Goal: Task Accomplishment & Management: Use online tool/utility

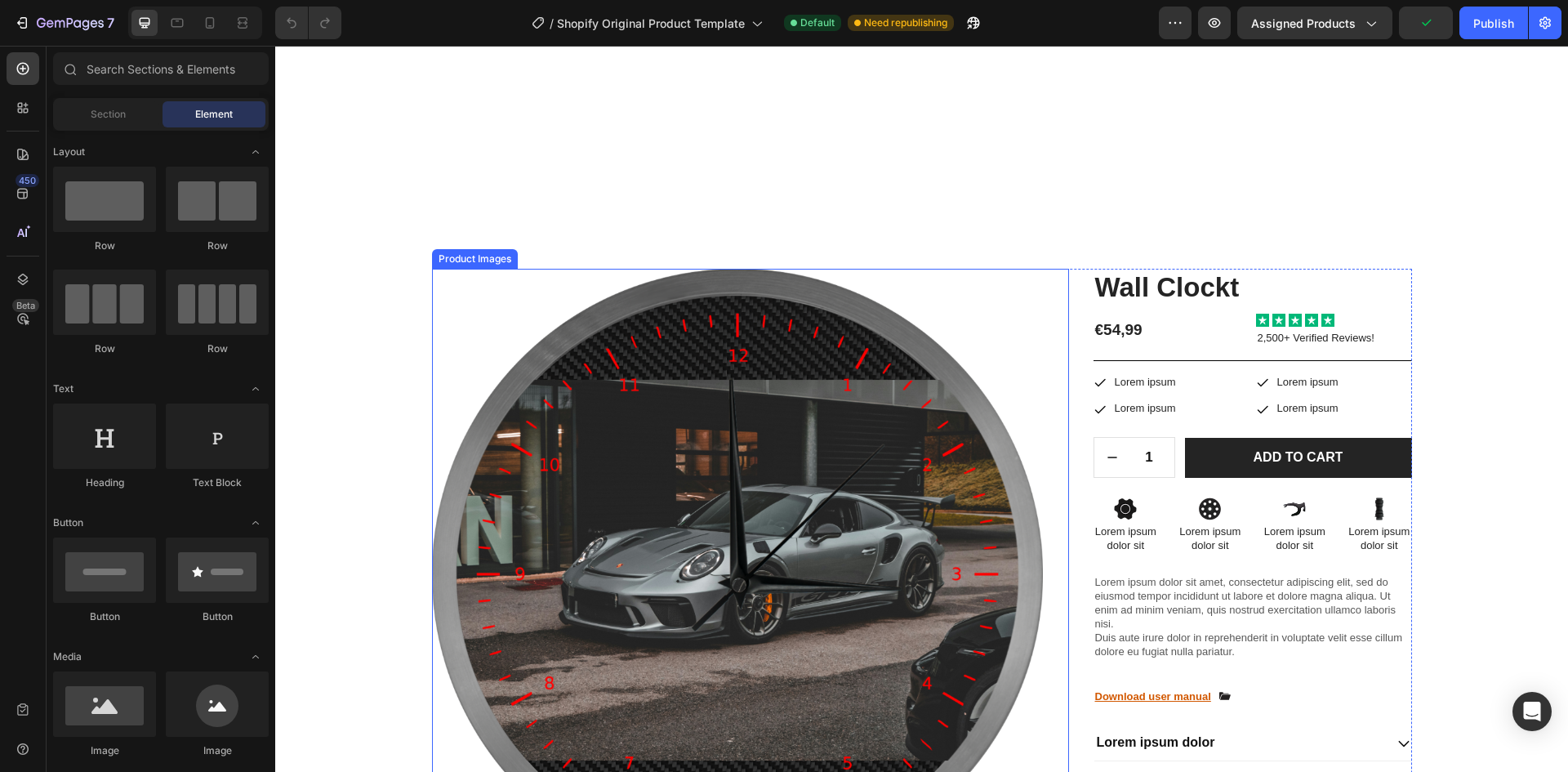
scroll to position [1144, 0]
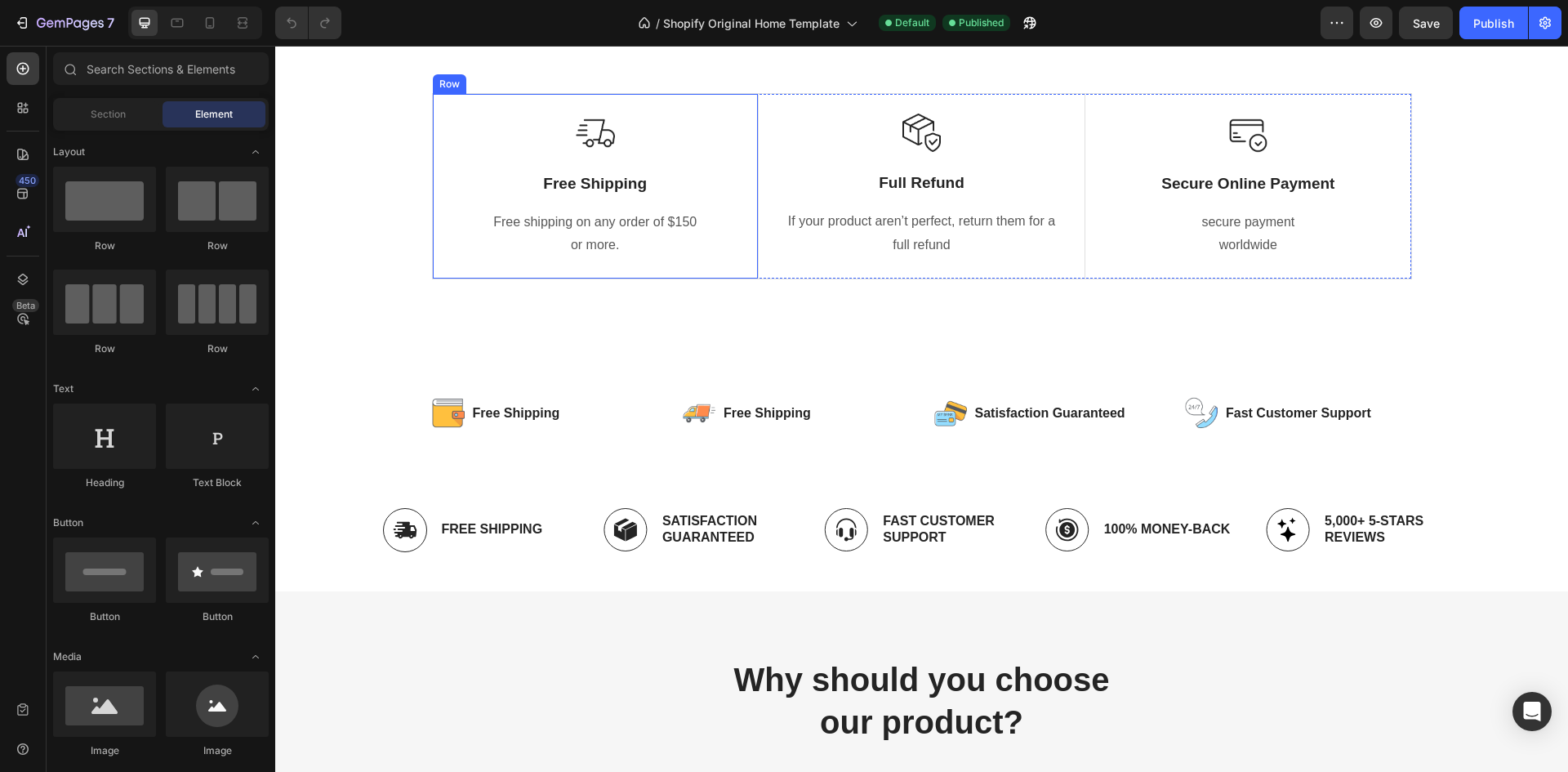
scroll to position [4001, 0]
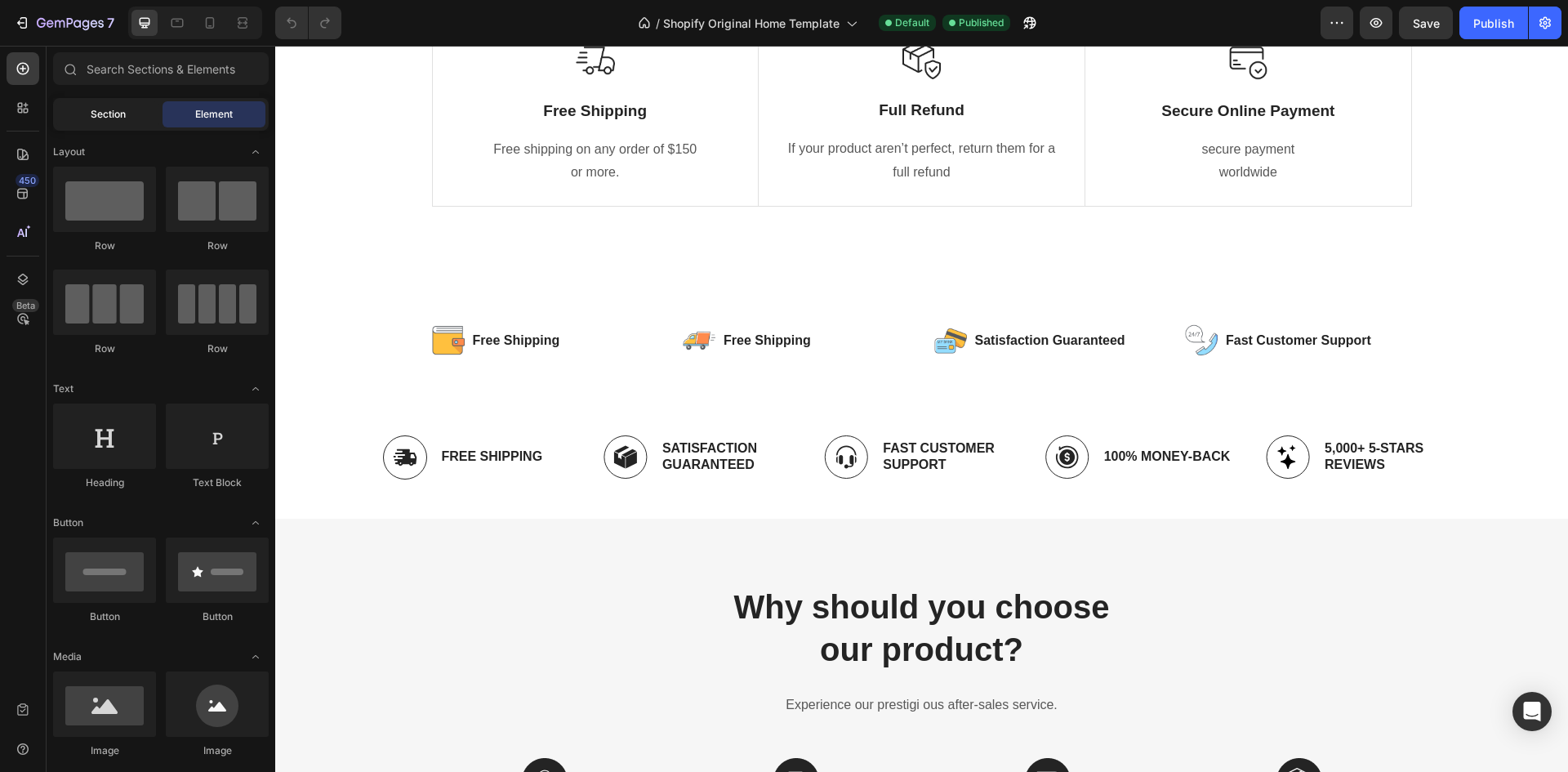
click at [107, 124] on div "Section" at bounding box center [108, 114] width 103 height 26
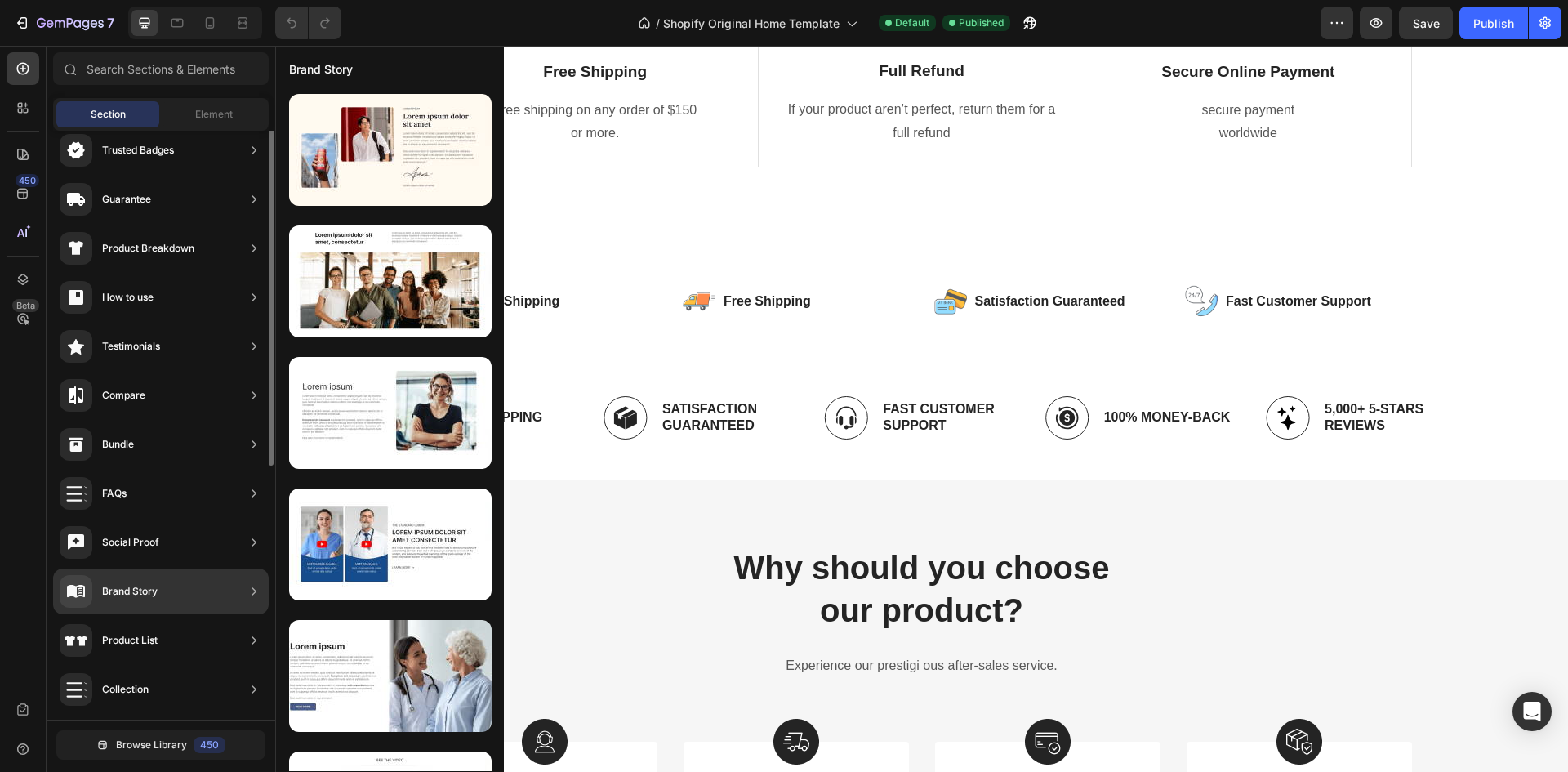
scroll to position [82, 0]
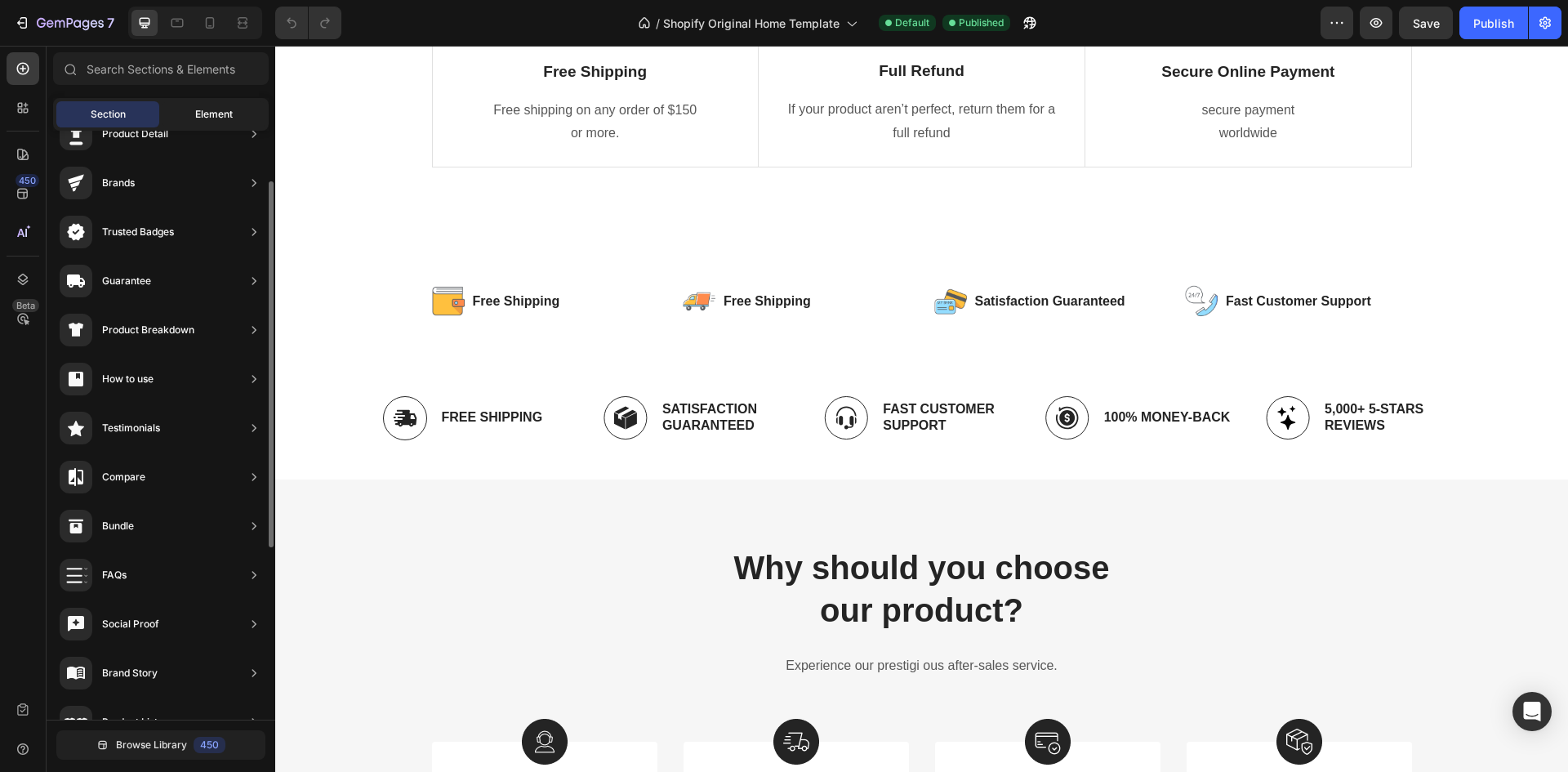
click at [217, 120] on span "Element" at bounding box center [214, 114] width 38 height 15
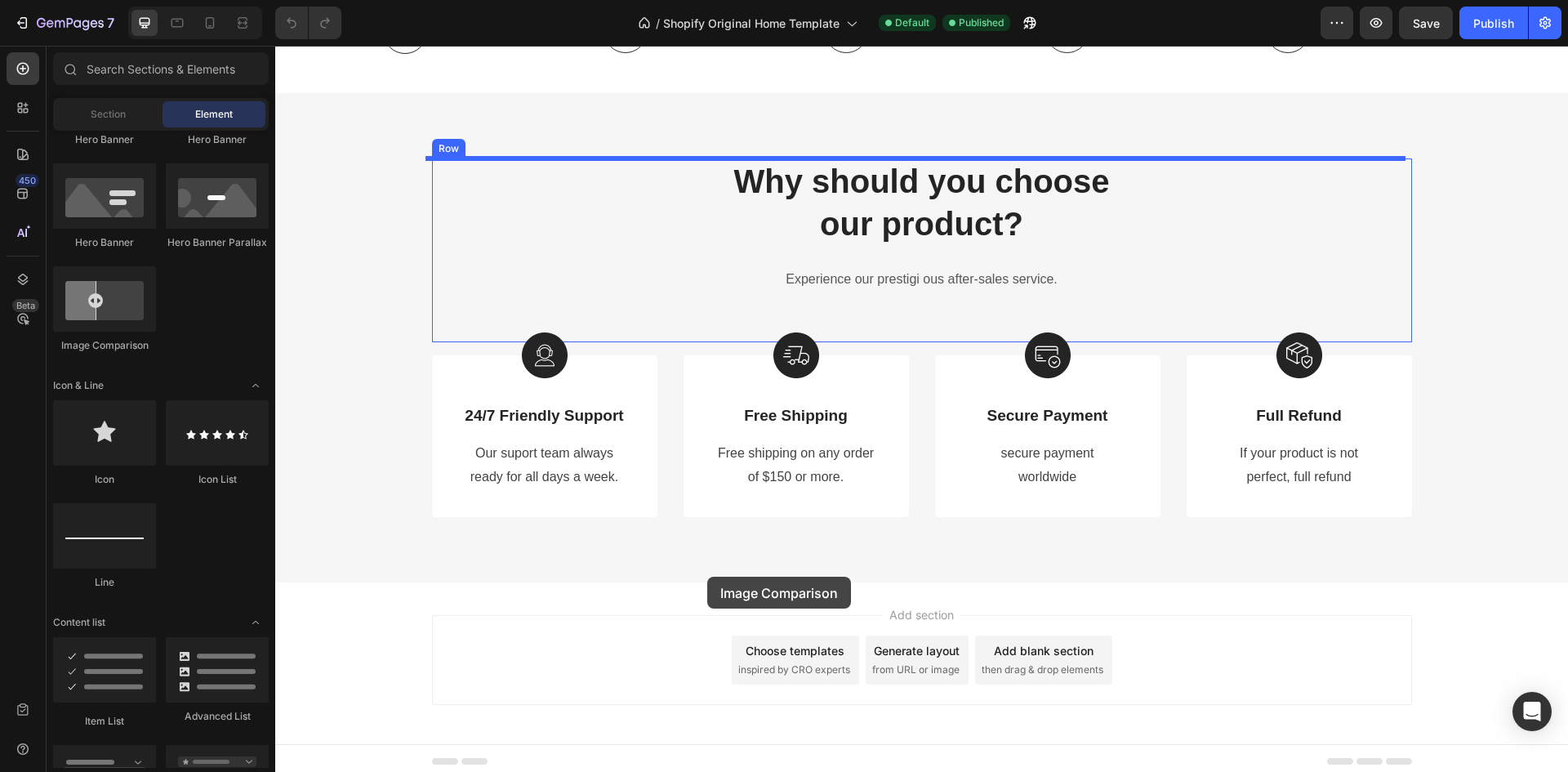
scroll to position [4433, 0]
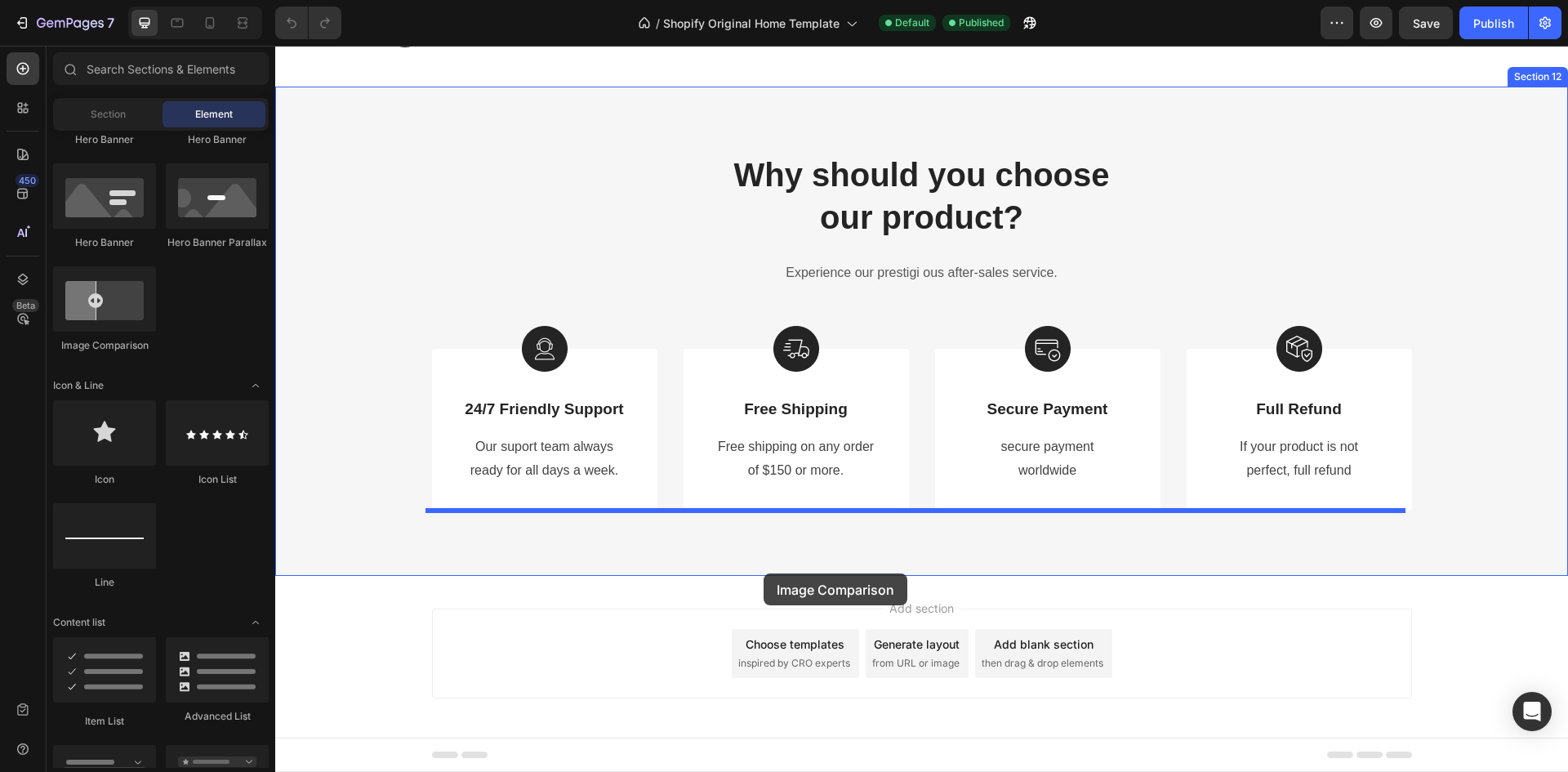
drag, startPoint x: 377, startPoint y: 347, endPoint x: 763, endPoint y: 573, distance: 447.3
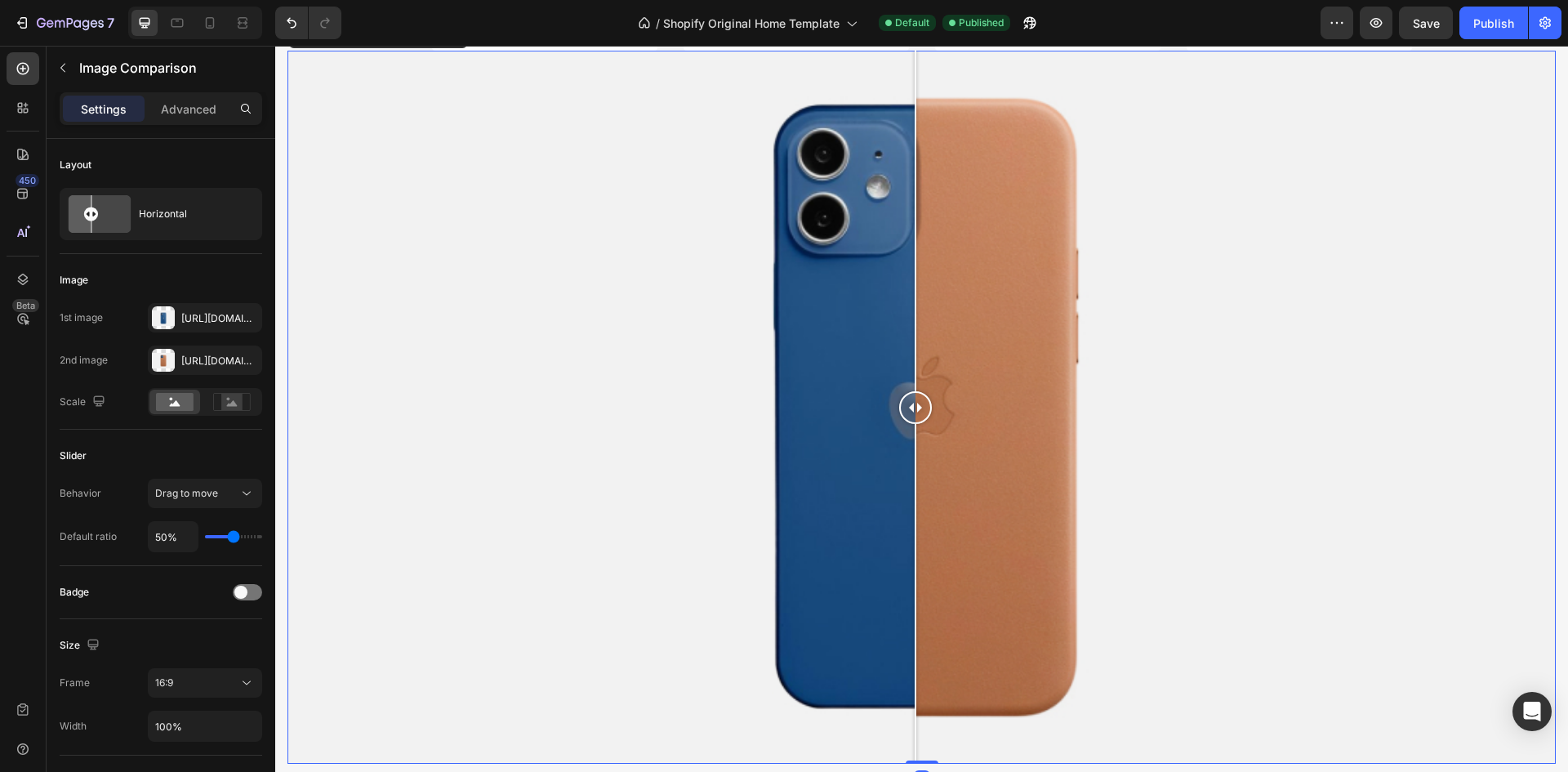
scroll to position [4924, 0]
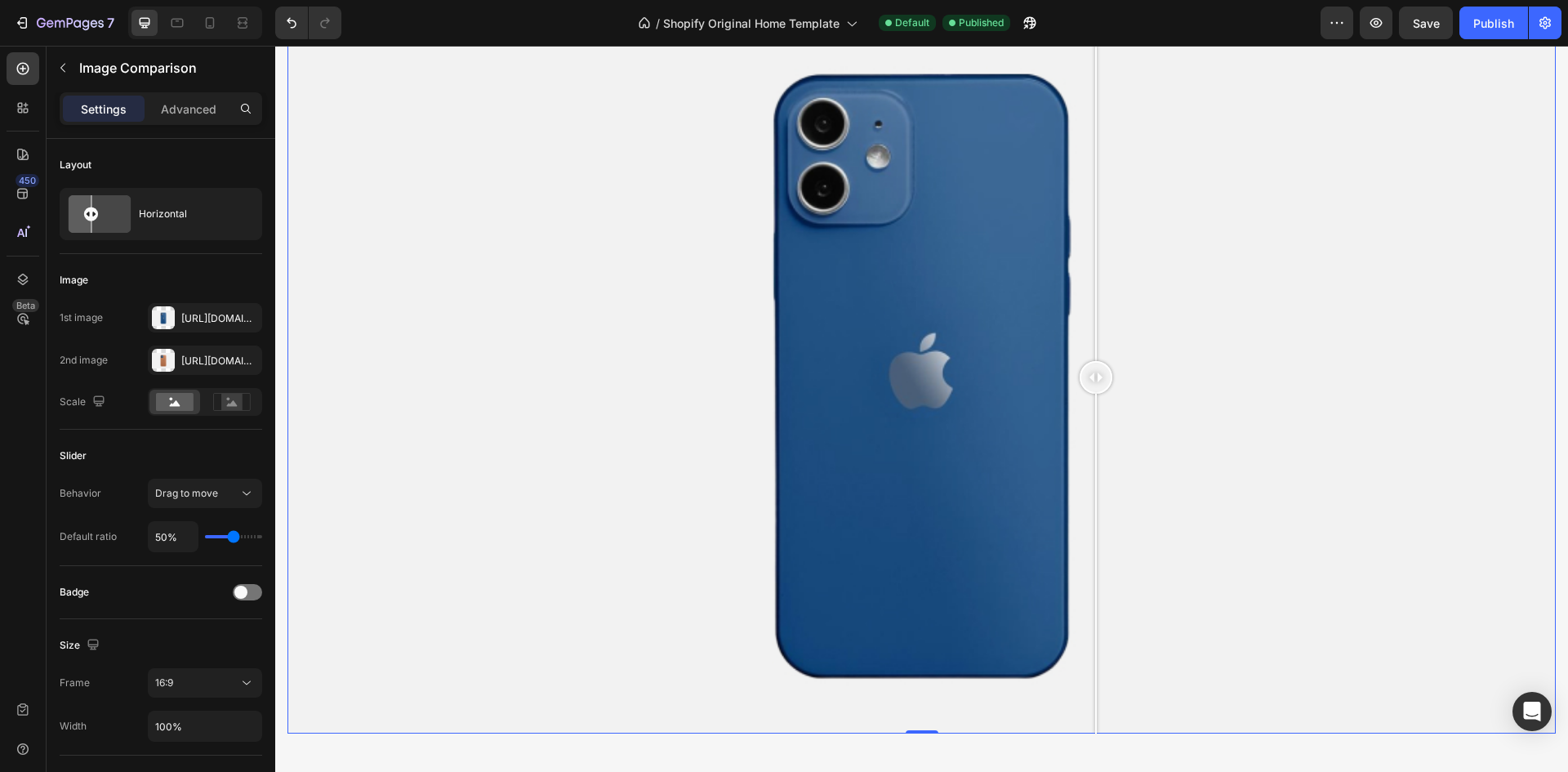
drag, startPoint x: 921, startPoint y: 364, endPoint x: 991, endPoint y: 413, distance: 85.4
click at [1096, 417] on div at bounding box center [1095, 378] width 33 height 714
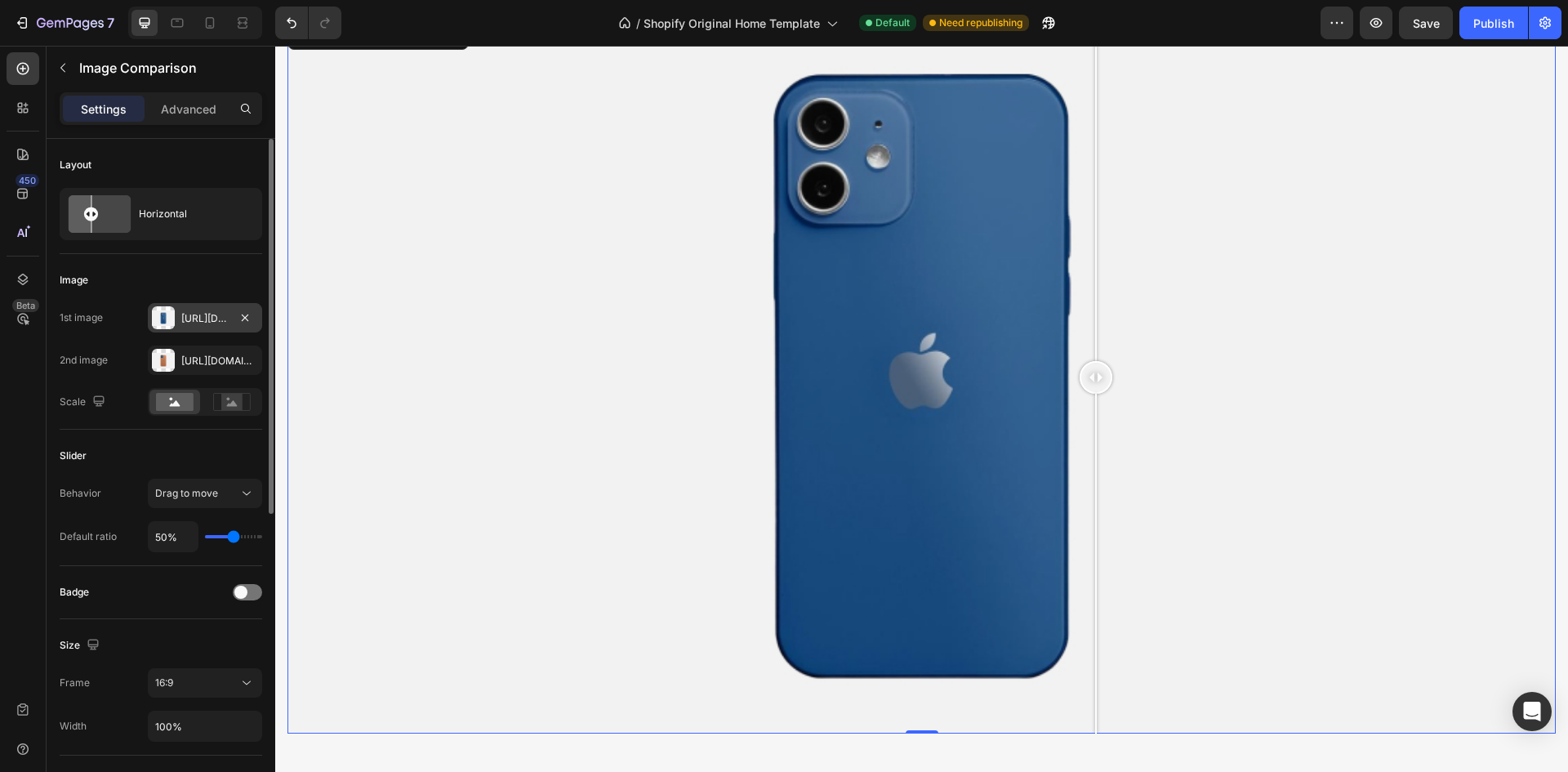
click at [179, 321] on div "Https://cdn.Shopify.Com/s/files/1/2005/9307/files/image_compare_before.Png" at bounding box center [206, 317] width 115 height 30
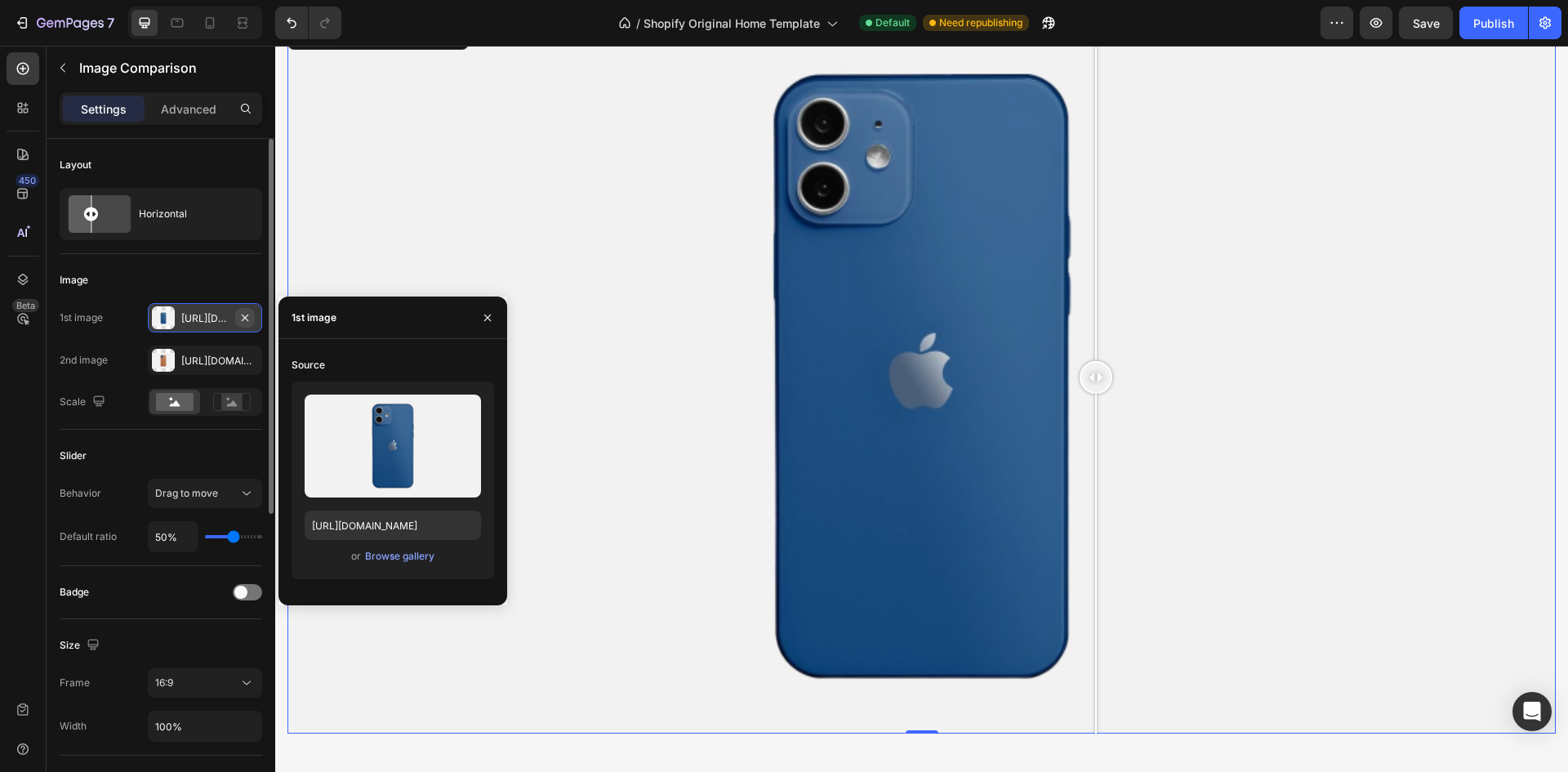
click at [247, 322] on icon "button" at bounding box center [244, 317] width 13 height 13
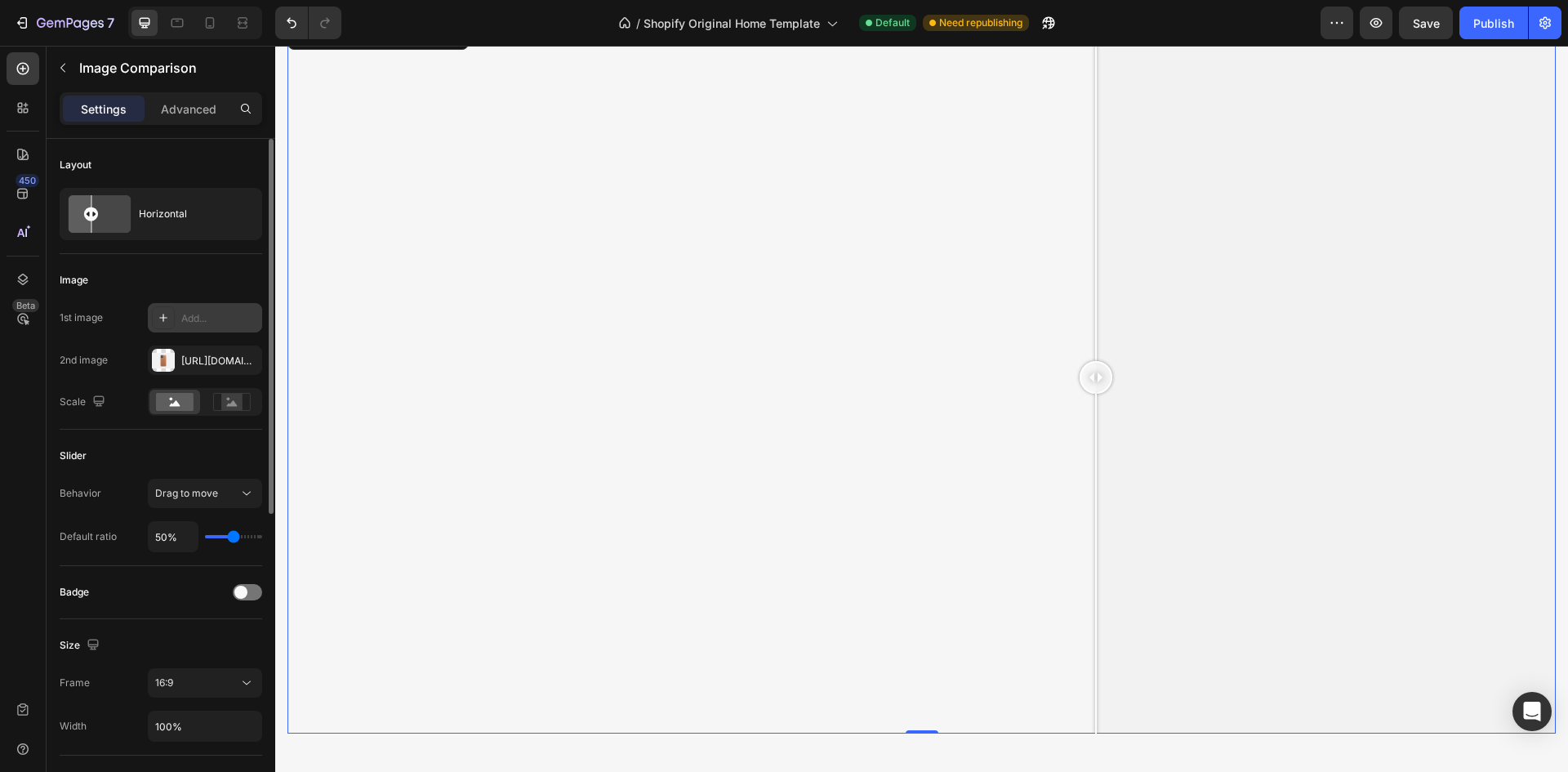
click at [205, 313] on div "Add..." at bounding box center [219, 318] width 77 height 15
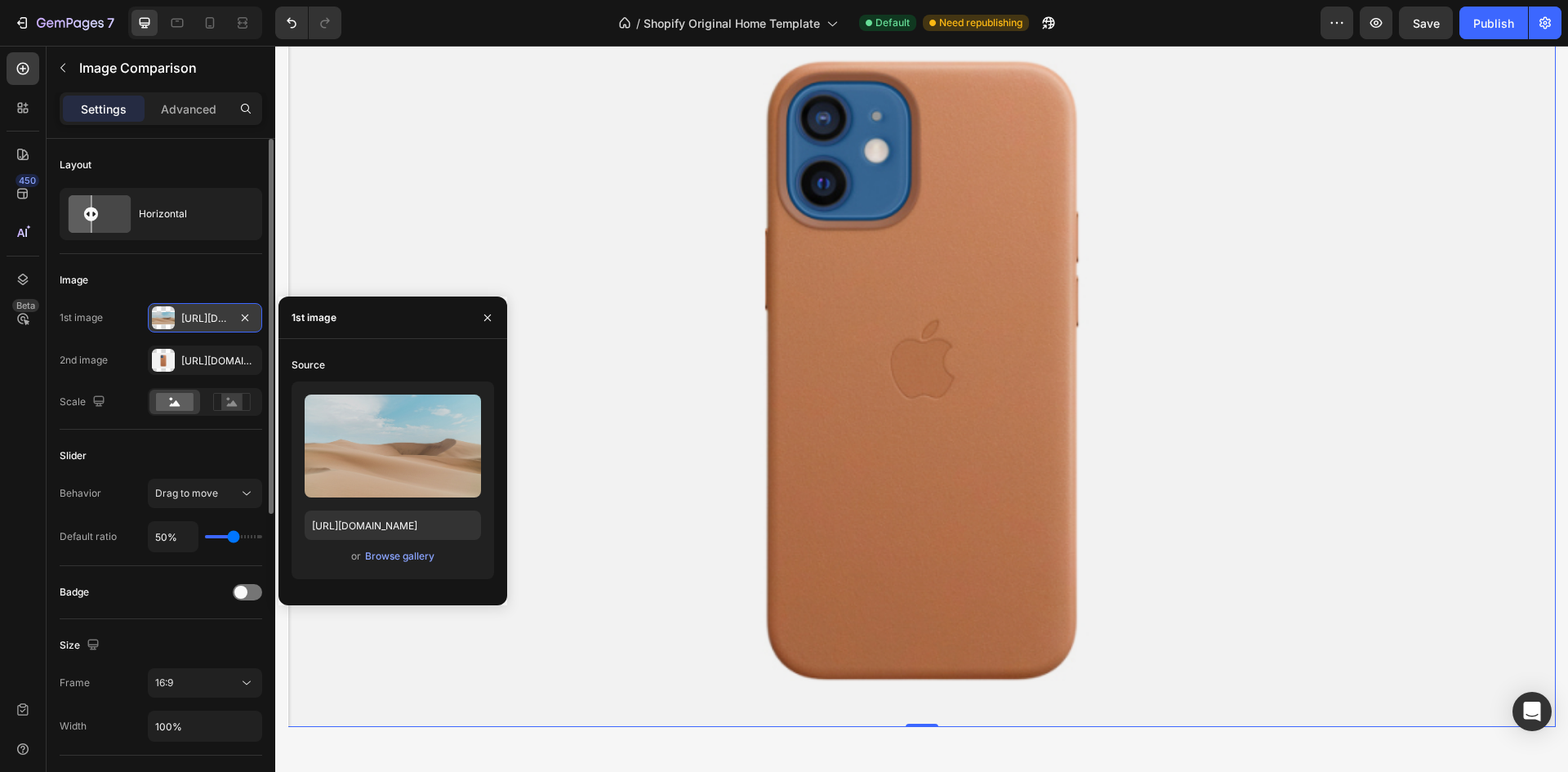
scroll to position [4917, 0]
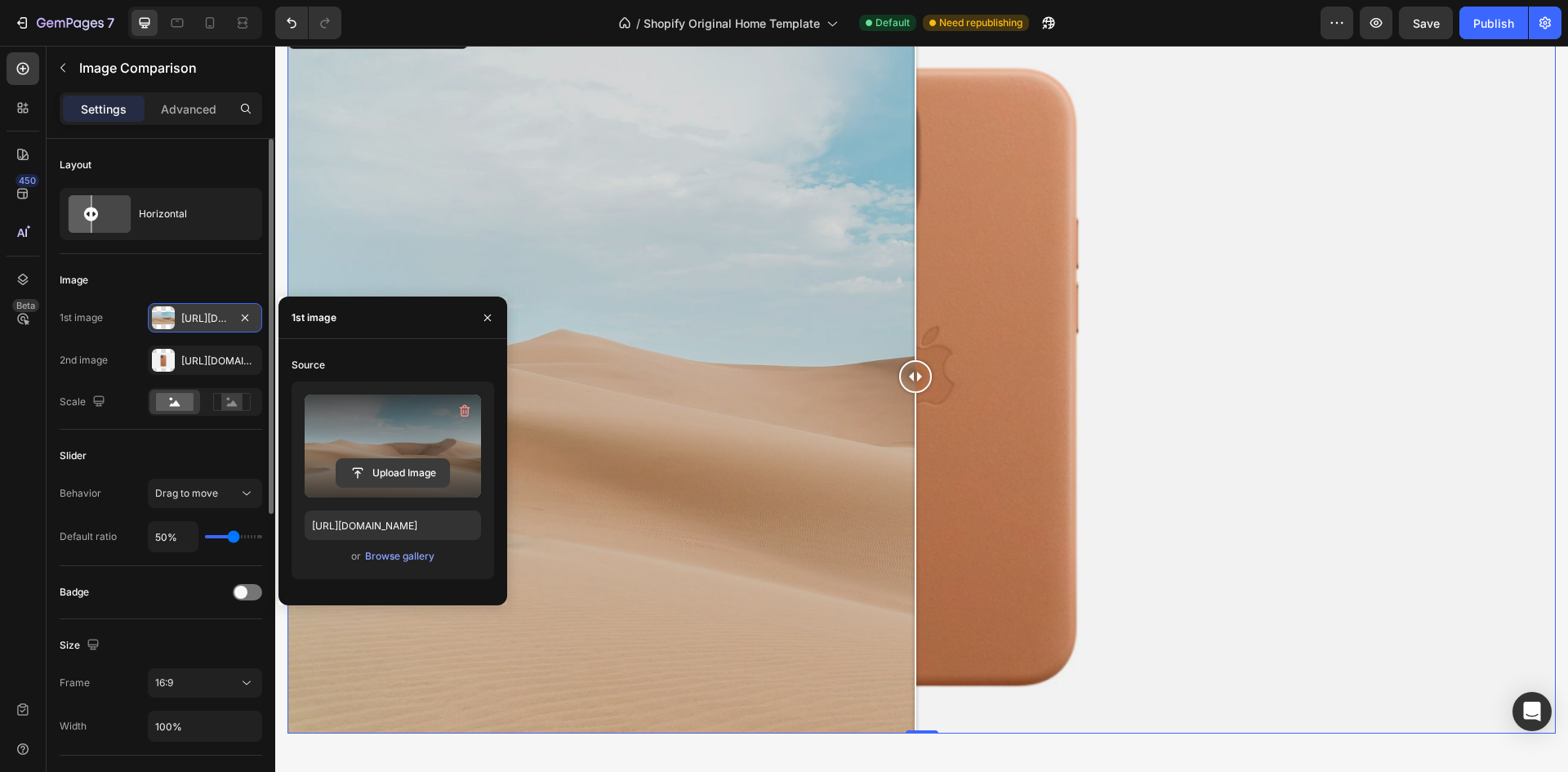
click at [383, 475] on input "file" at bounding box center [392, 472] width 113 height 28
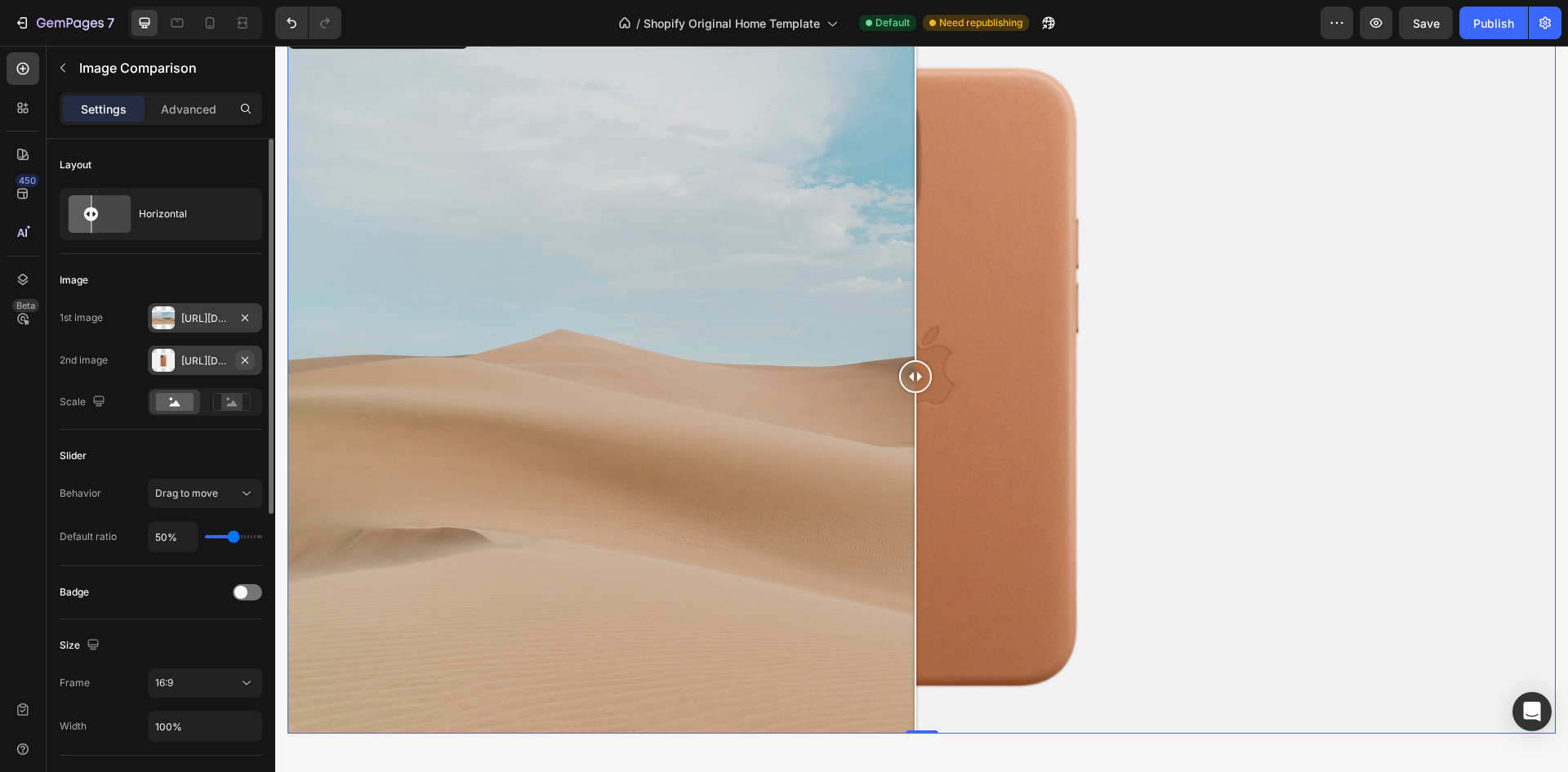
click at [244, 359] on icon "button" at bounding box center [245, 359] width 7 height 7
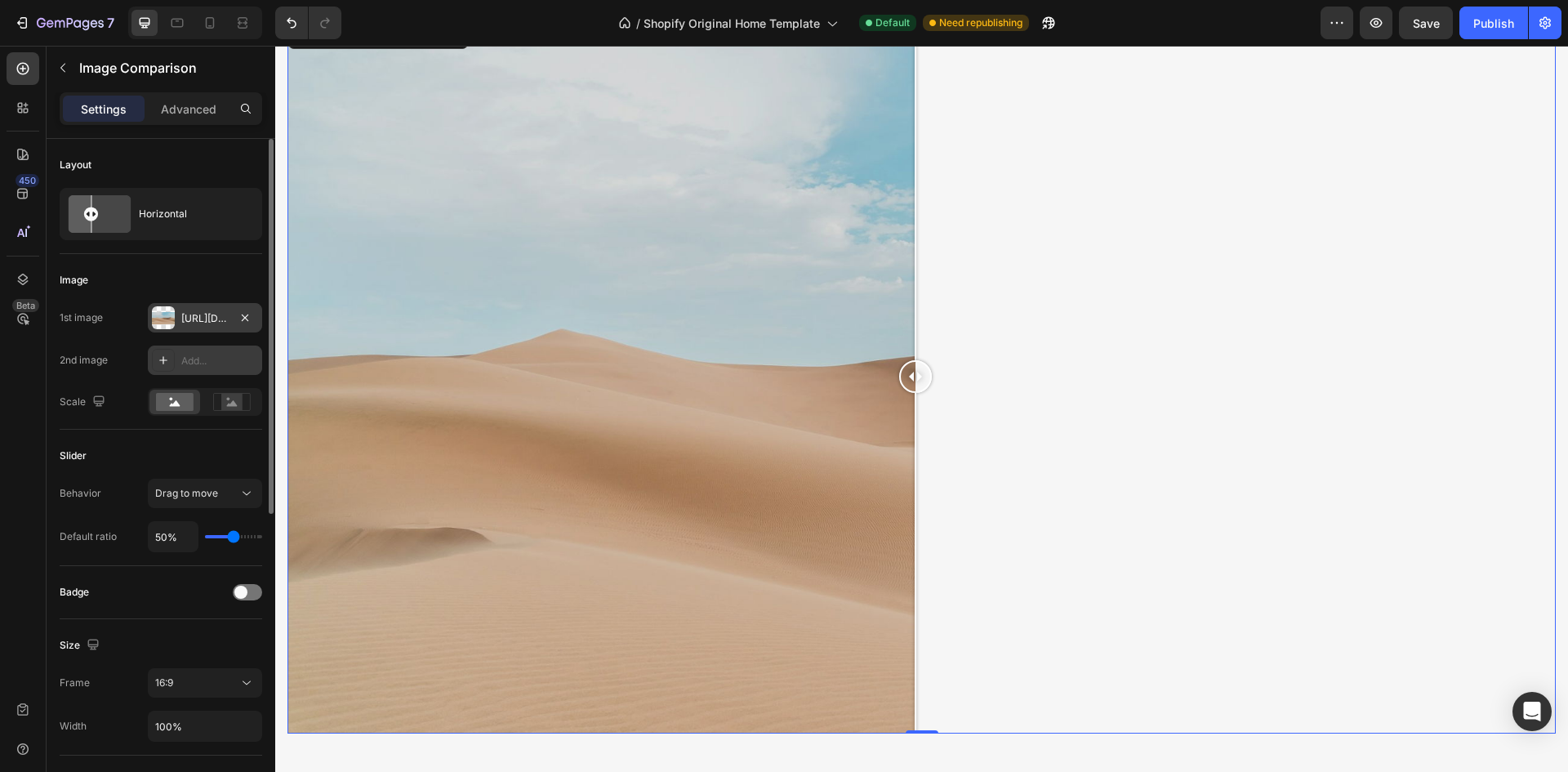
click at [230, 314] on div "Https://ucarecdn.Com/06075225-af9e-460c-8e3c-6be63c0b773a/-/format/auto/" at bounding box center [206, 317] width 115 height 30
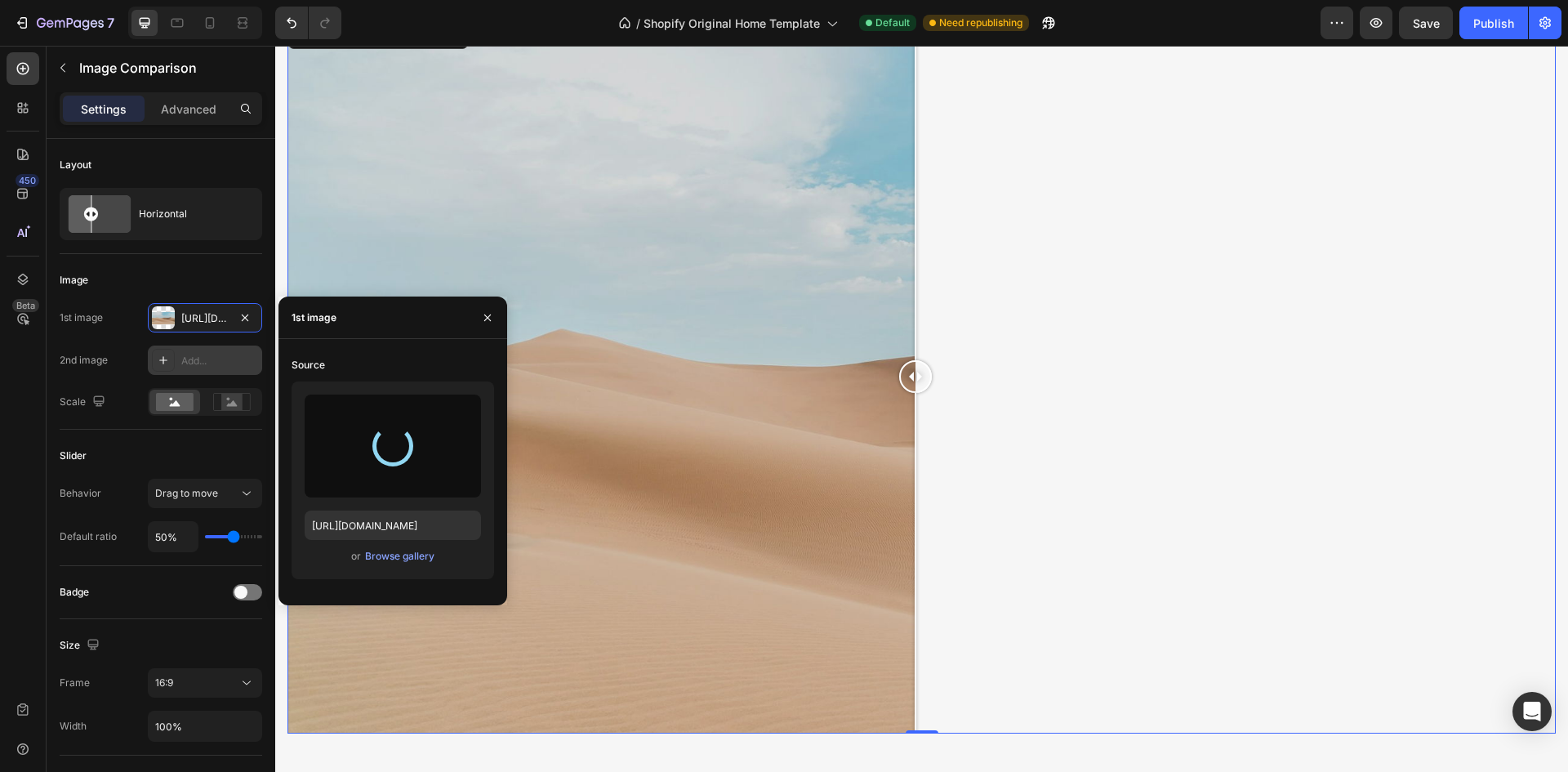
click at [205, 358] on div "Add..." at bounding box center [219, 361] width 77 height 15
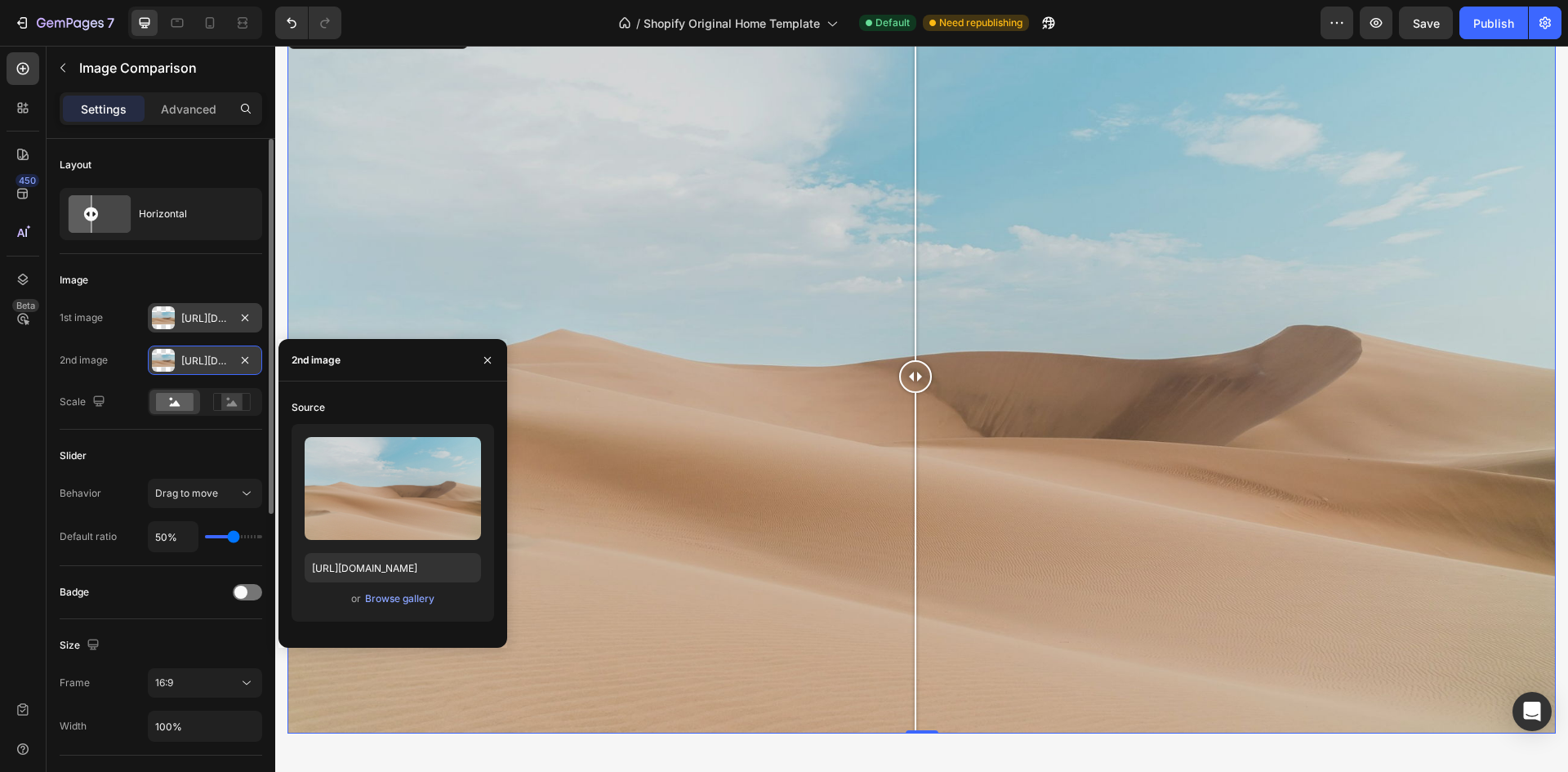
click at [224, 313] on div "Https://ucarecdn.Com/06075225-af9e-460c-8e3c-6be63c0b773a/-/format/auto/" at bounding box center [205, 318] width 47 height 15
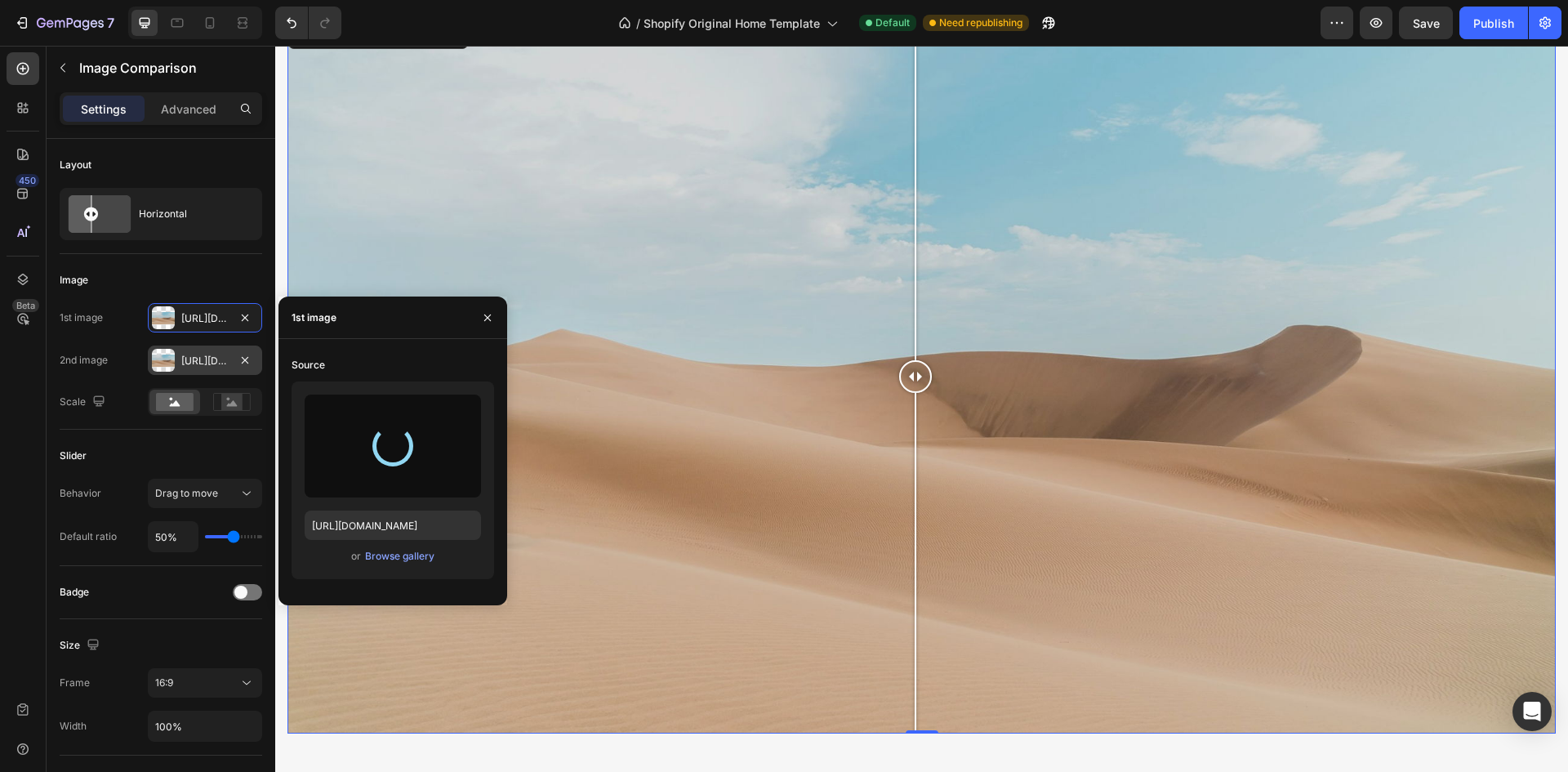
type input "https://cdn.shopify.com/s/files/1/0904/3954/9303/files/gempages_559925443138946…"
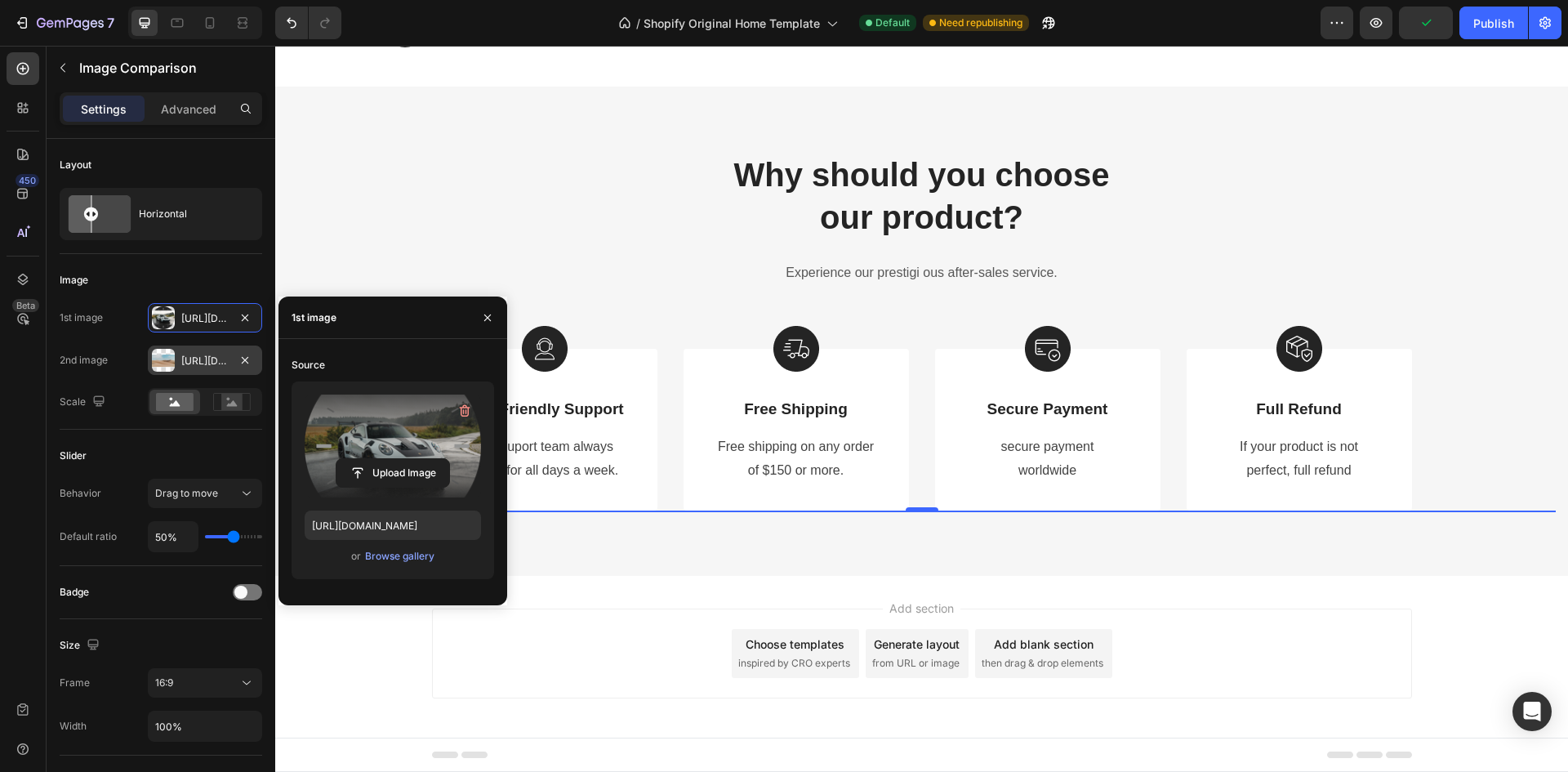
scroll to position [4924, 0]
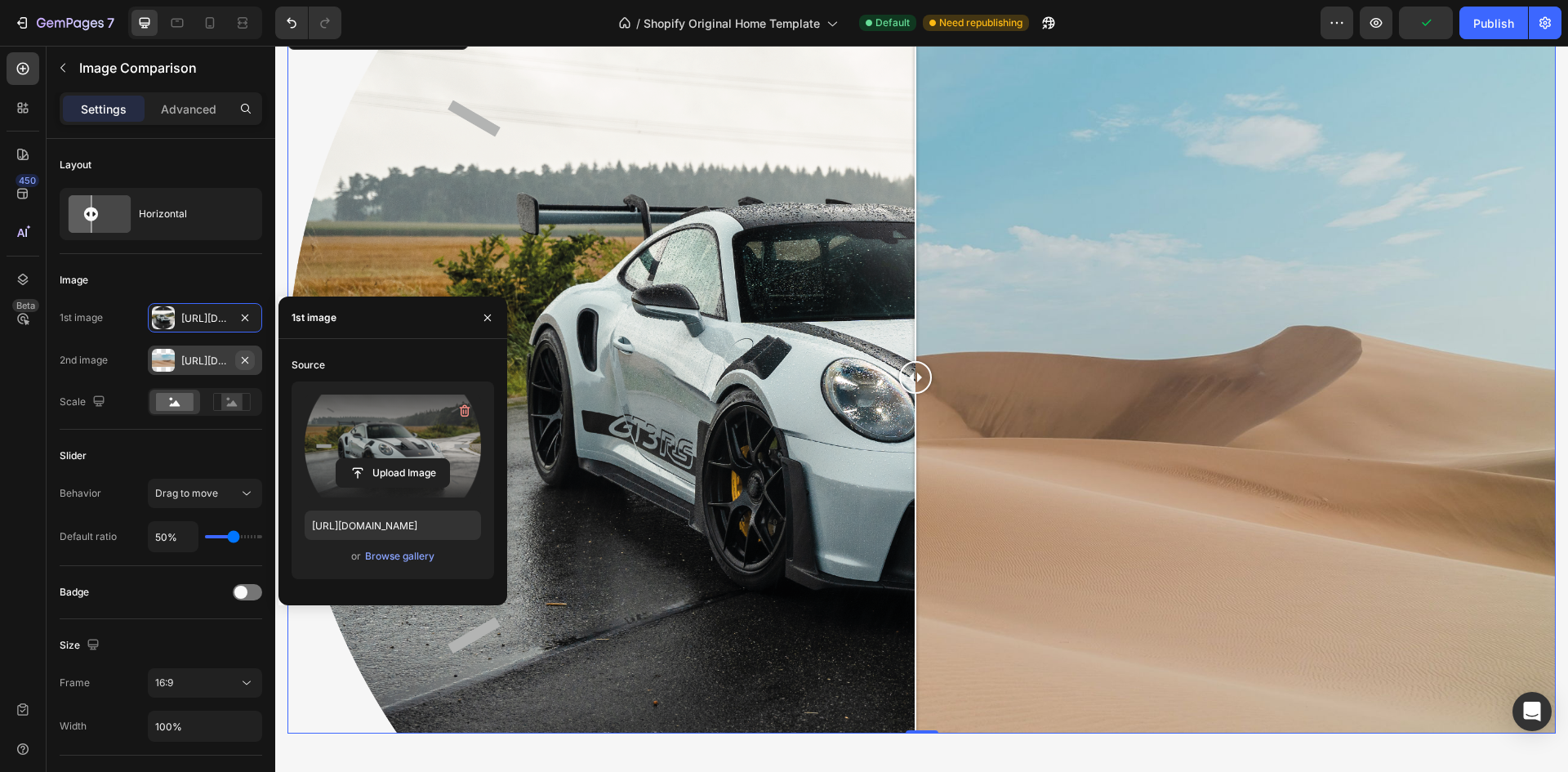
click at [242, 358] on icon "button" at bounding box center [245, 359] width 7 height 7
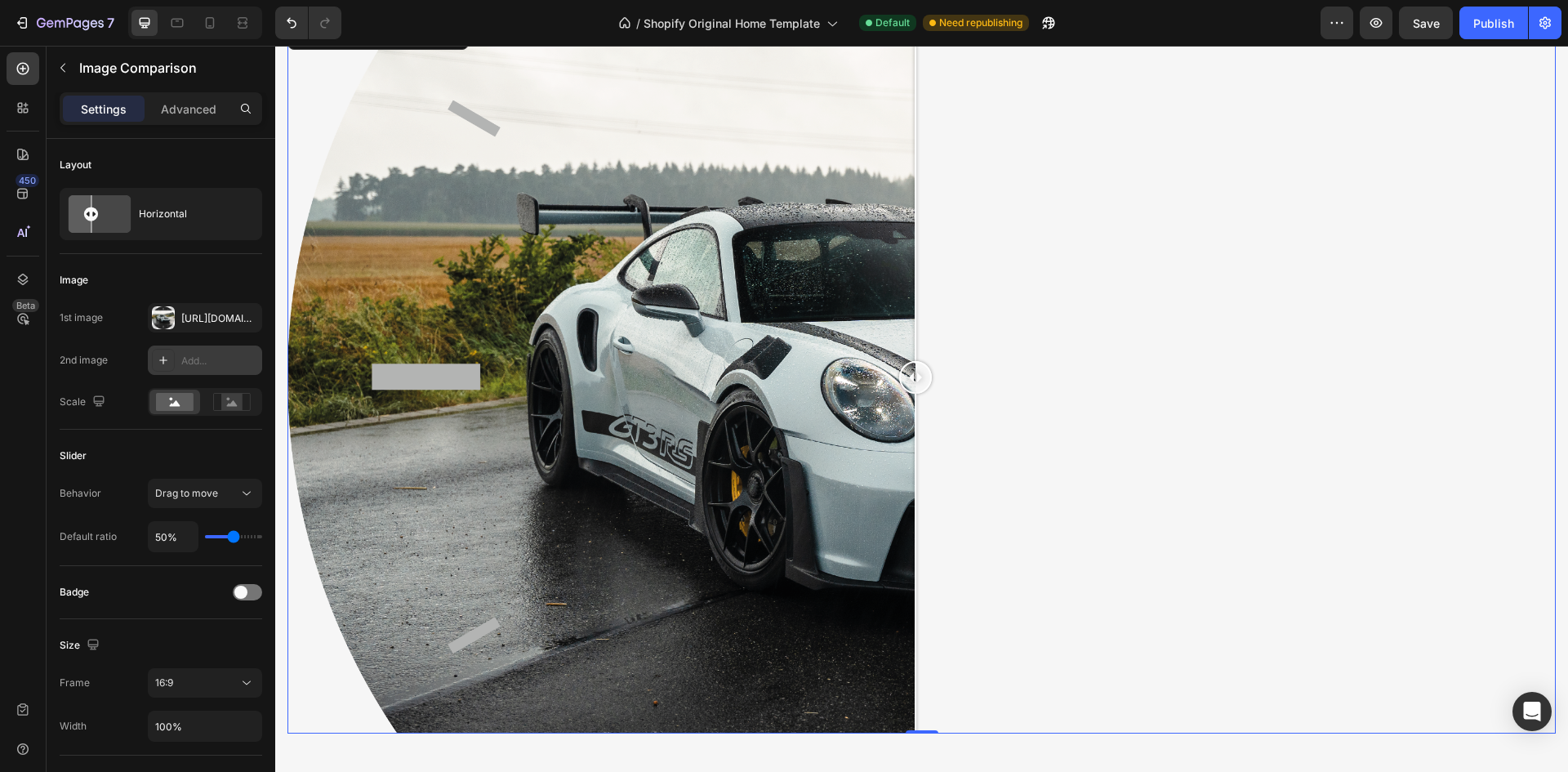
click at [191, 358] on div "Add..." at bounding box center [219, 361] width 77 height 15
type input "https://ucarecdn.com/06075225-af9e-460c-8e3c-6be63c0b773a/-/format/auto/"
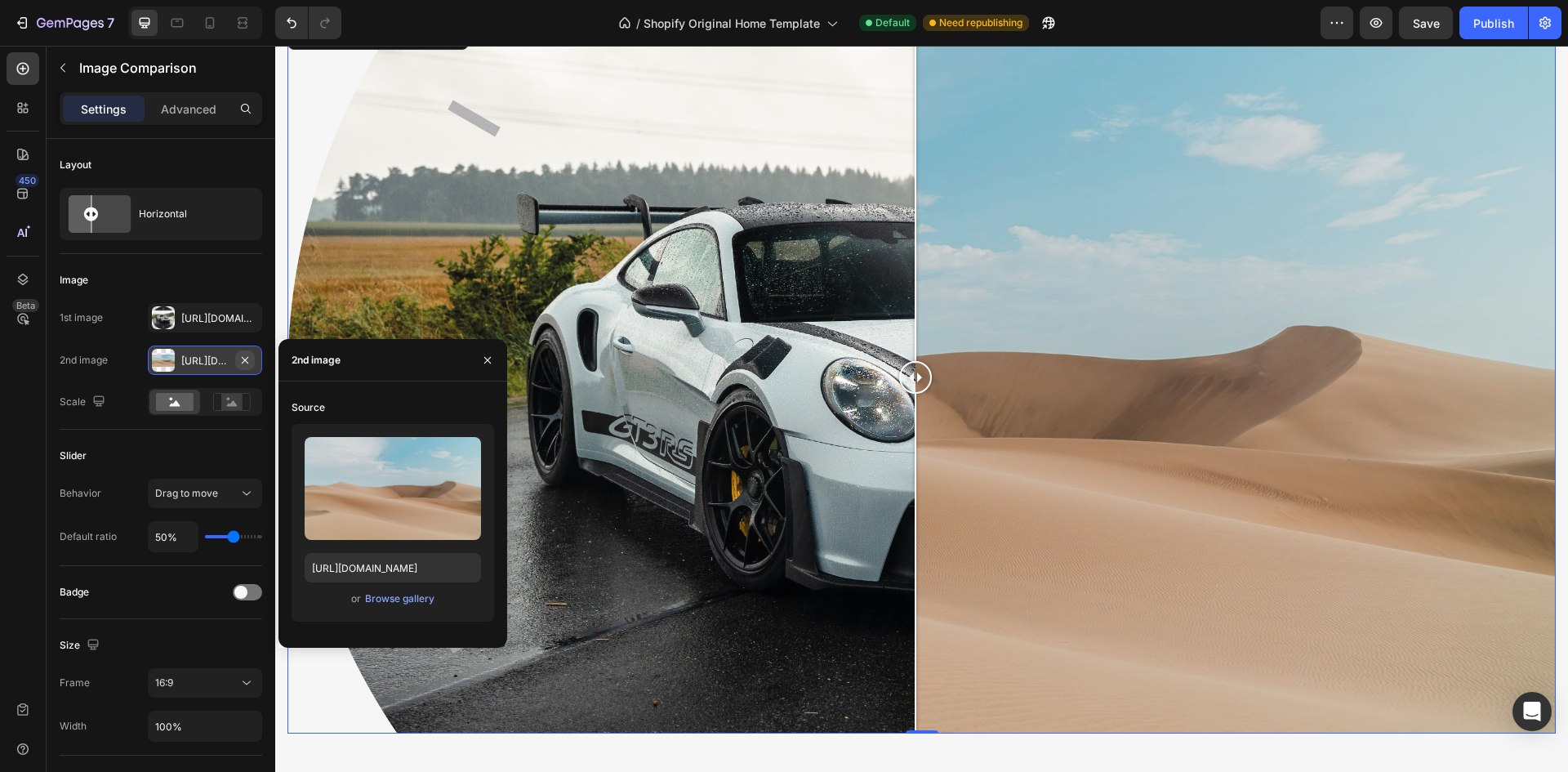
click at [237, 364] on div "Https://ucarecdn.Com/06075225-af9e-460c-8e3c-6be63c0b773a/-/format/auto/" at bounding box center [206, 360] width 115 height 30
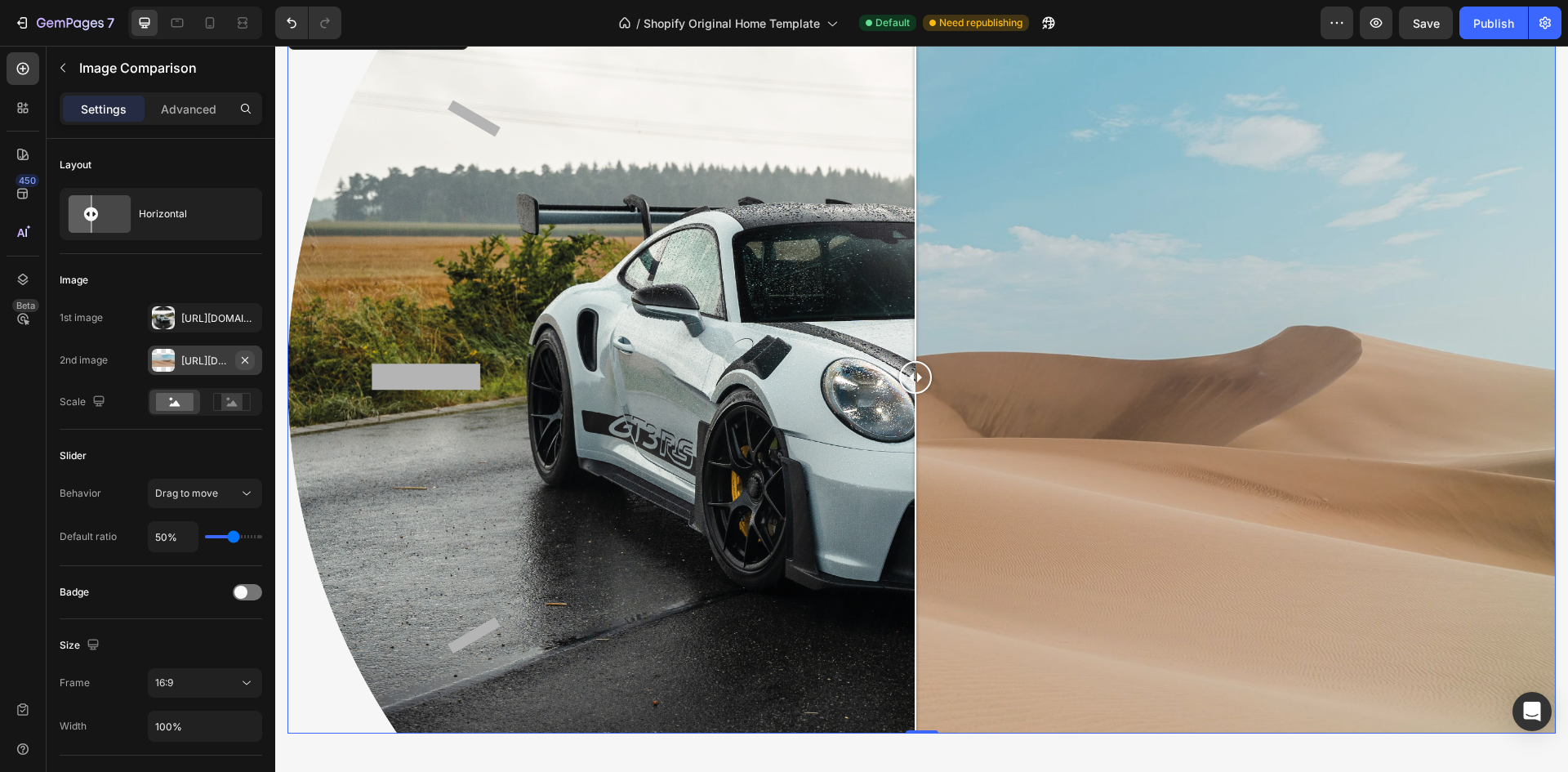
click at [243, 360] on icon "button" at bounding box center [244, 360] width 13 height 13
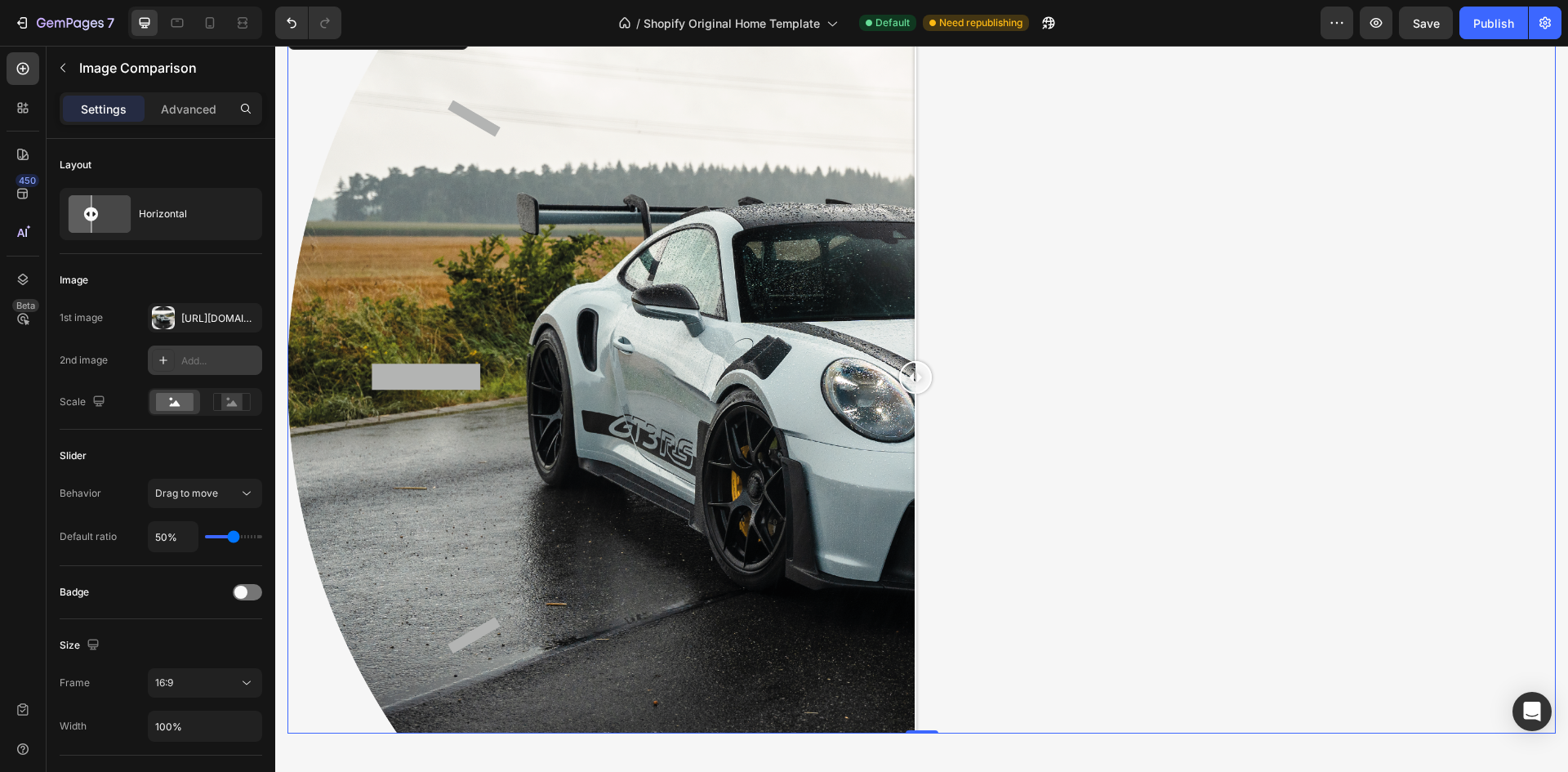
click at [176, 360] on div "Add..." at bounding box center [206, 360] width 115 height 30
type input "https://ucarecdn.com/06075225-af9e-460c-8e3c-6be63c0b773a/-/format/auto/"
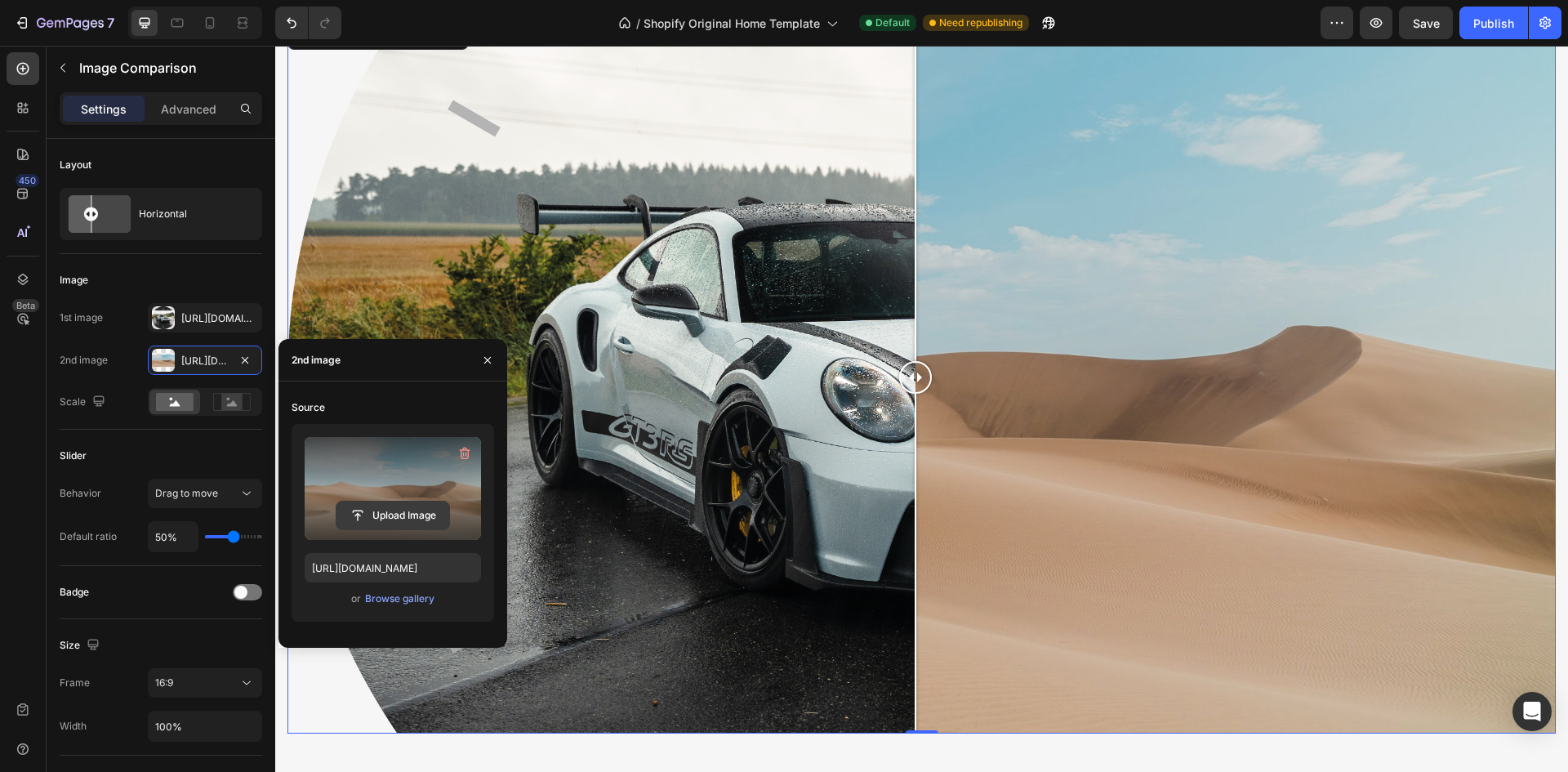
click at [380, 508] on input "file" at bounding box center [392, 515] width 113 height 28
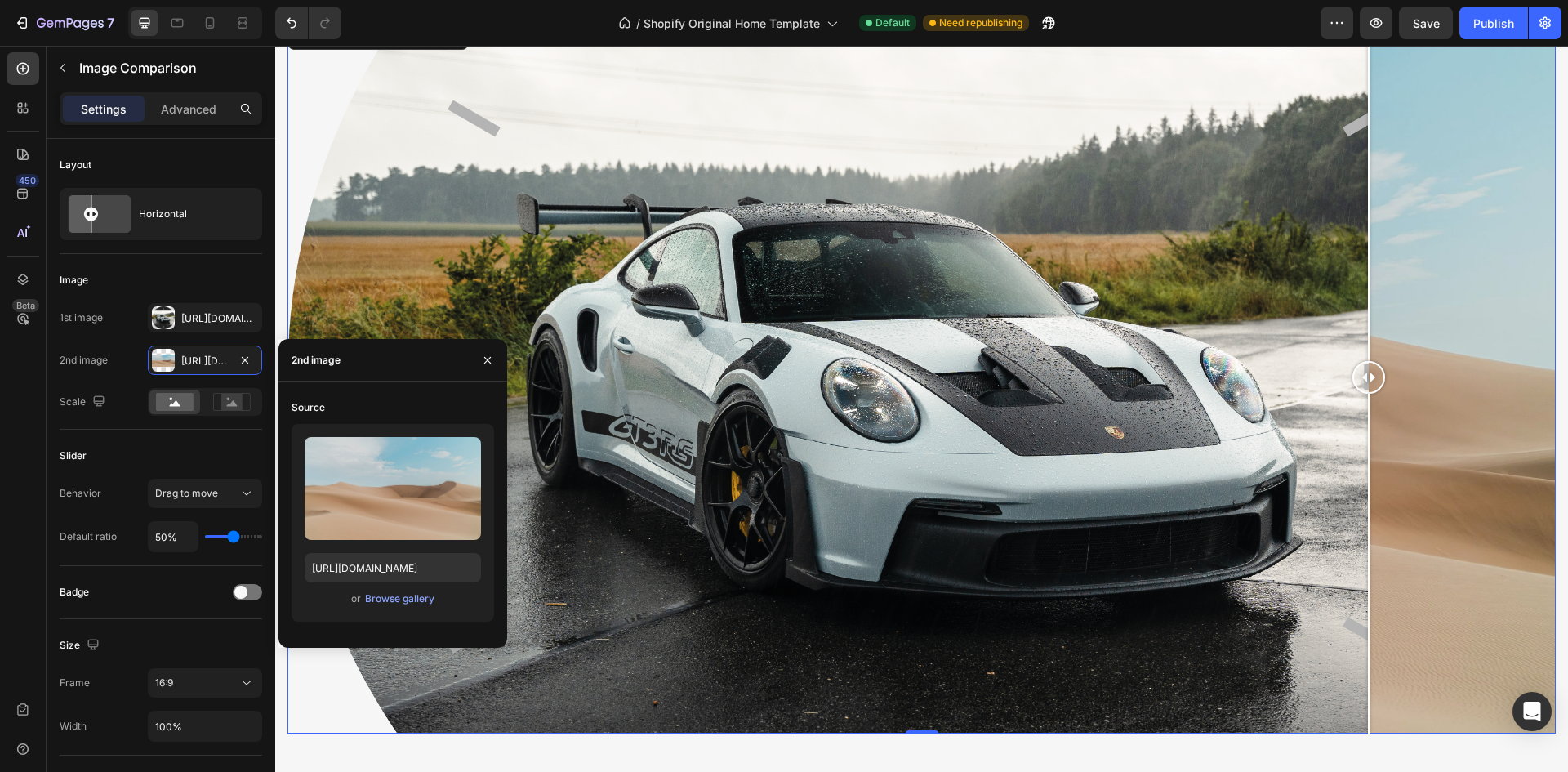
drag, startPoint x: 911, startPoint y: 374, endPoint x: 1350, endPoint y: 384, distance: 439.1
click at [1380, 395] on div at bounding box center [1368, 378] width 33 height 714
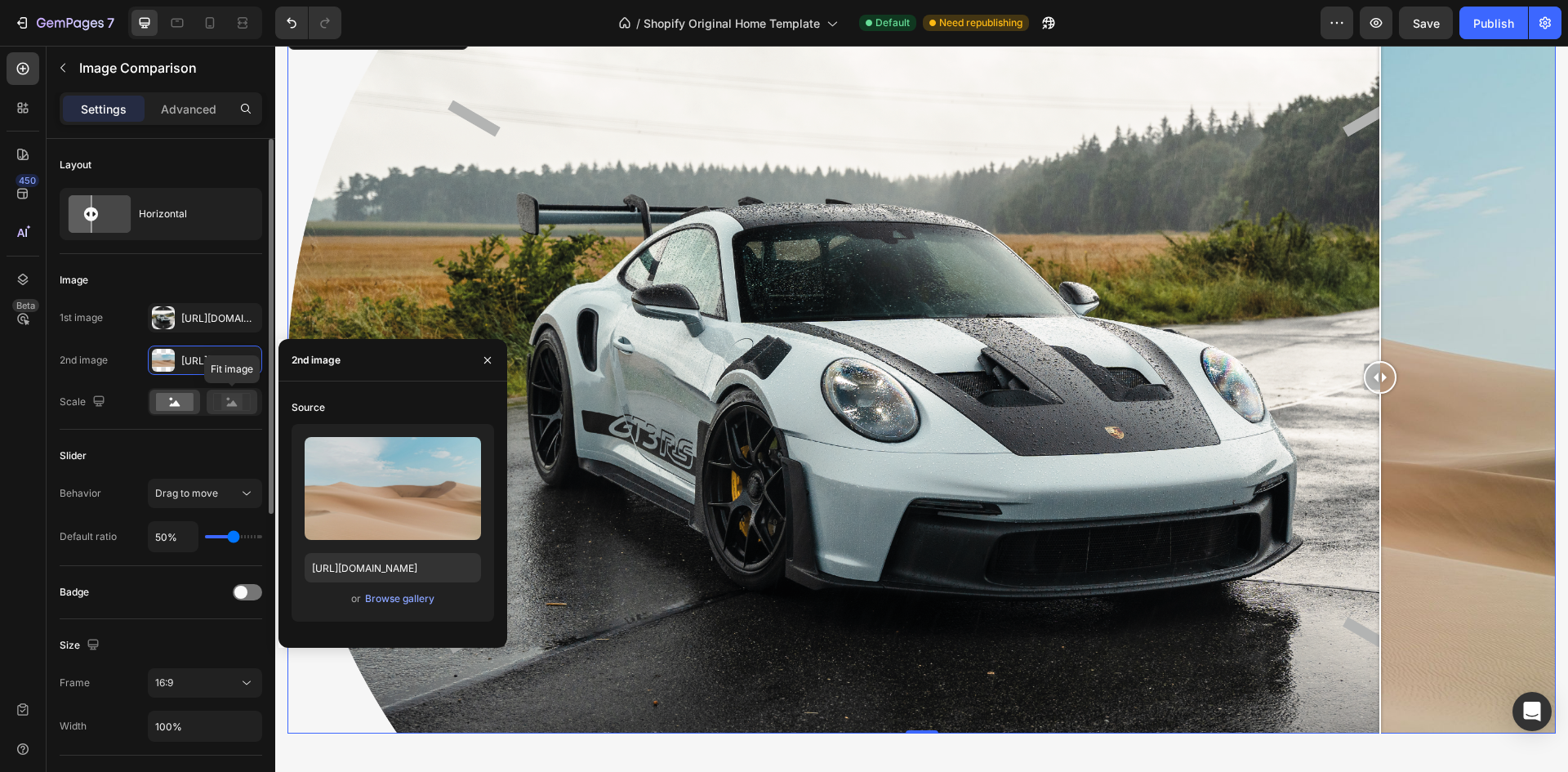
click at [228, 399] on circle at bounding box center [228, 398] width 3 height 3
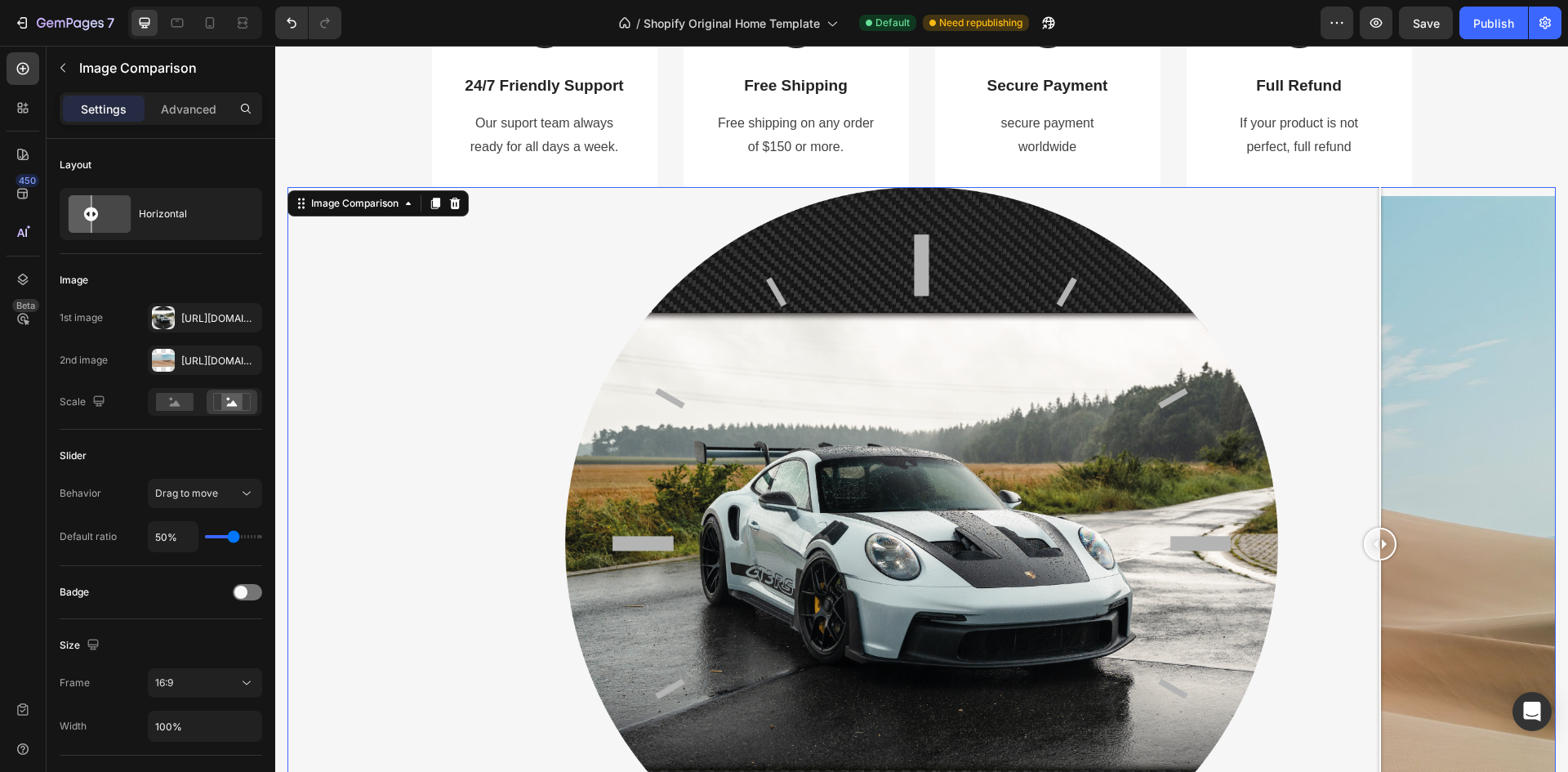
scroll to position [4760, 0]
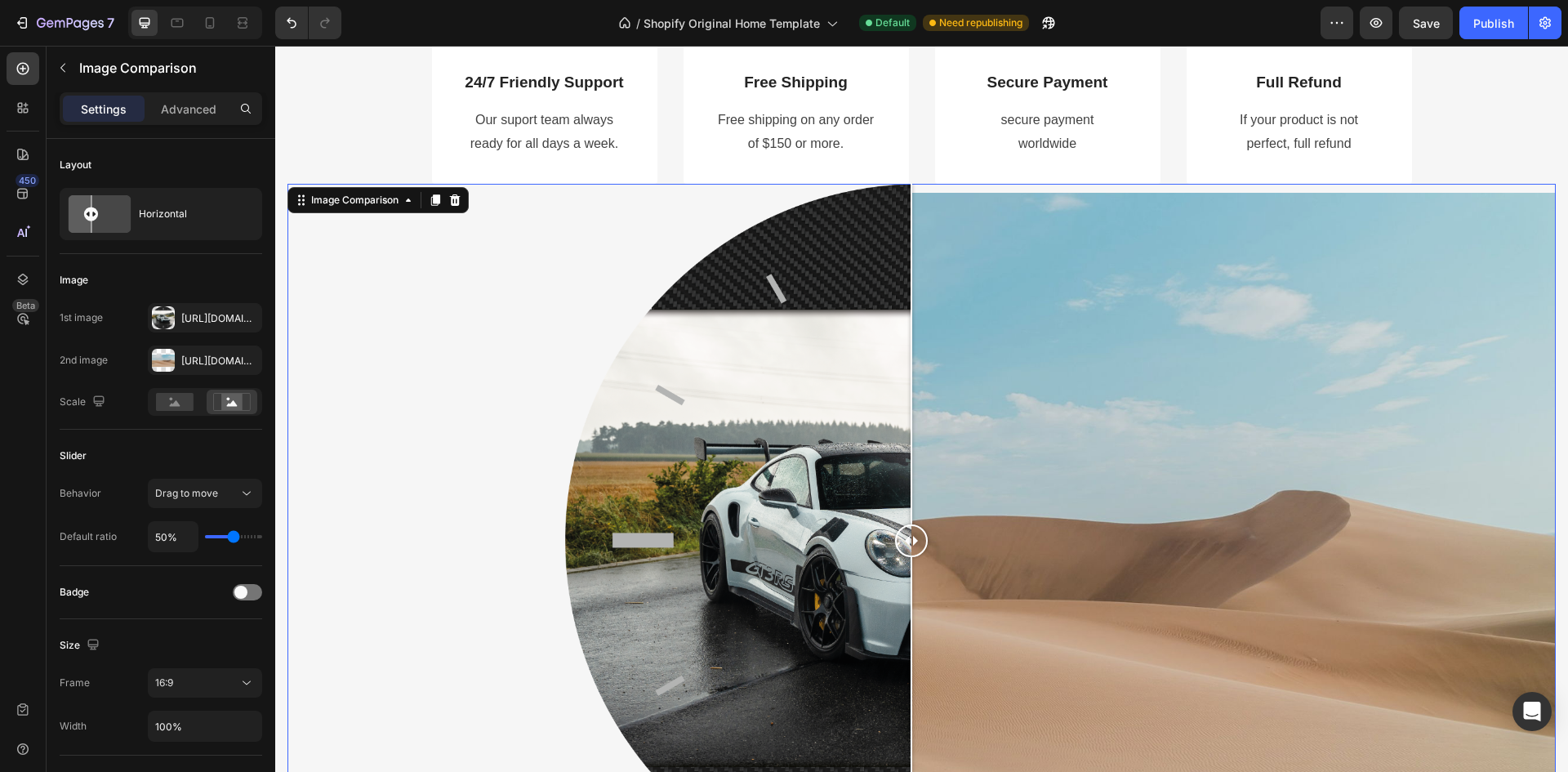
drag, startPoint x: 1381, startPoint y: 541, endPoint x: 912, endPoint y: 494, distance: 471.3
click at [912, 494] on div at bounding box center [911, 541] width 33 height 714
click at [215, 365] on div "Https://ucarecdn.Com/06075225-af9e-460c-8e3c-6be63c0b773a/-/format/auto/" at bounding box center [205, 361] width 47 height 15
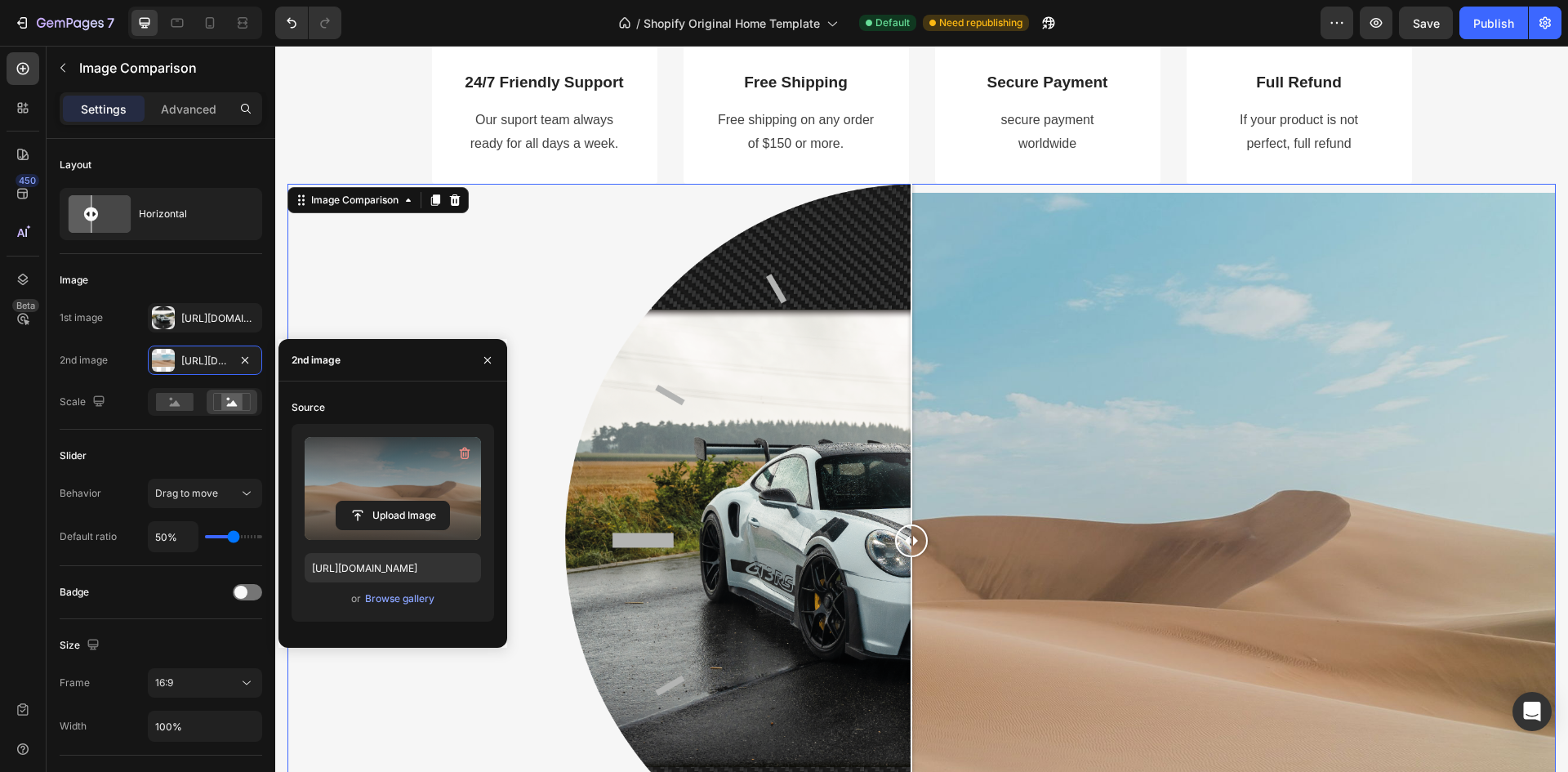
click at [414, 494] on label at bounding box center [392, 488] width 176 height 103
click at [0, 0] on input "file" at bounding box center [0, 0] width 0 height 0
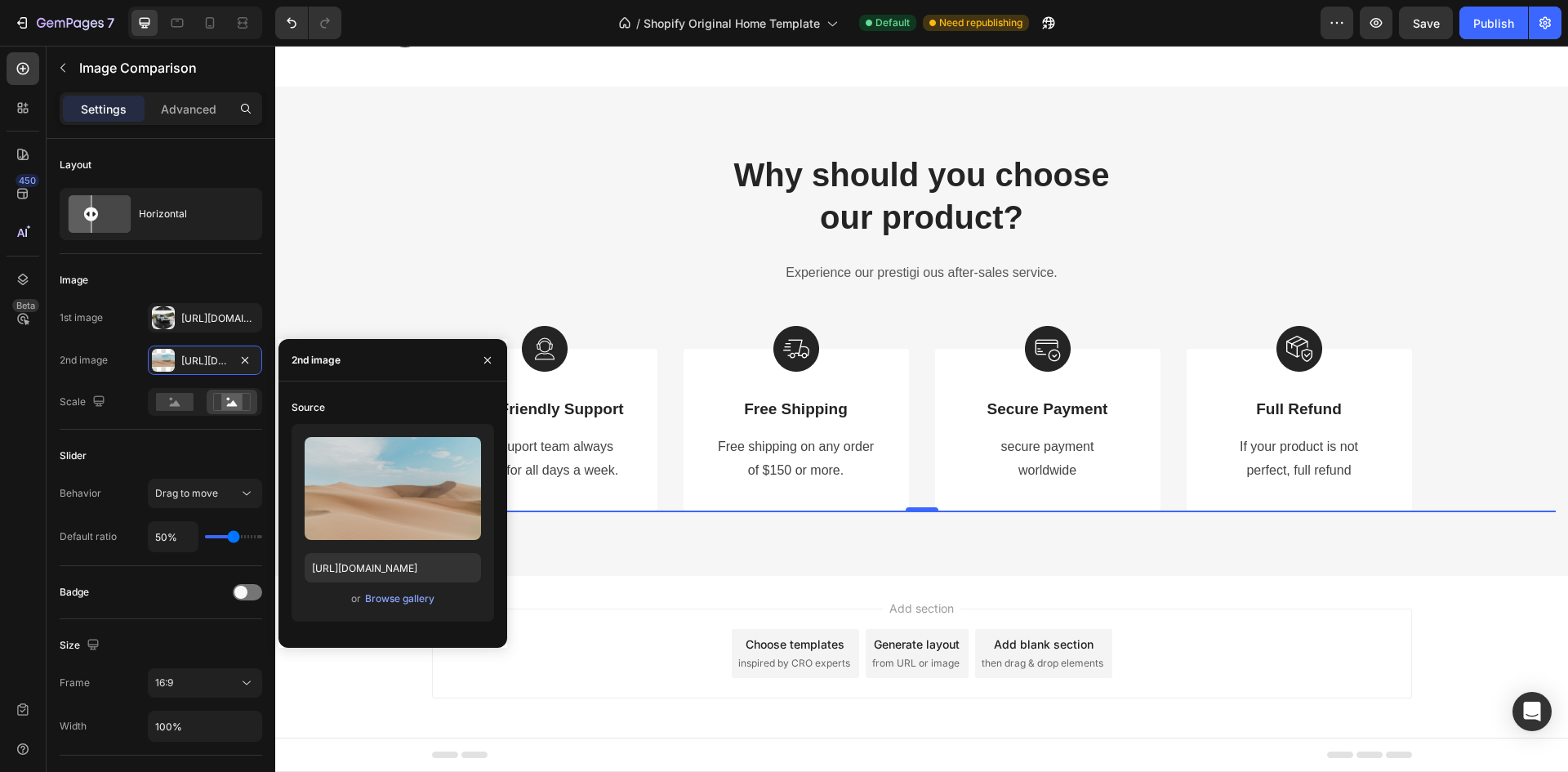
scroll to position [4842, 0]
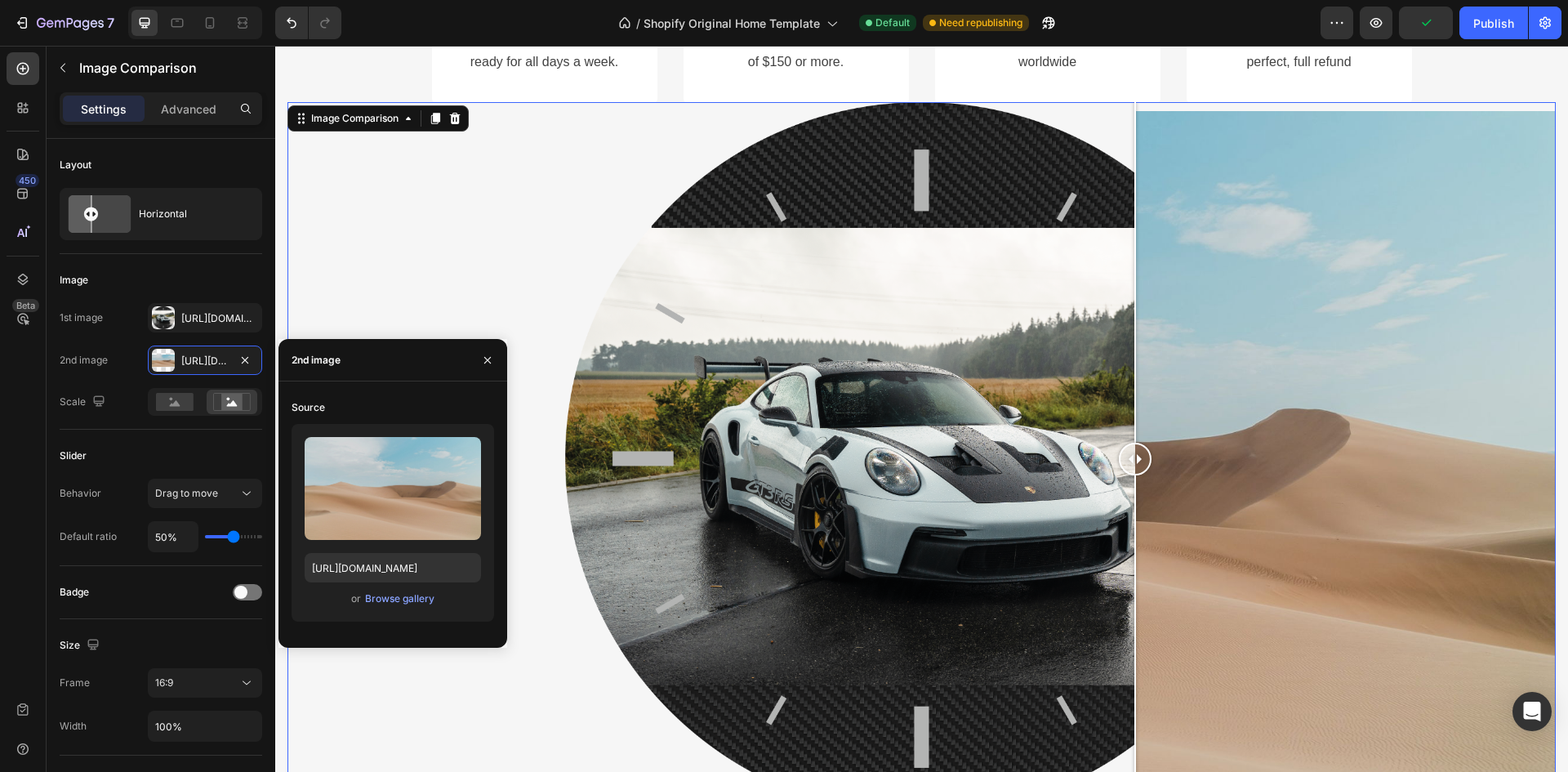
drag, startPoint x: 905, startPoint y: 449, endPoint x: 1135, endPoint y: 502, distance: 236.0
click at [1135, 502] on div at bounding box center [1135, 459] width 33 height 714
click at [248, 356] on icon "button" at bounding box center [244, 360] width 13 height 13
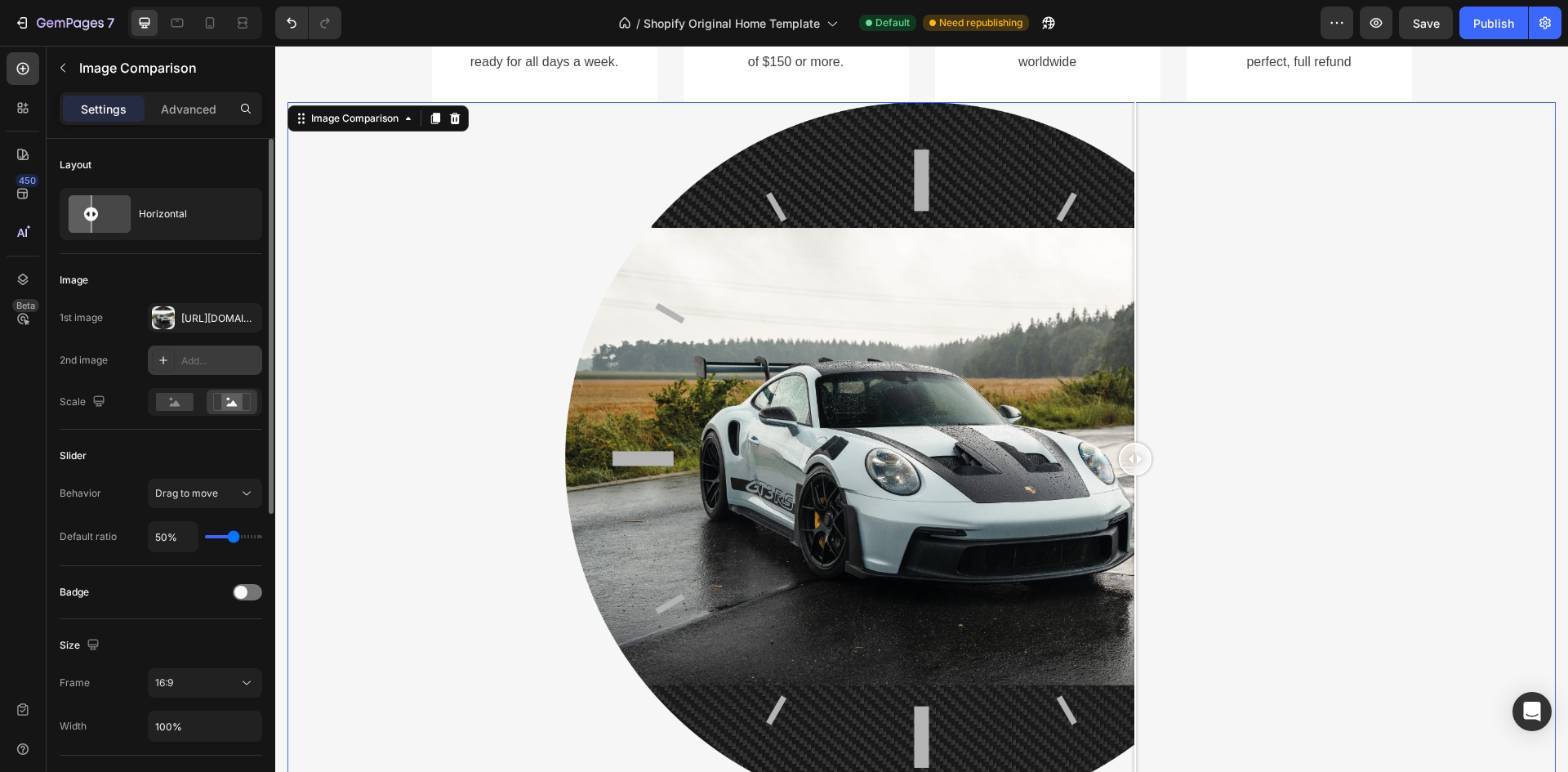
click at [152, 359] on div at bounding box center [163, 360] width 23 height 23
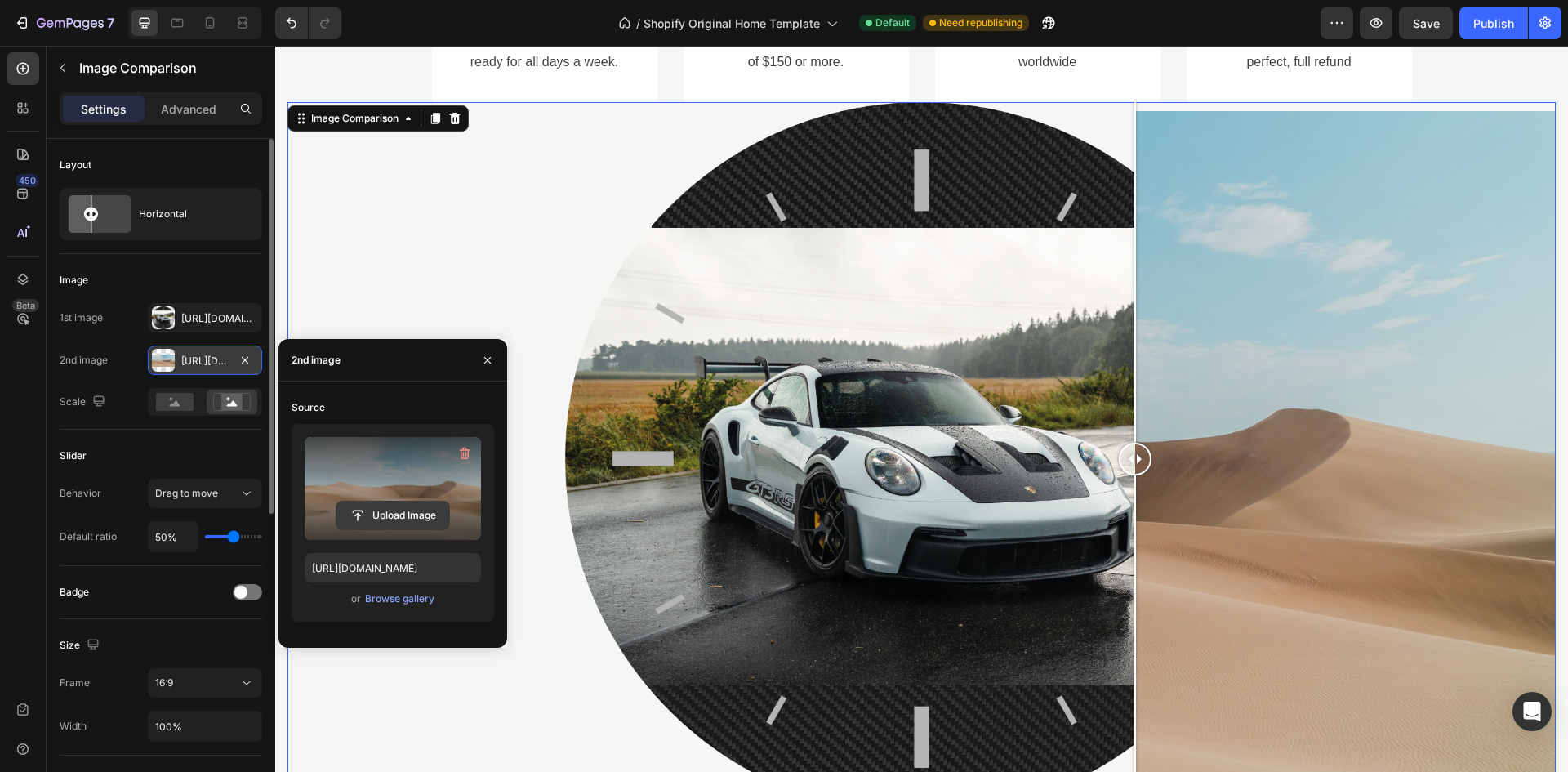
click at [383, 517] on input "file" at bounding box center [392, 515] width 113 height 28
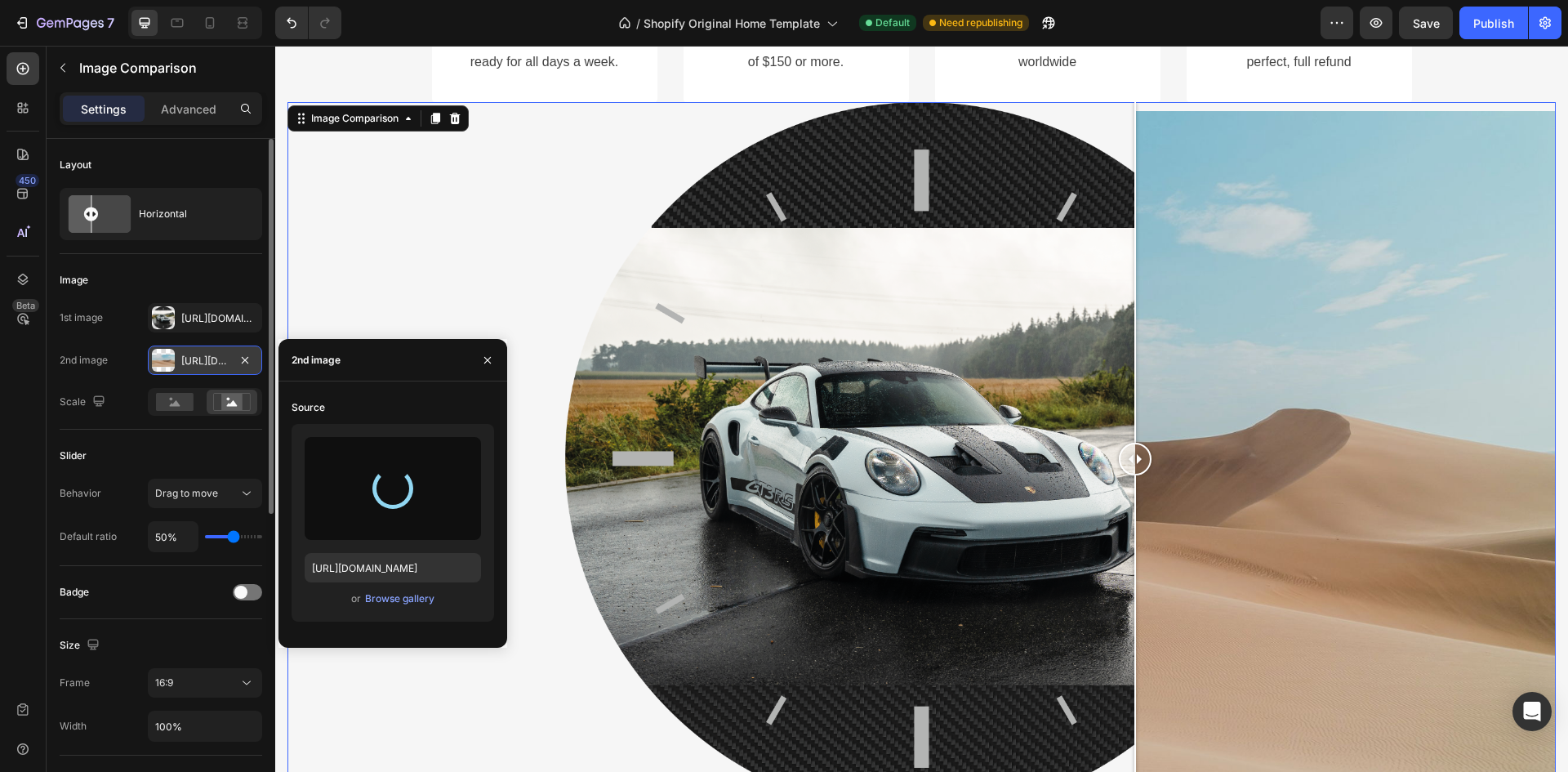
type input "https://cdn.shopify.com/s/files/1/0904/3954/9303/files/gempages_559925443138946…"
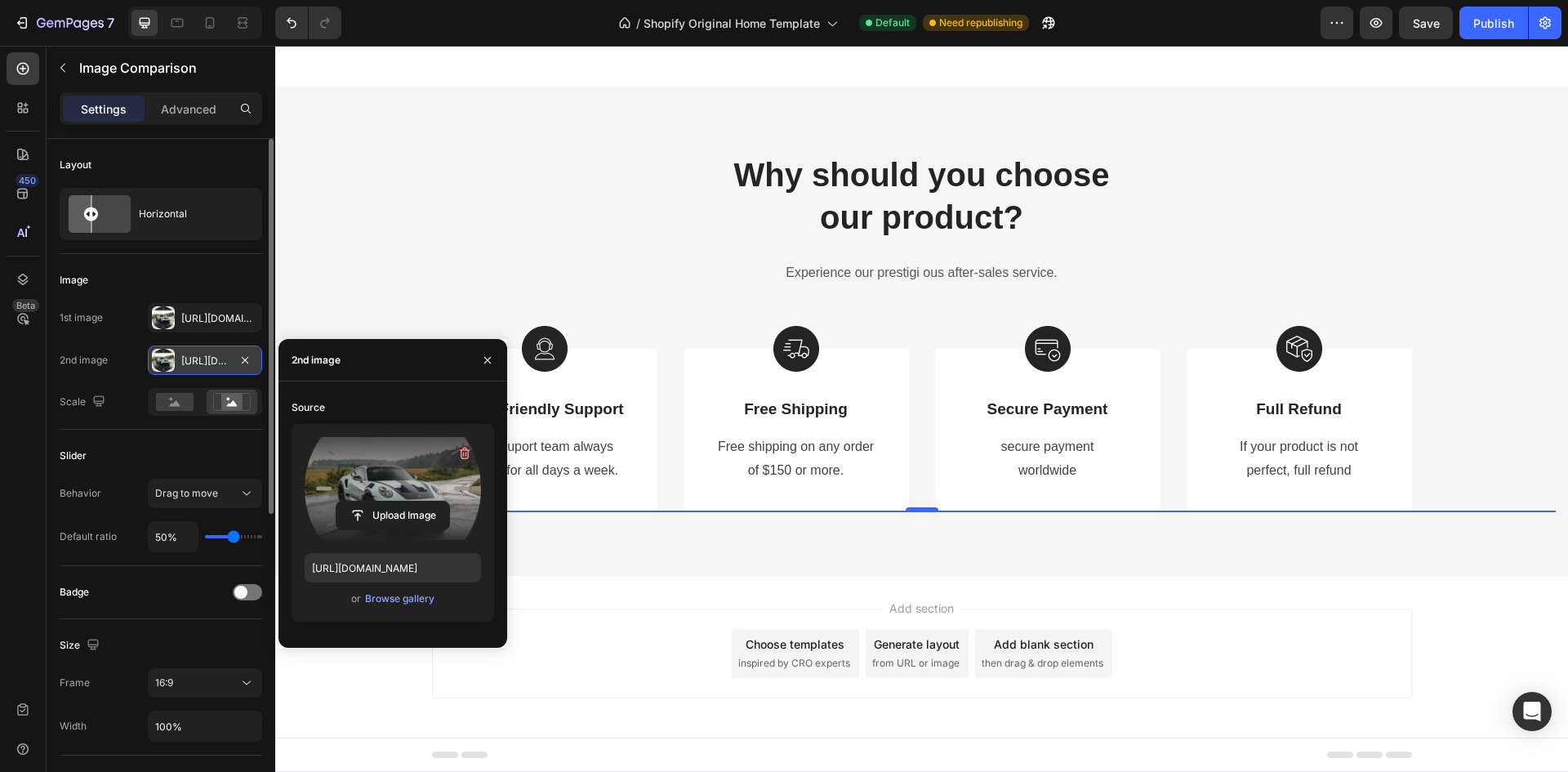
scroll to position [4835, 0]
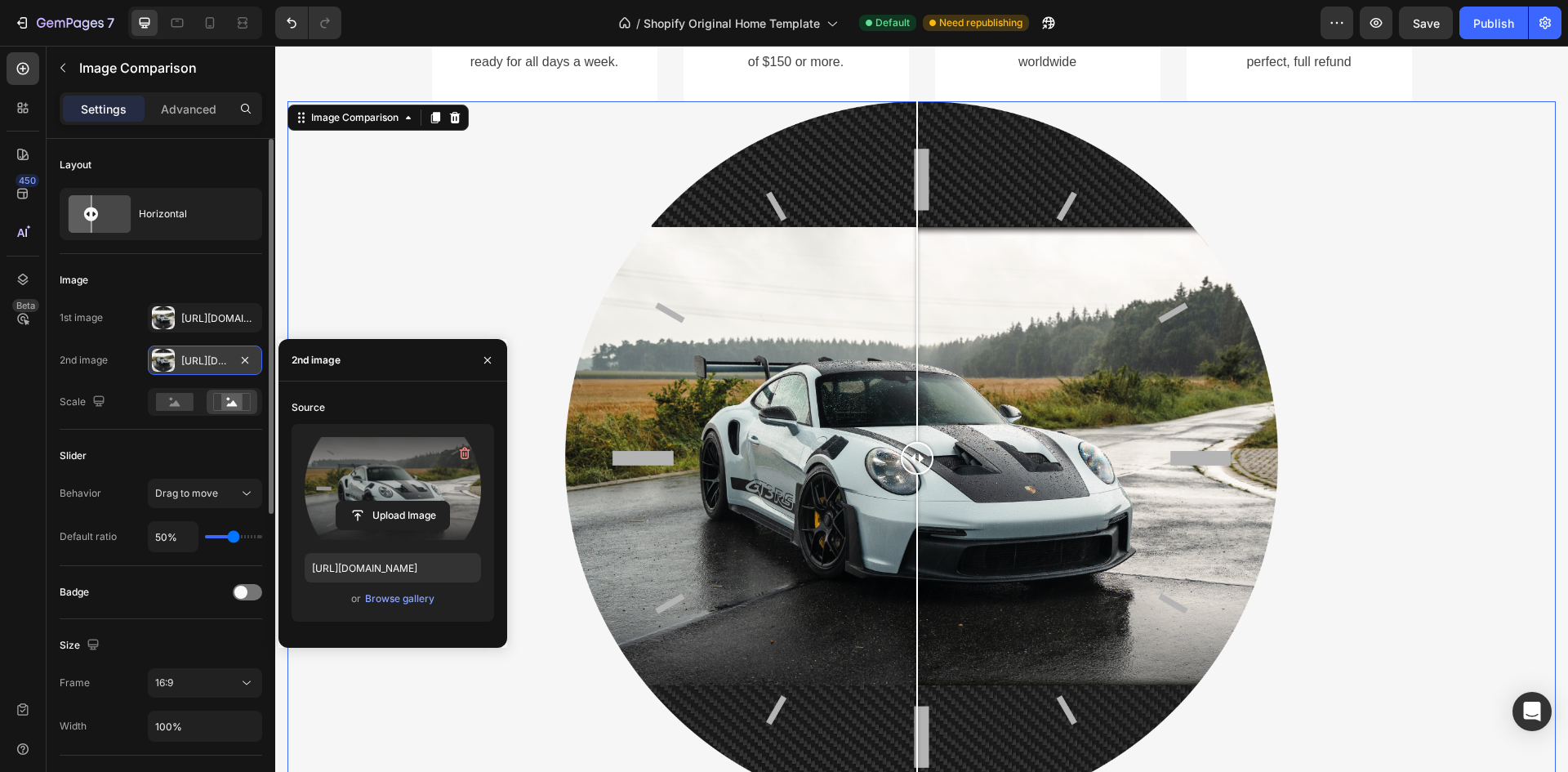
drag, startPoint x: 918, startPoint y: 463, endPoint x: 917, endPoint y: 501, distance: 38.0
click at [917, 501] on div at bounding box center [916, 458] width 33 height 714
drag, startPoint x: 923, startPoint y: 453, endPoint x: 1350, endPoint y: 486, distance: 428.3
click at [1314, 486] on div at bounding box center [1297, 458] width 33 height 714
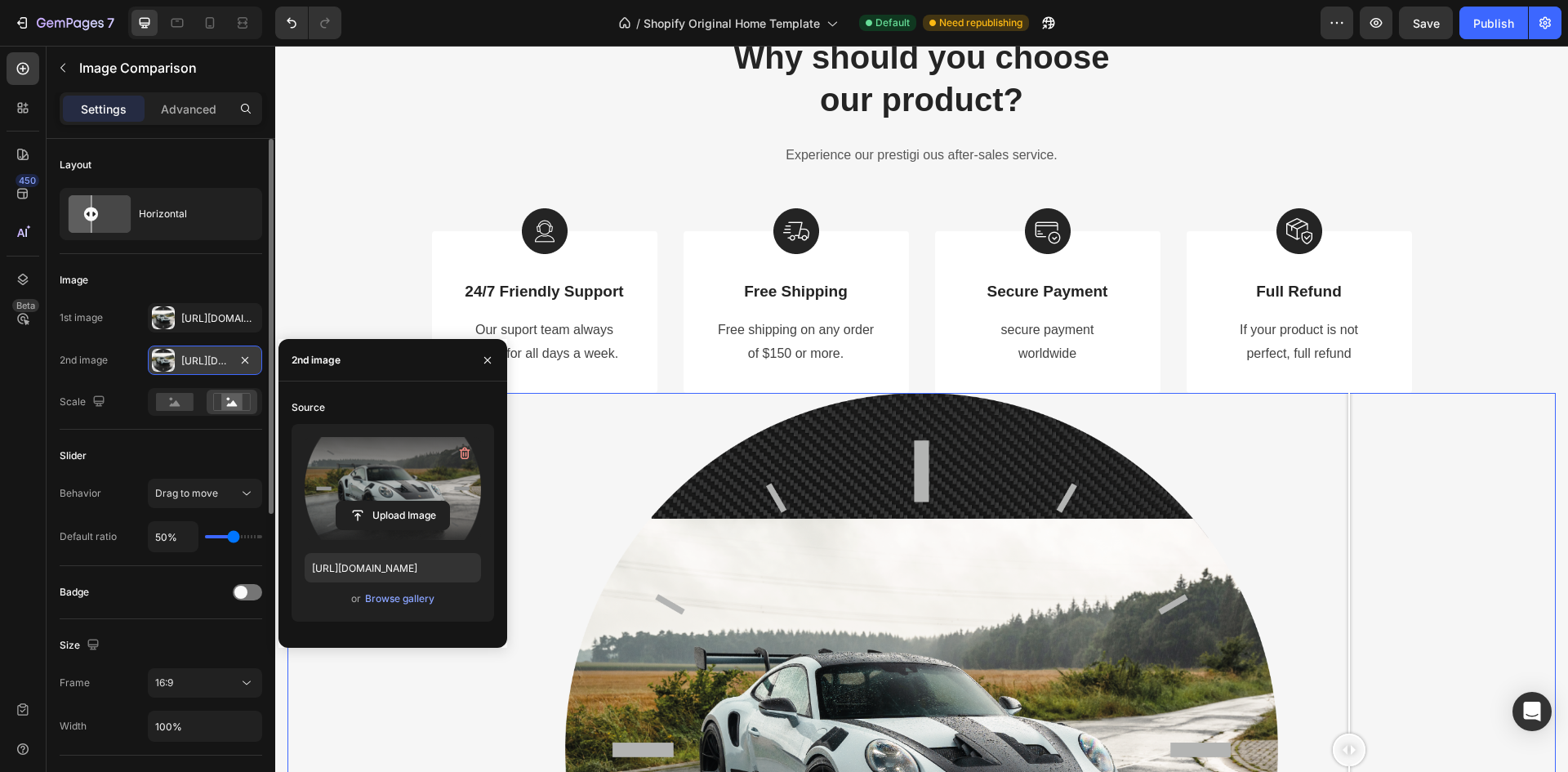
scroll to position [4672, 0]
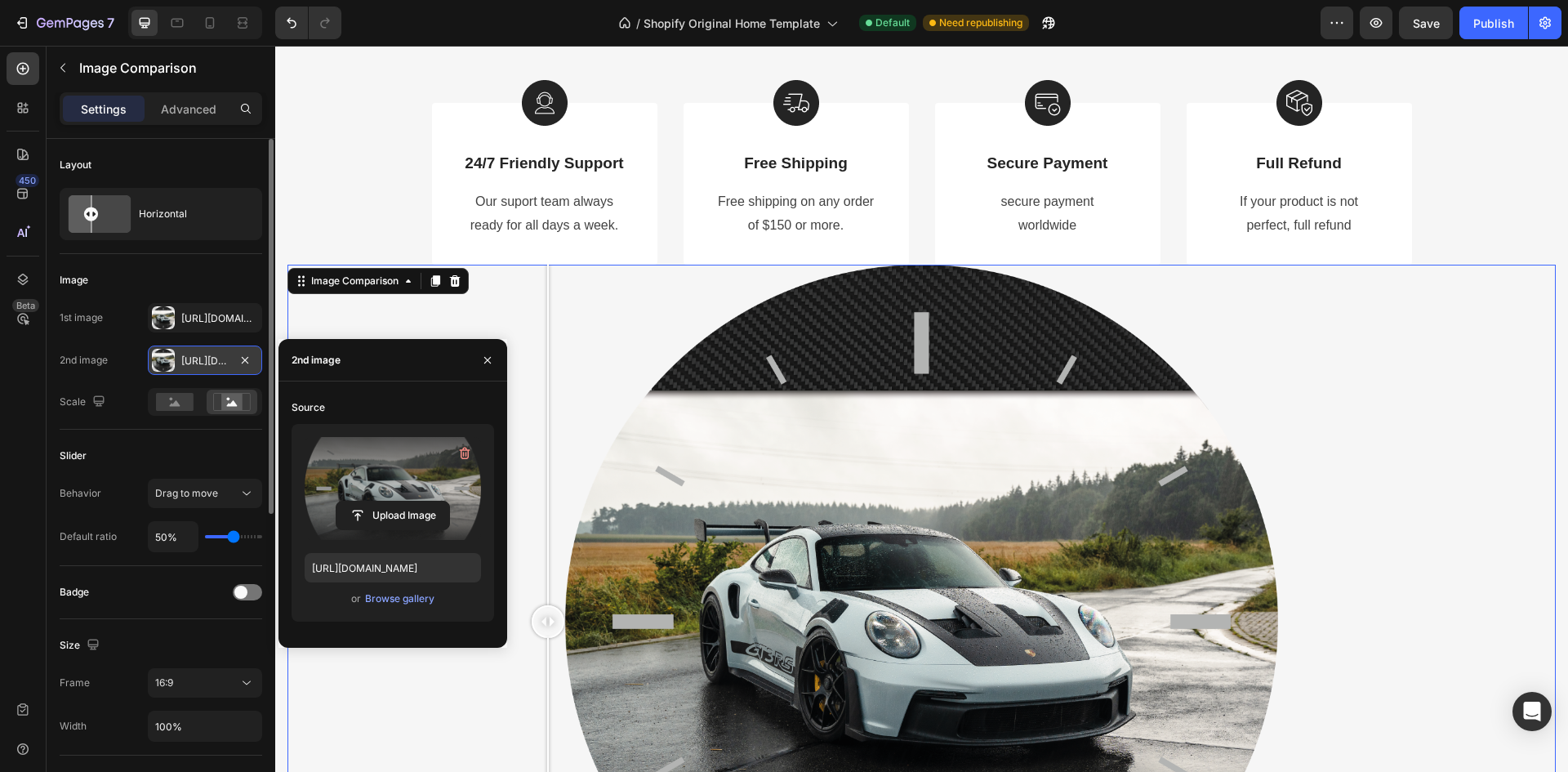
click at [548, 361] on div at bounding box center [921, 622] width 1268 height 714
click at [490, 358] on icon "button" at bounding box center [487, 359] width 7 height 7
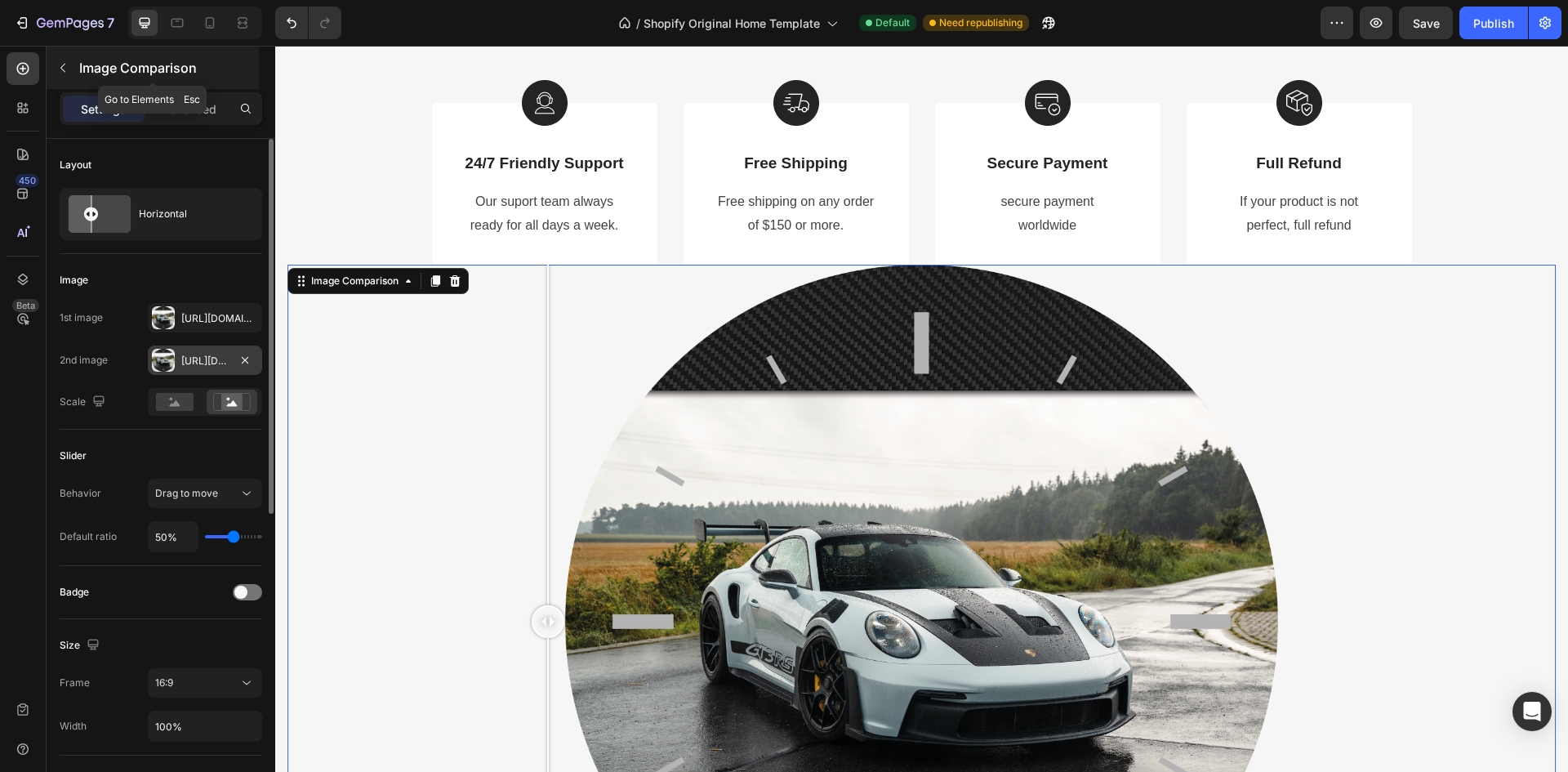
click at [85, 74] on p "Image Comparison" at bounding box center [167, 68] width 176 height 20
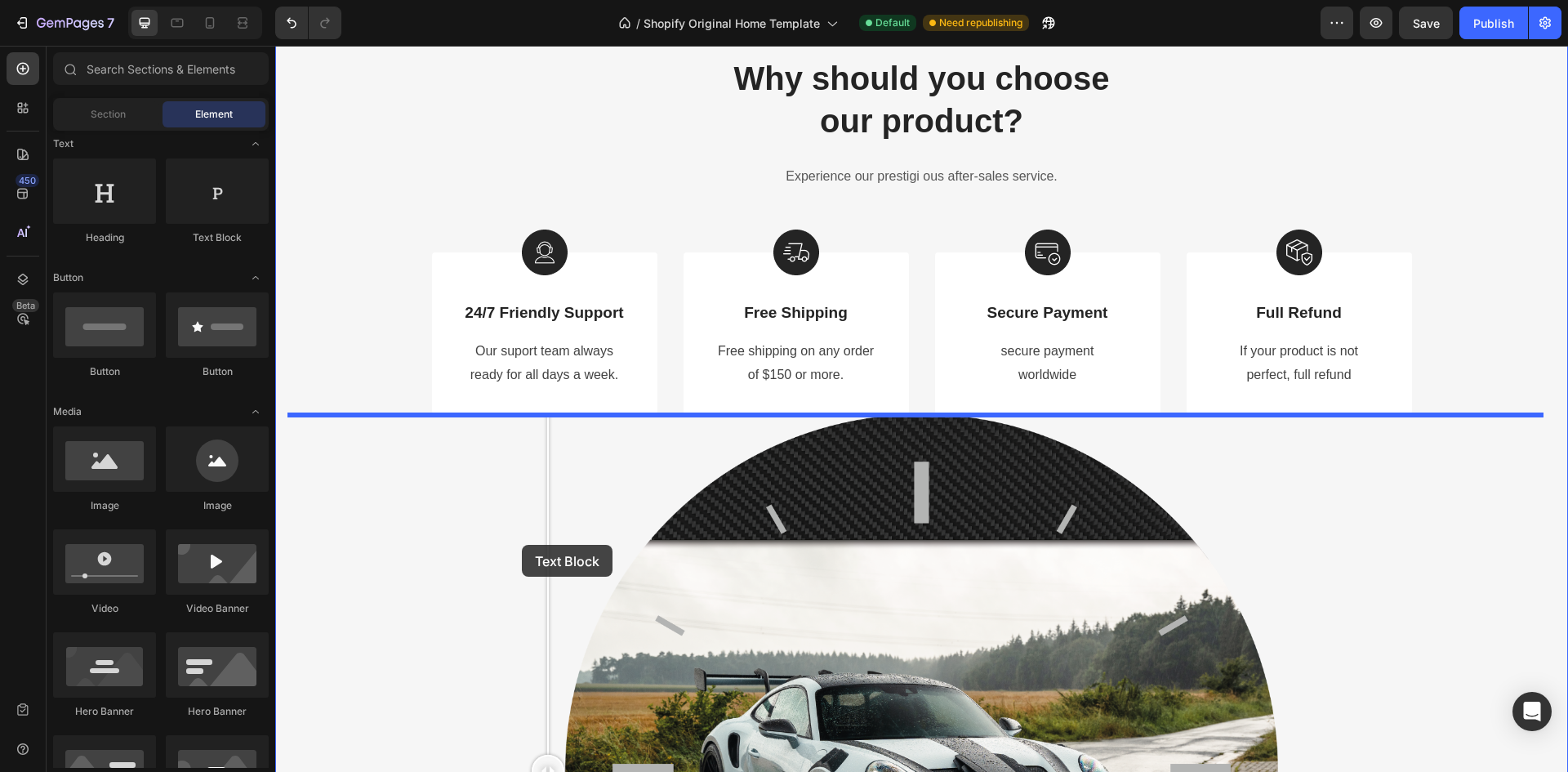
scroll to position [4508, 0]
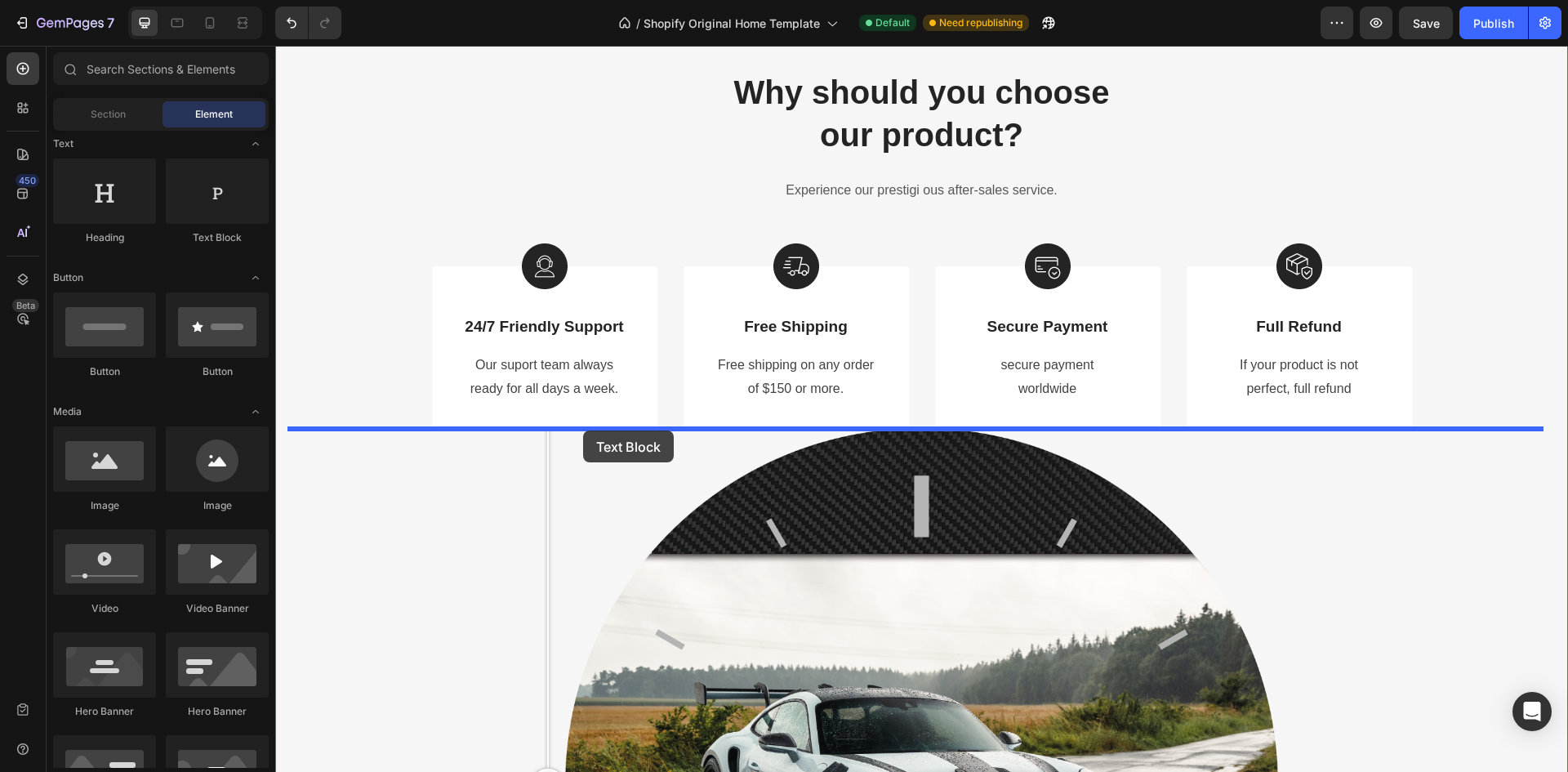
drag, startPoint x: 472, startPoint y: 248, endPoint x: 583, endPoint y: 430, distance: 213.2
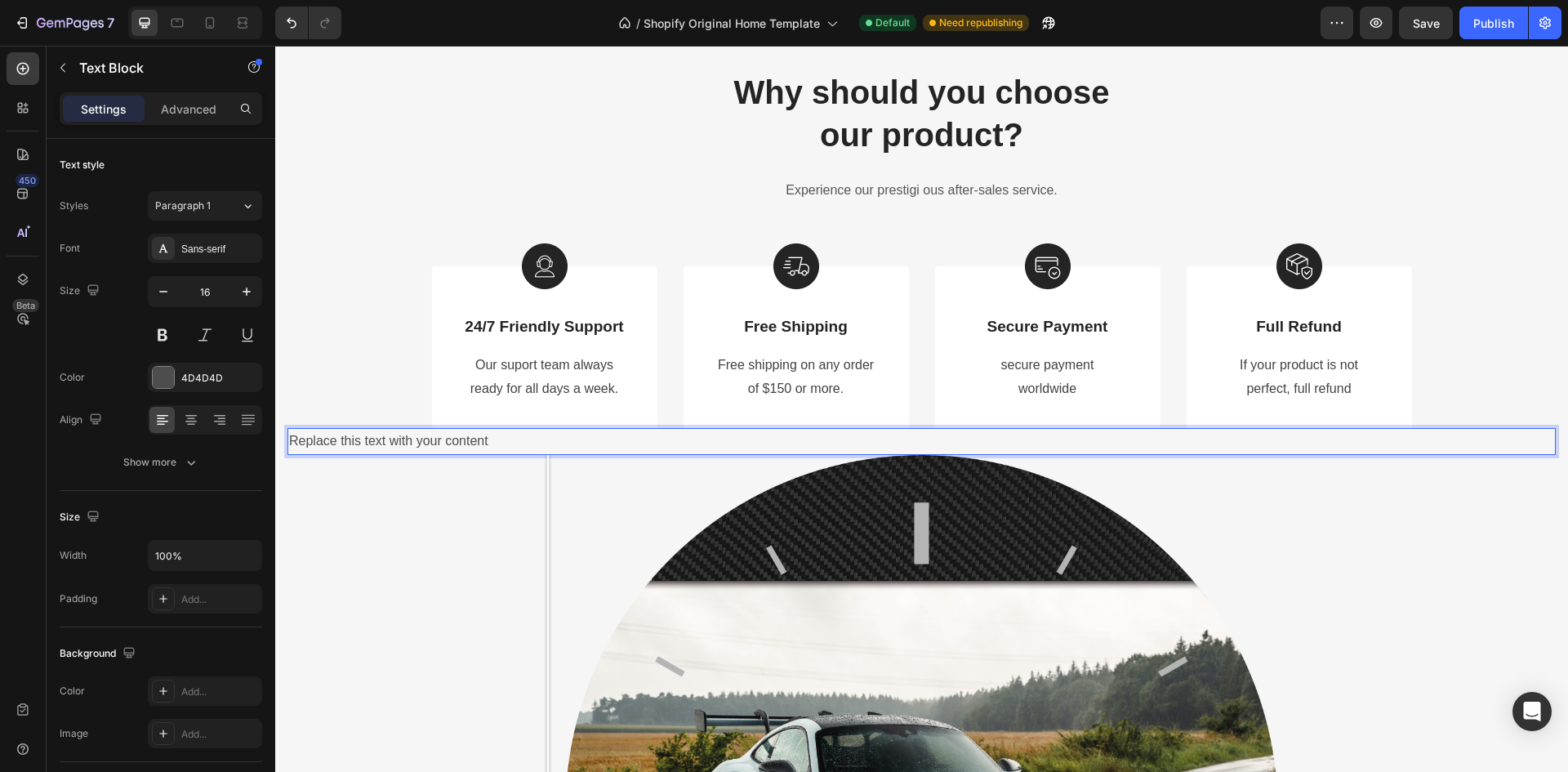
click at [486, 444] on div "Replace this text with your content" at bounding box center [921, 441] width 1268 height 27
click at [500, 444] on p "Replace this text with your content" at bounding box center [921, 442] width 1265 height 24
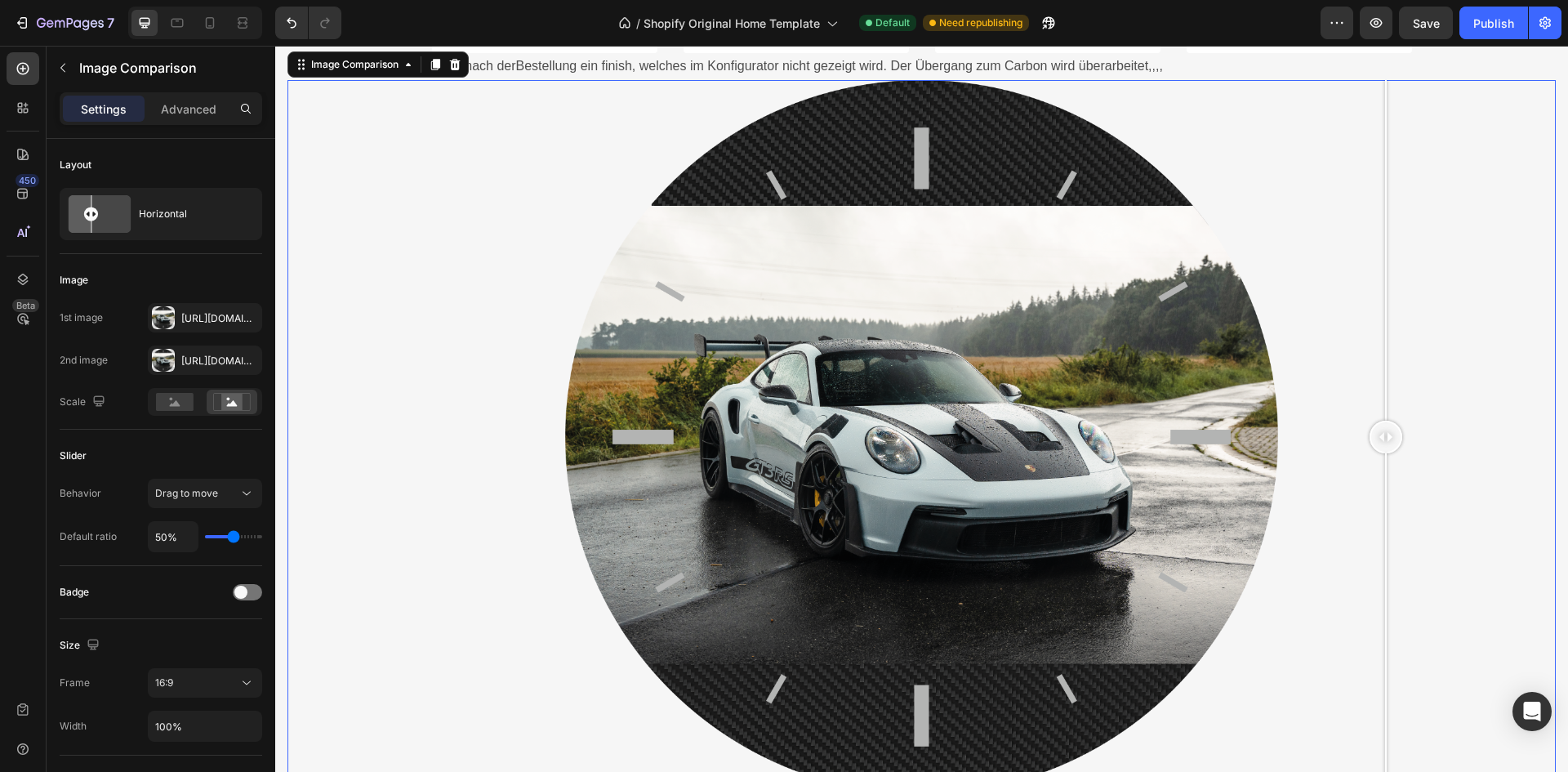
scroll to position [4917, 0]
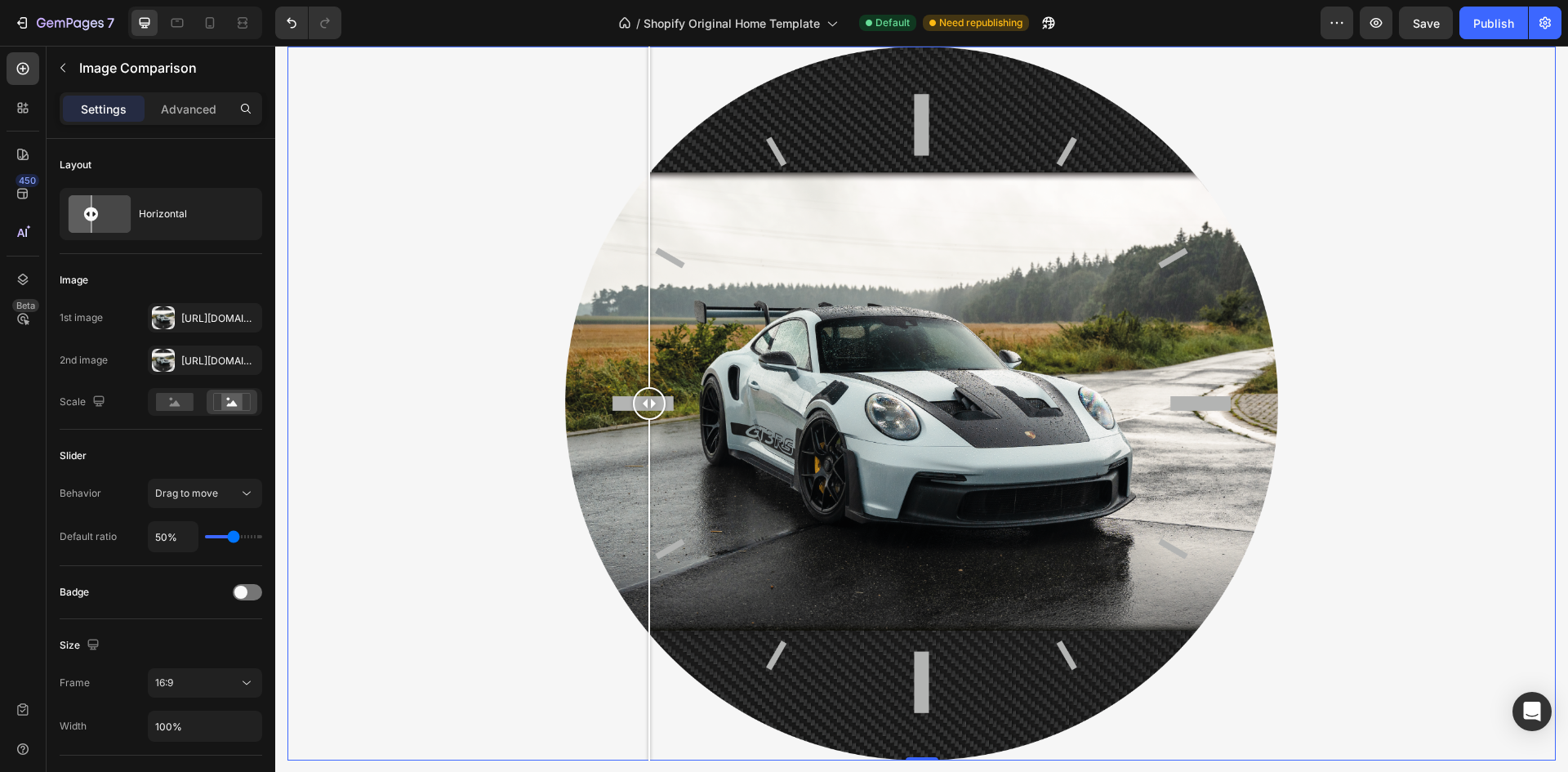
drag, startPoint x: 1383, startPoint y: 403, endPoint x: 649, endPoint y: 407, distance: 734.0
click at [649, 407] on div at bounding box center [649, 403] width 33 height 33
click at [1504, 28] on div "Publish" at bounding box center [1493, 23] width 41 height 17
click at [53, 13] on div "7" at bounding box center [75, 23] width 77 height 20
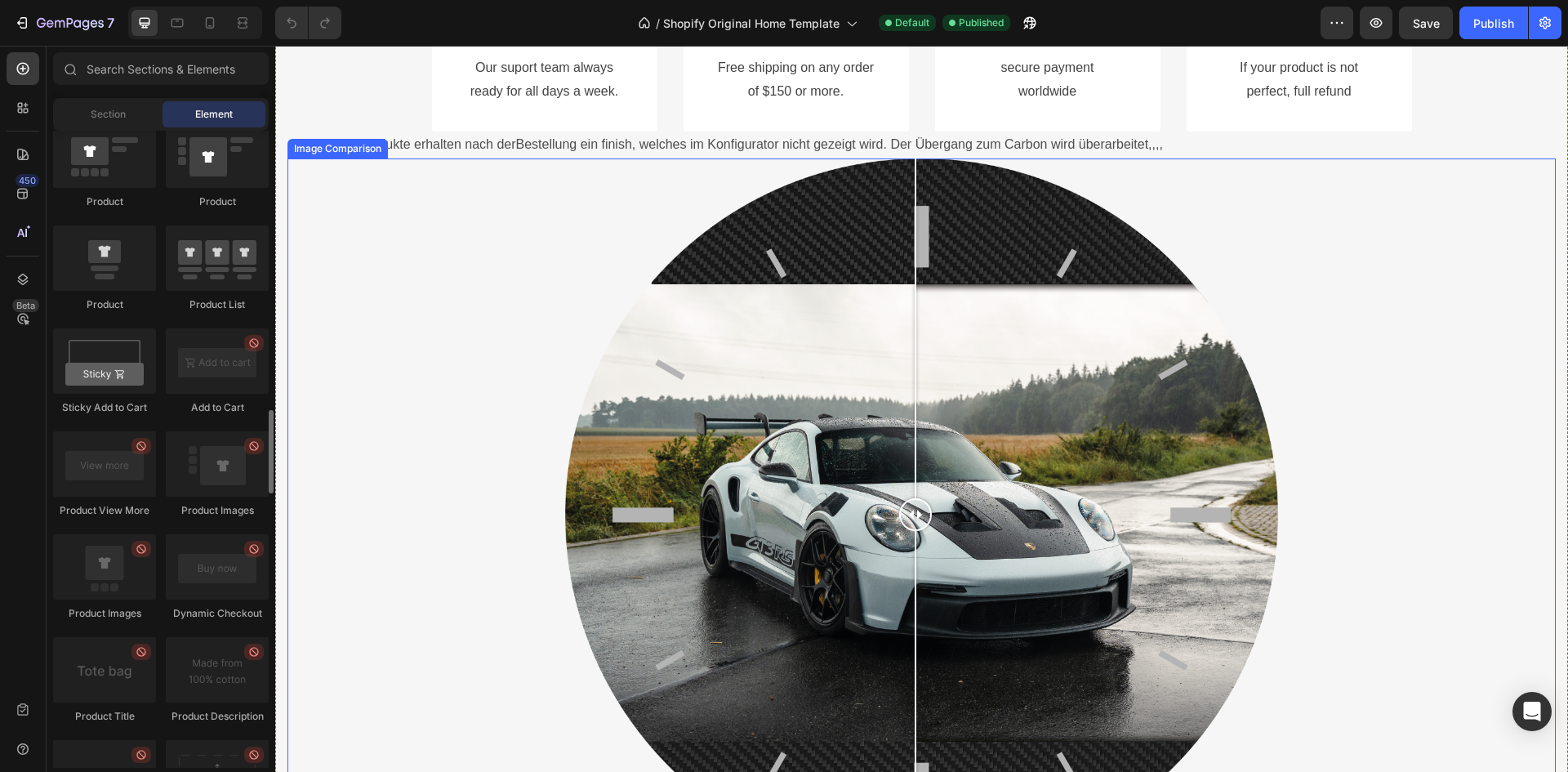
scroll to position [4818, 0]
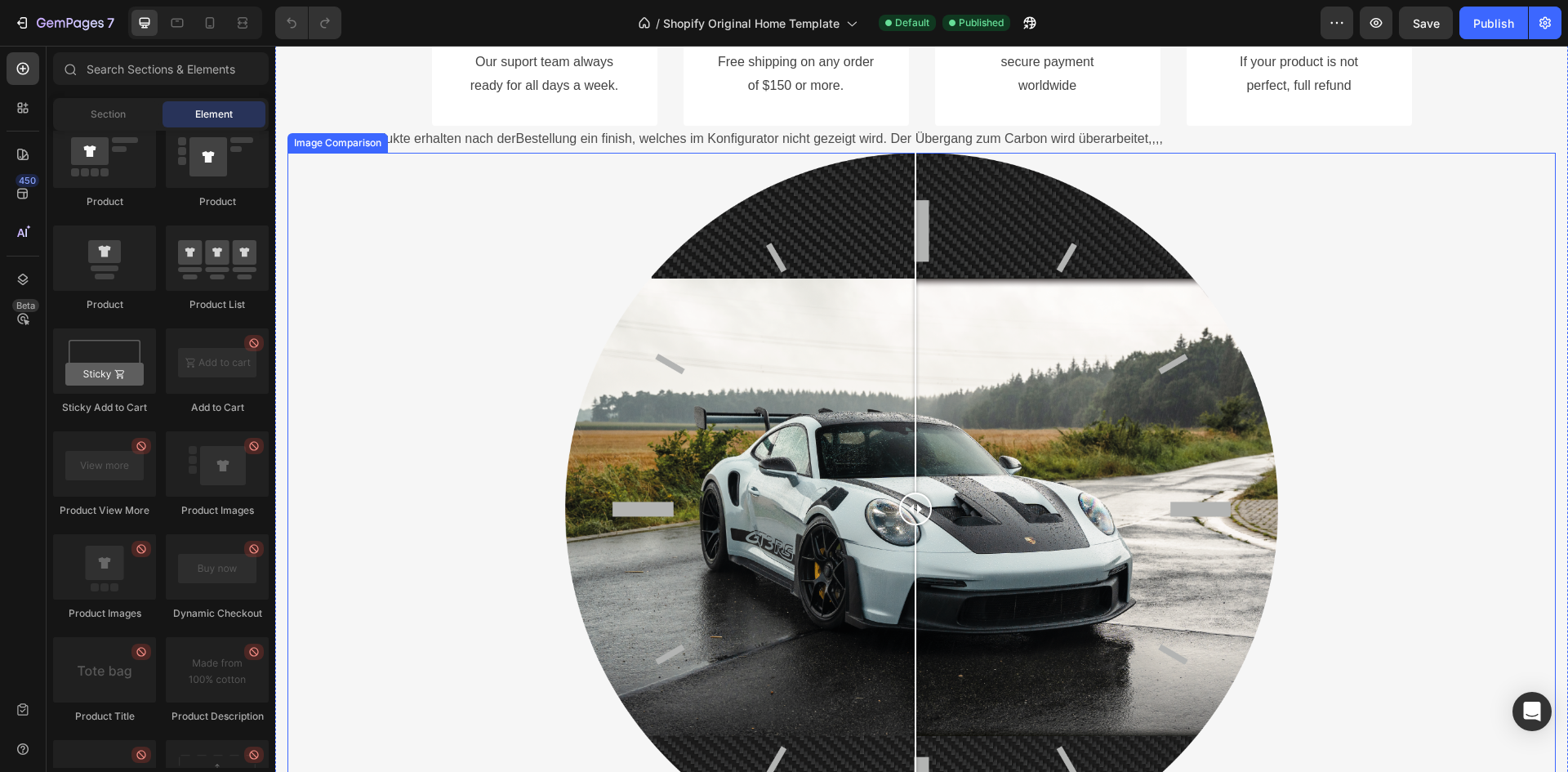
click at [448, 336] on div at bounding box center [921, 509] width 1268 height 714
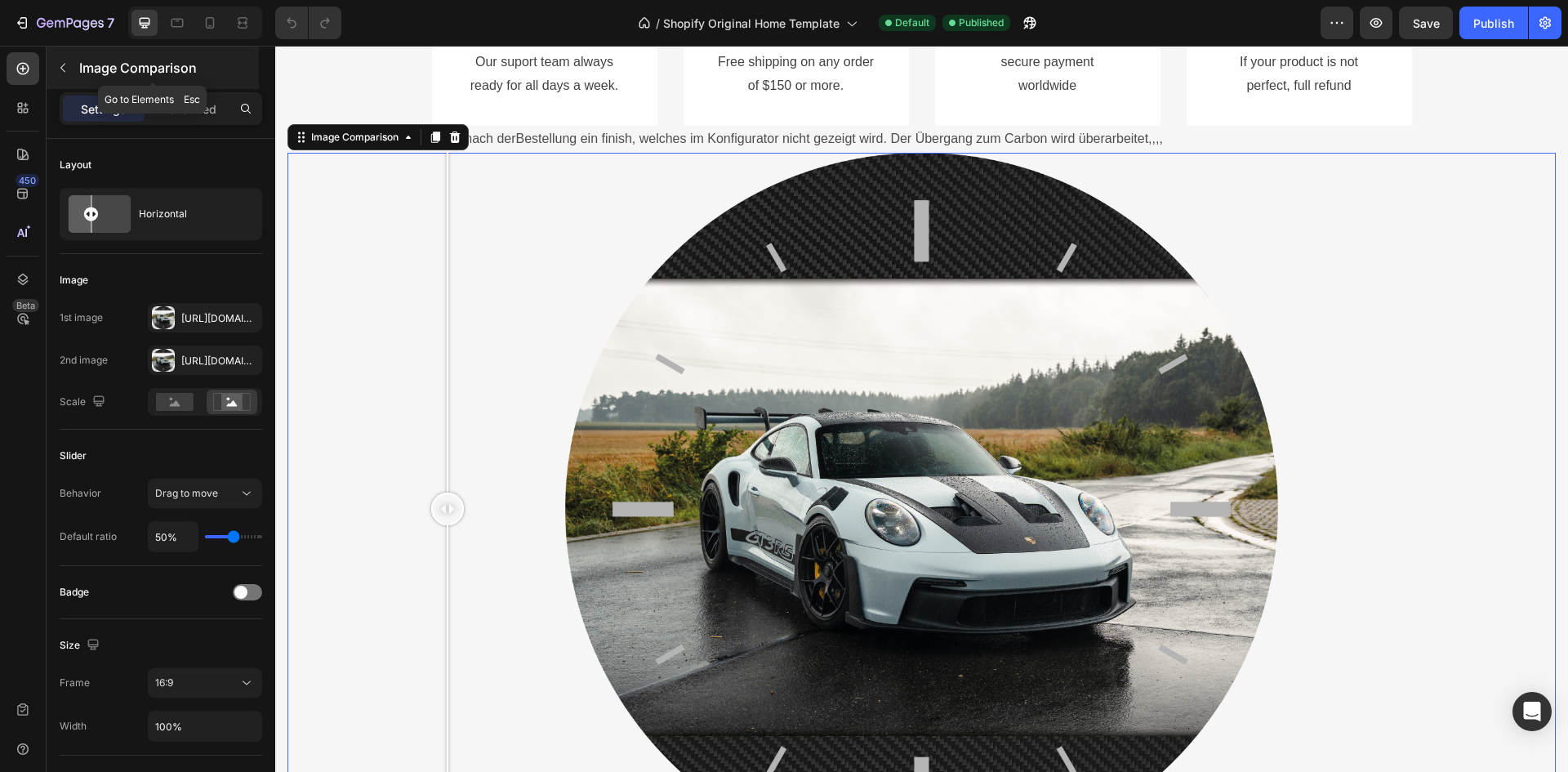
drag, startPoint x: 214, startPoint y: 65, endPoint x: 137, endPoint y: 58, distance: 77.3
click at [137, 58] on p "Image Comparison" at bounding box center [167, 68] width 176 height 20
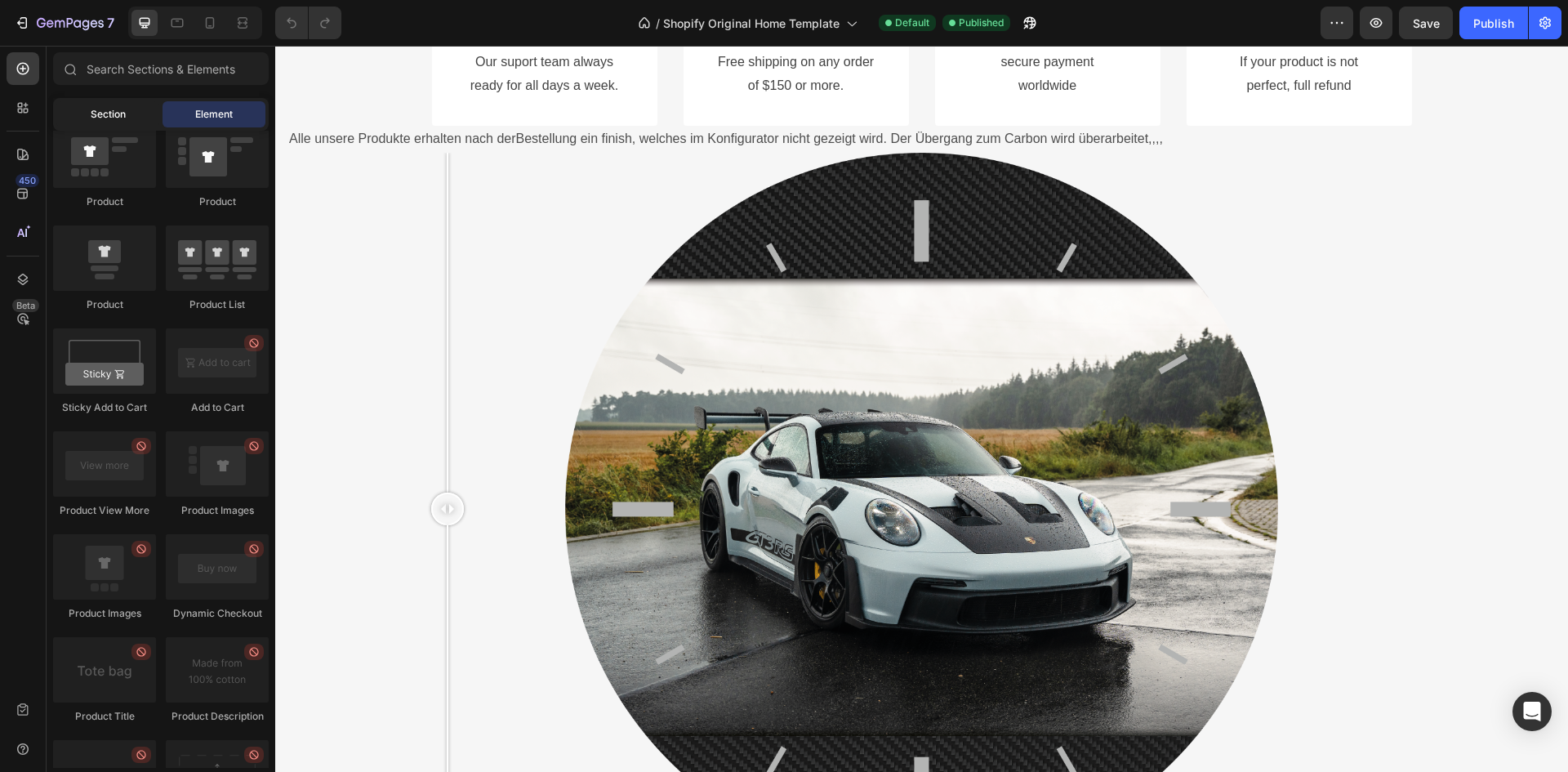
click at [127, 115] on div "Section" at bounding box center [108, 114] width 103 height 26
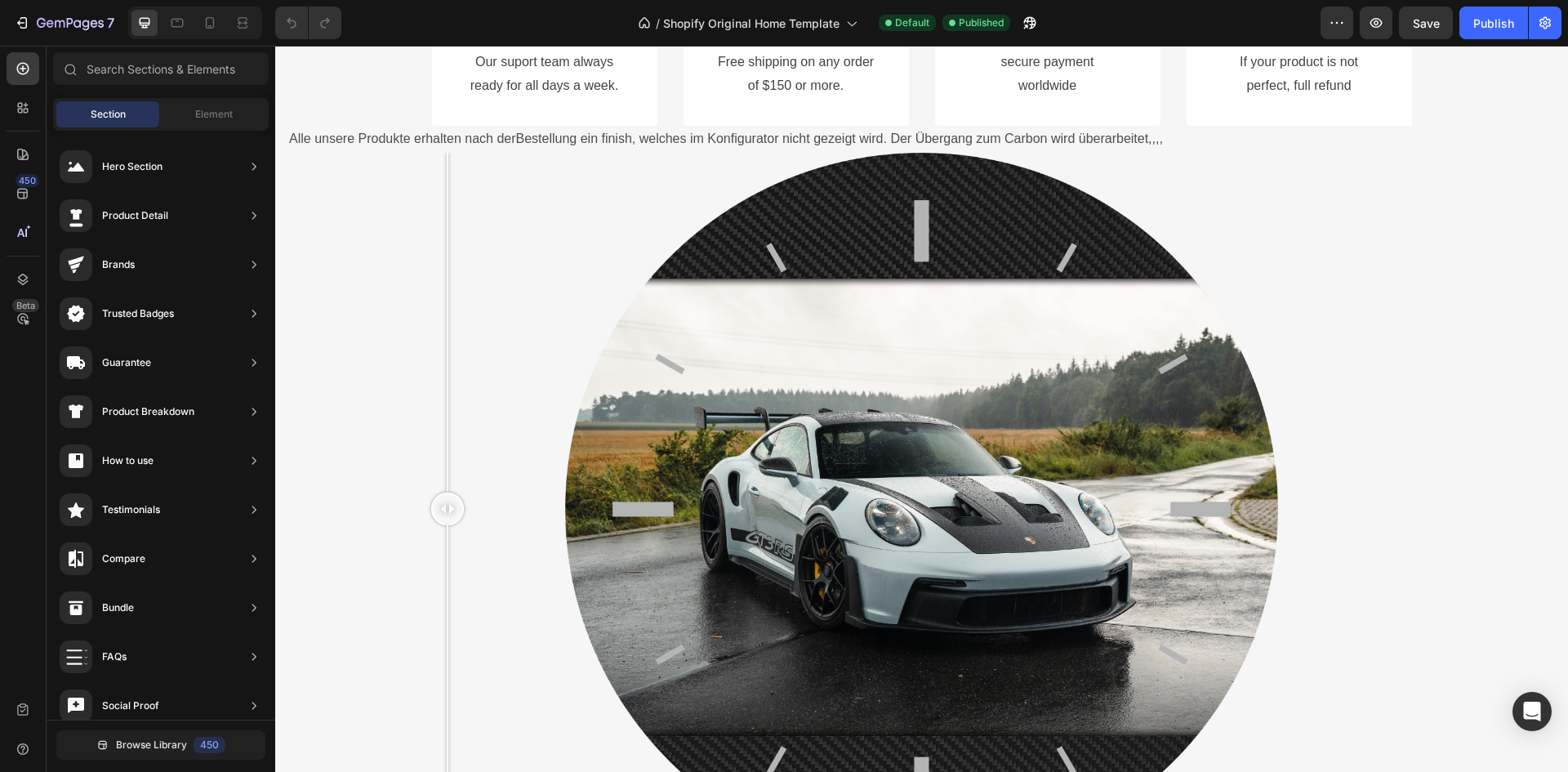
click at [228, 96] on div "Sections(18) Elements(83) Section Element Hero Section Product Detail Brands Tr…" at bounding box center [160, 410] width 228 height 717
click at [218, 110] on span "Element" at bounding box center [214, 114] width 38 height 15
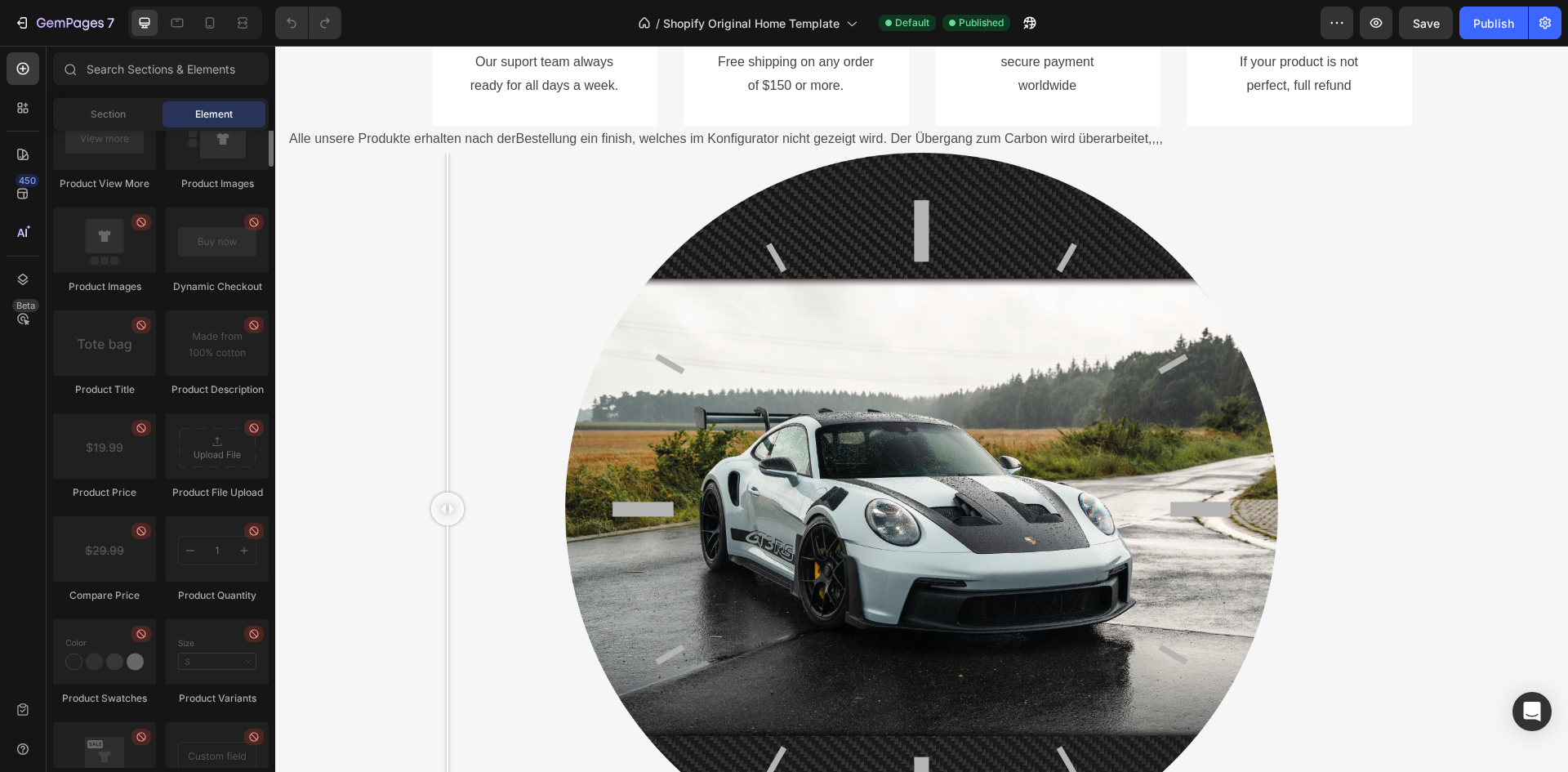
scroll to position [2041, 0]
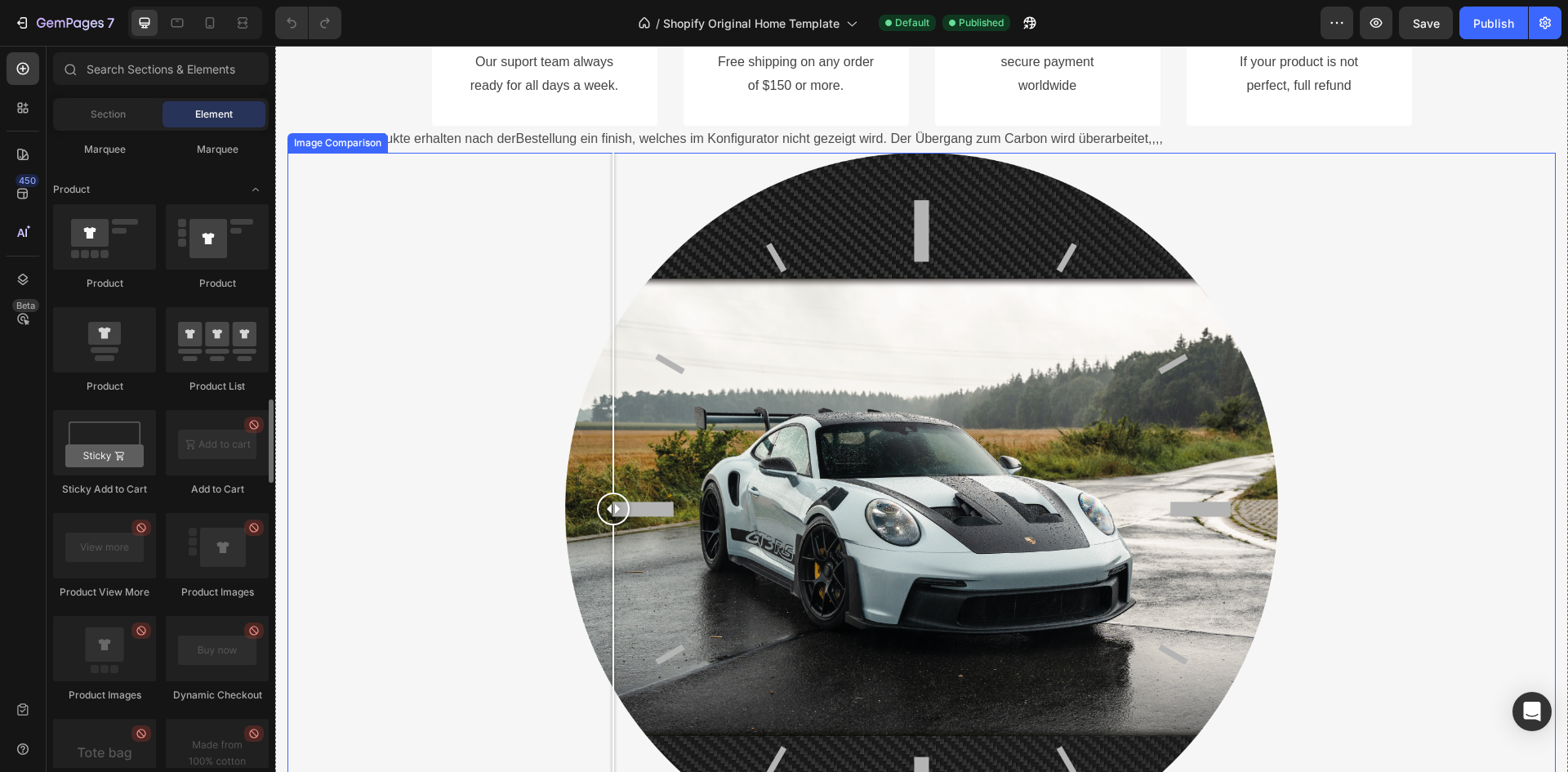
click at [613, 333] on div at bounding box center [921, 509] width 1268 height 714
click at [327, 139] on div "Image Comparison" at bounding box center [337, 142] width 94 height 15
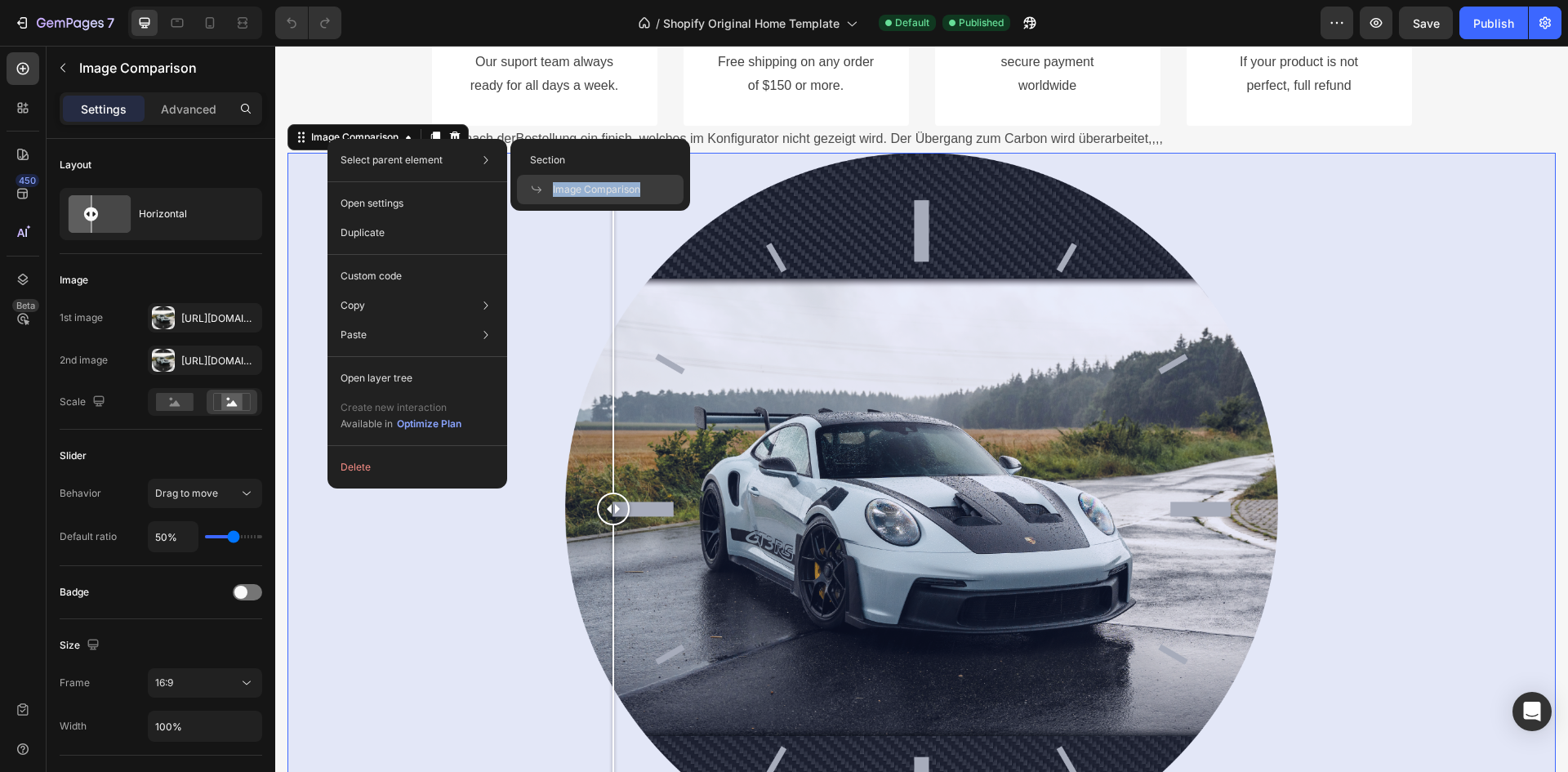
drag, startPoint x: 651, startPoint y: 188, endPoint x: 409, endPoint y: 208, distance: 242.8
click at [547, 186] on div "Image Comparison" at bounding box center [600, 190] width 167 height 30
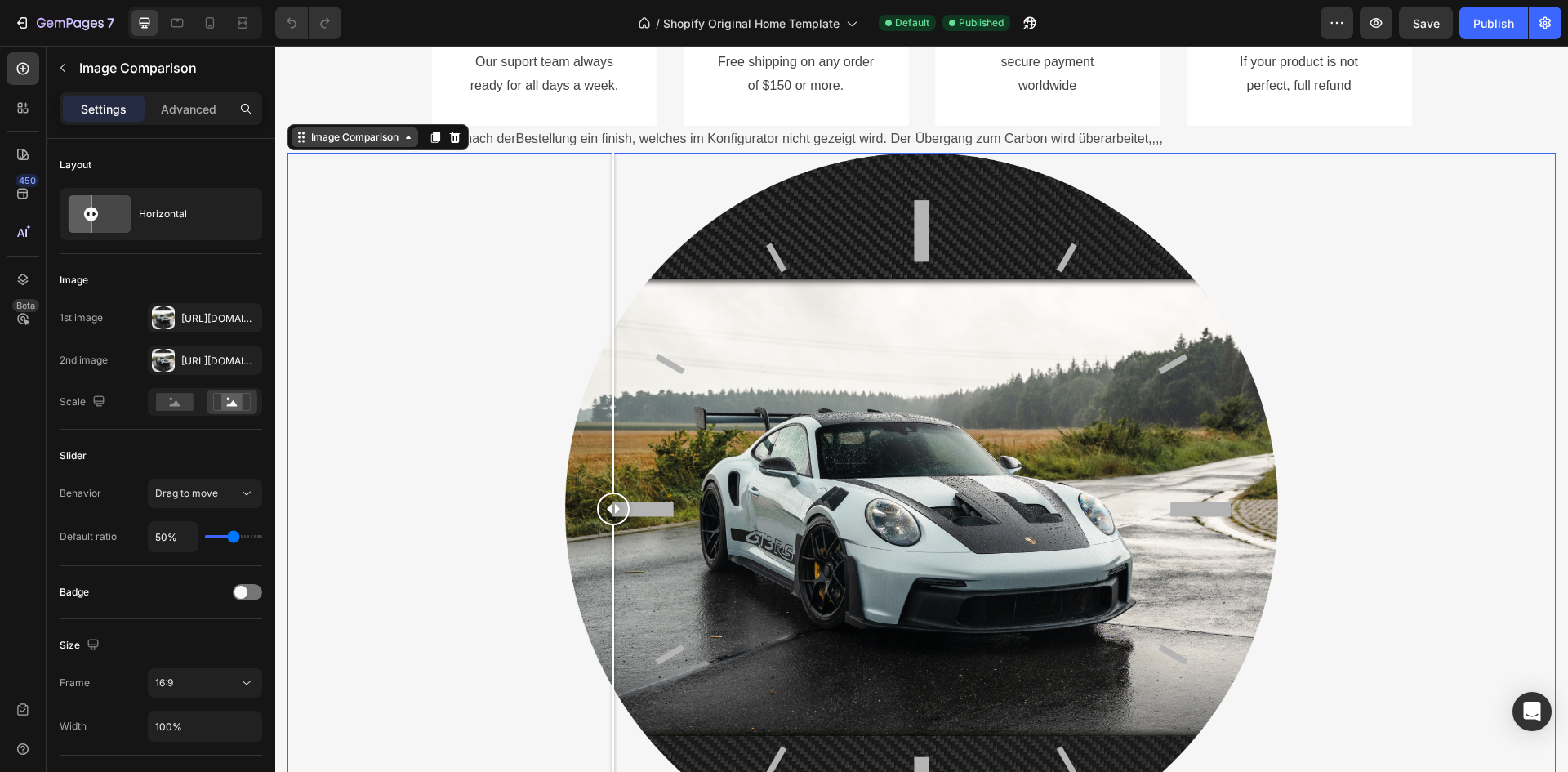
click at [382, 141] on div "Image Comparison" at bounding box center [354, 136] width 94 height 15
click at [396, 148] on div "Image Comparison Section" at bounding box center [378, 137] width 181 height 26
click at [303, 144] on div "Image Comparison" at bounding box center [355, 137] width 127 height 20
click at [374, 148] on div "Image Comparison" at bounding box center [378, 137] width 181 height 26
click at [413, 141] on icon at bounding box center [407, 136] width 13 height 13
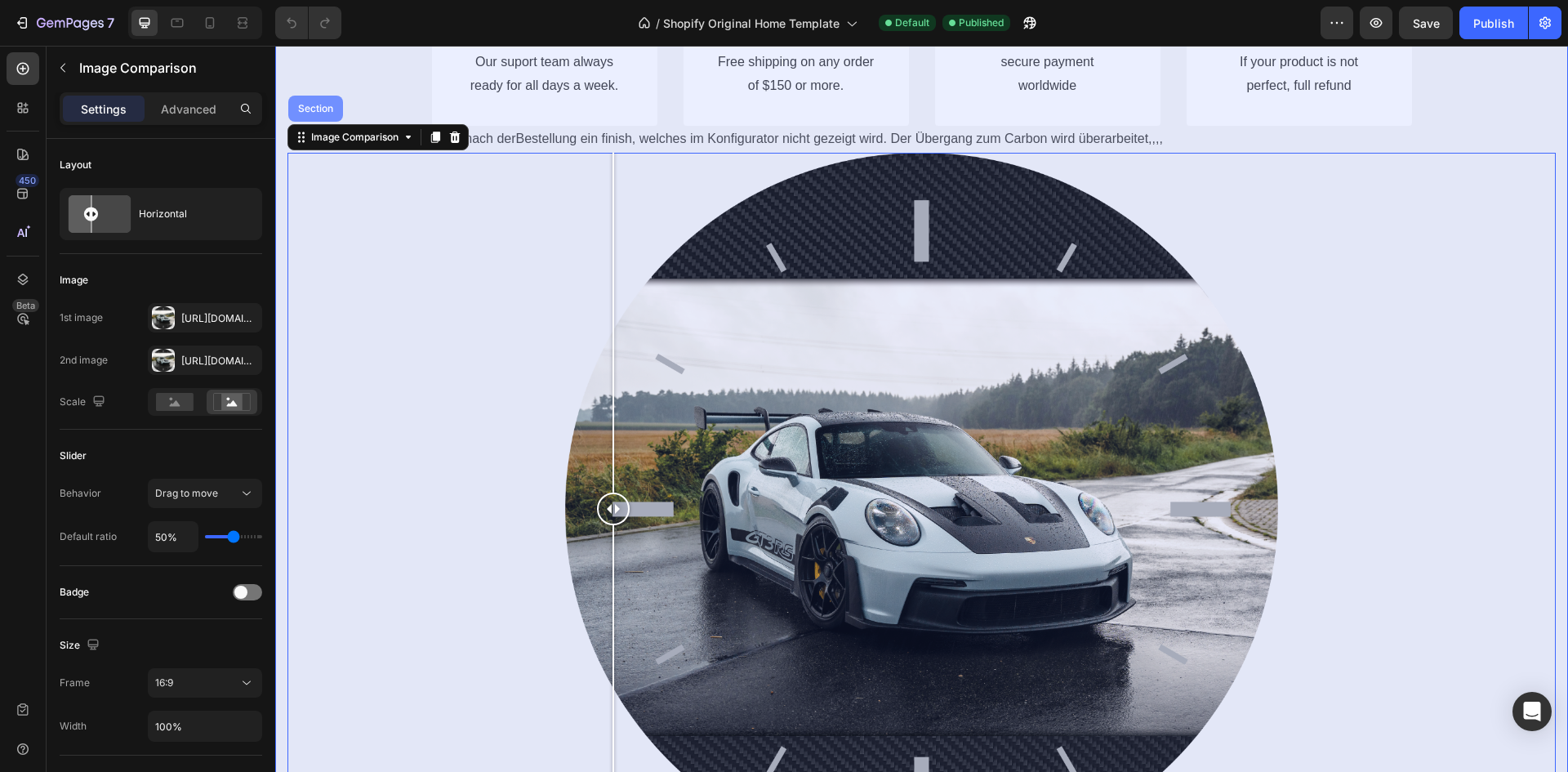
click at [336, 122] on div "Section" at bounding box center [315, 109] width 54 height 26
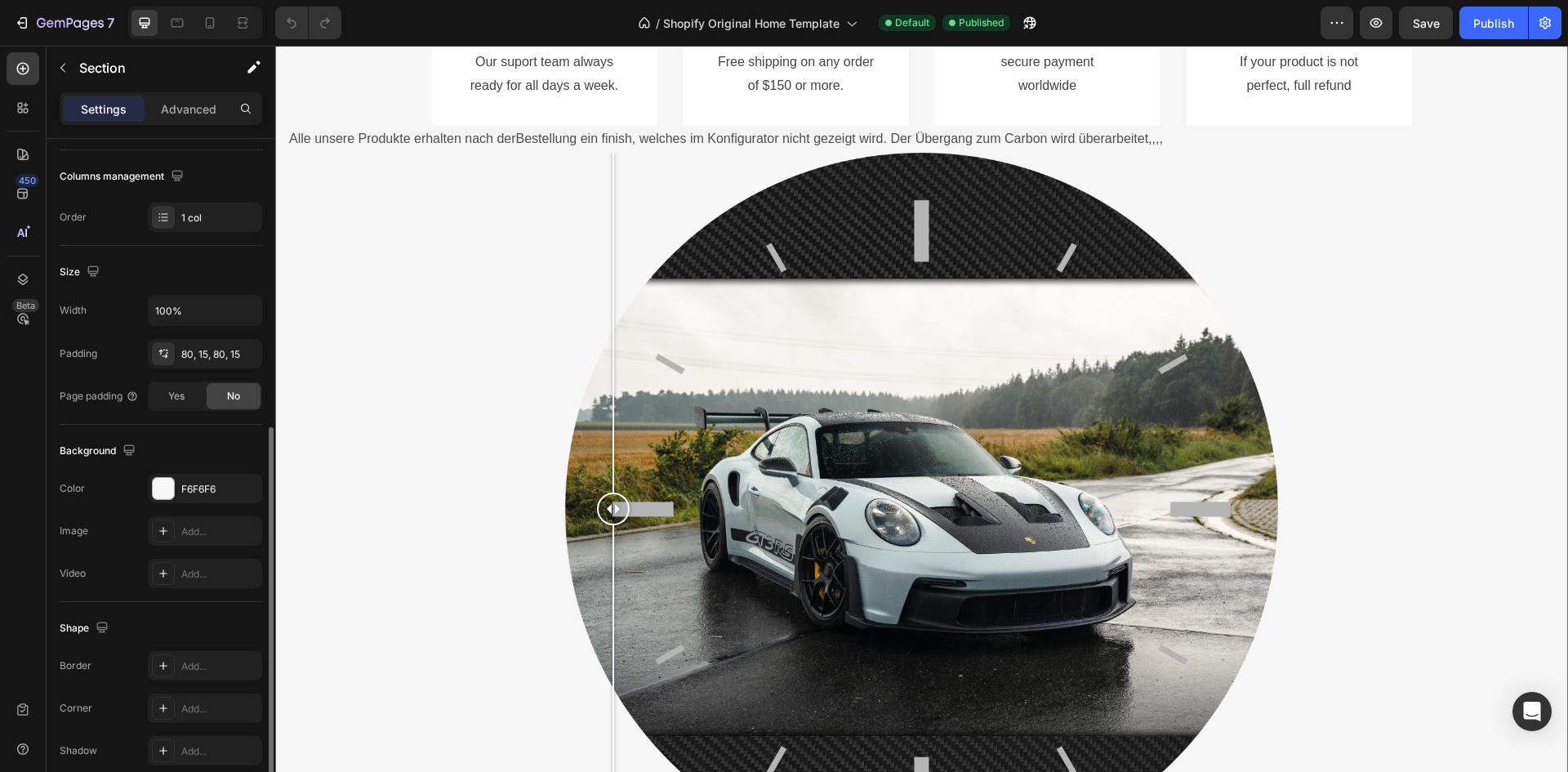
scroll to position [317, 0]
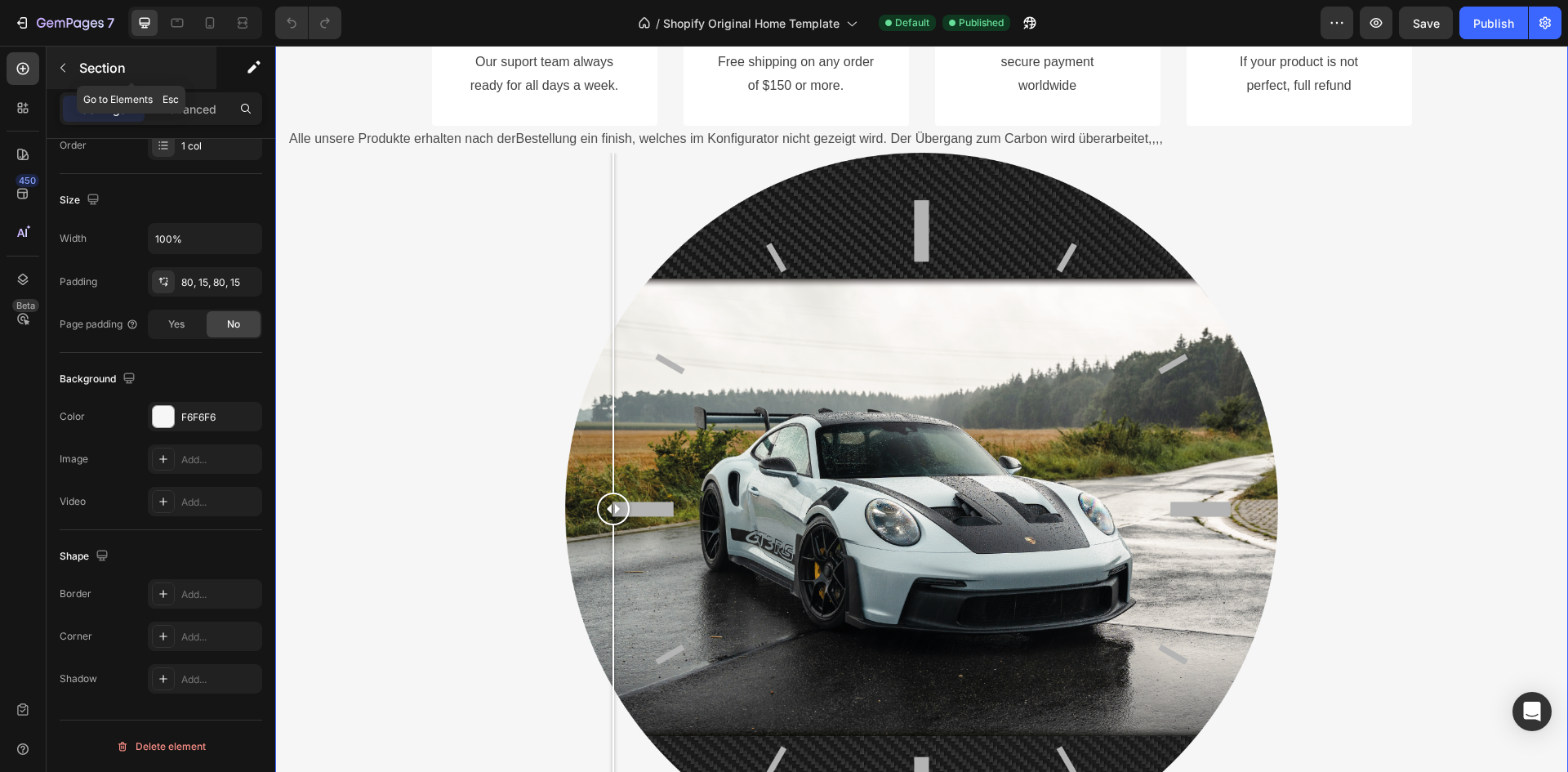
click at [68, 58] on button "button" at bounding box center [62, 67] width 26 height 26
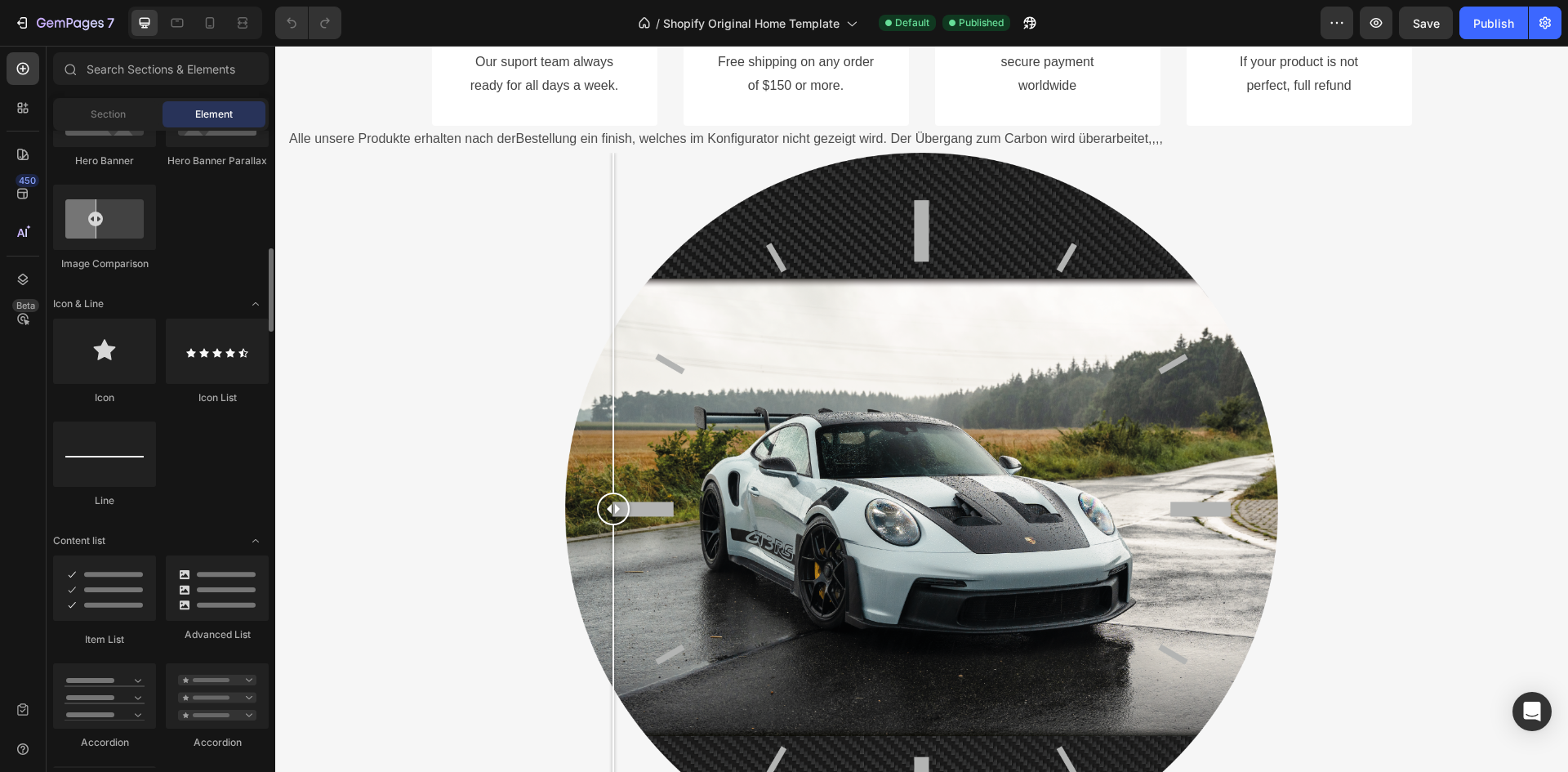
scroll to position [816, 0]
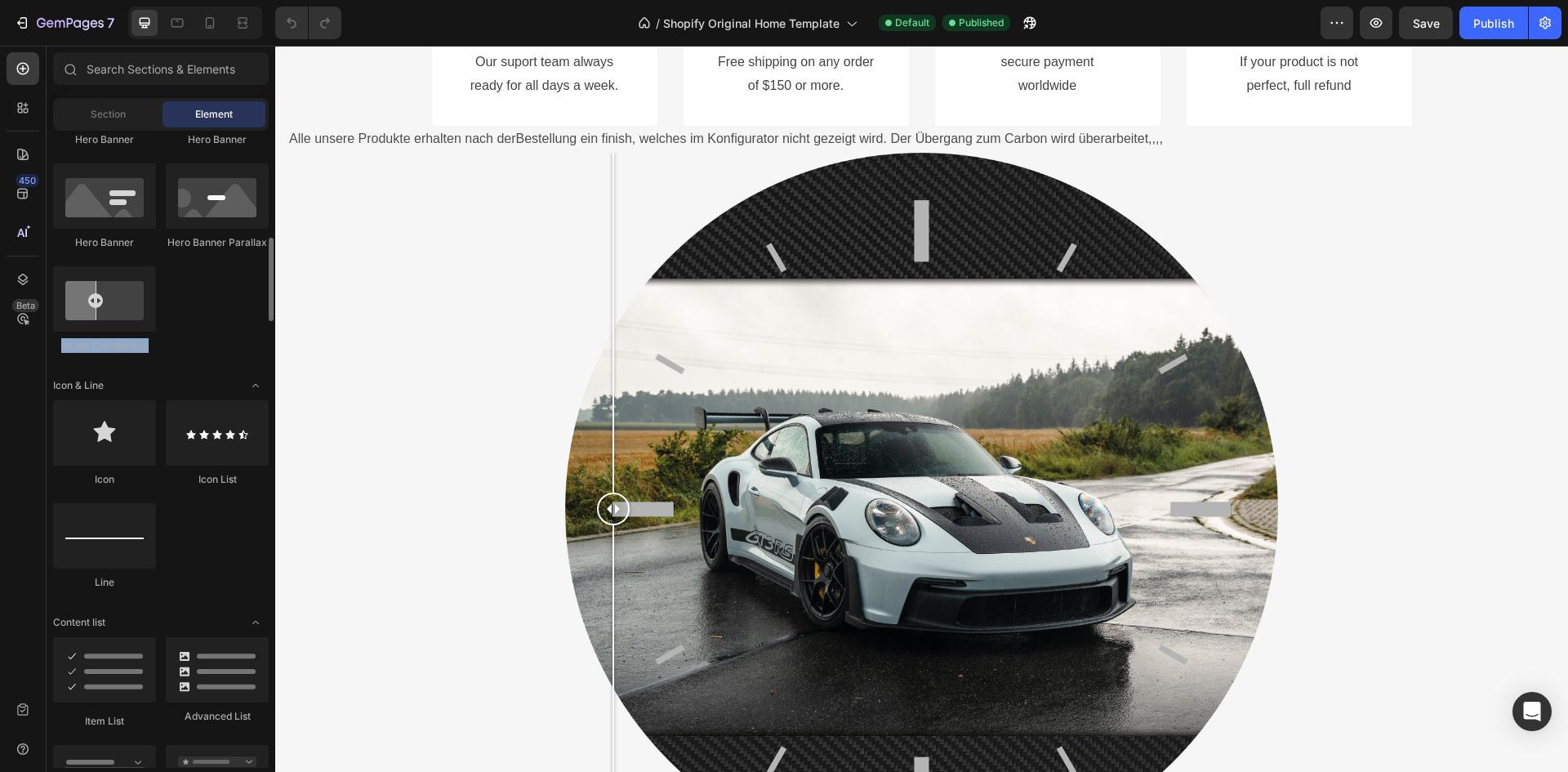
drag, startPoint x: 158, startPoint y: 354, endPoint x: 58, endPoint y: 353, distance: 100.0
copy div "Image Comparison"
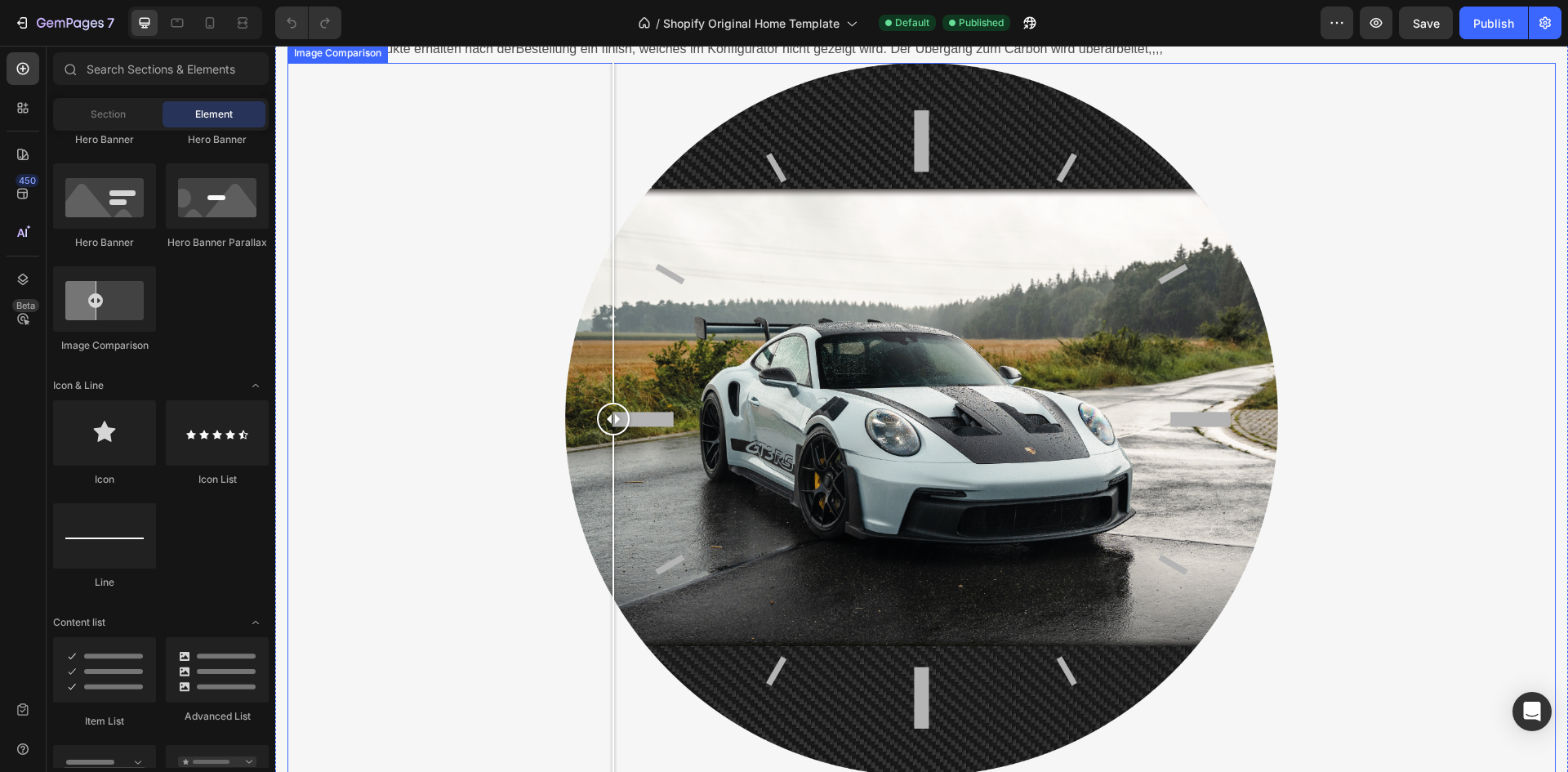
scroll to position [4900, 0]
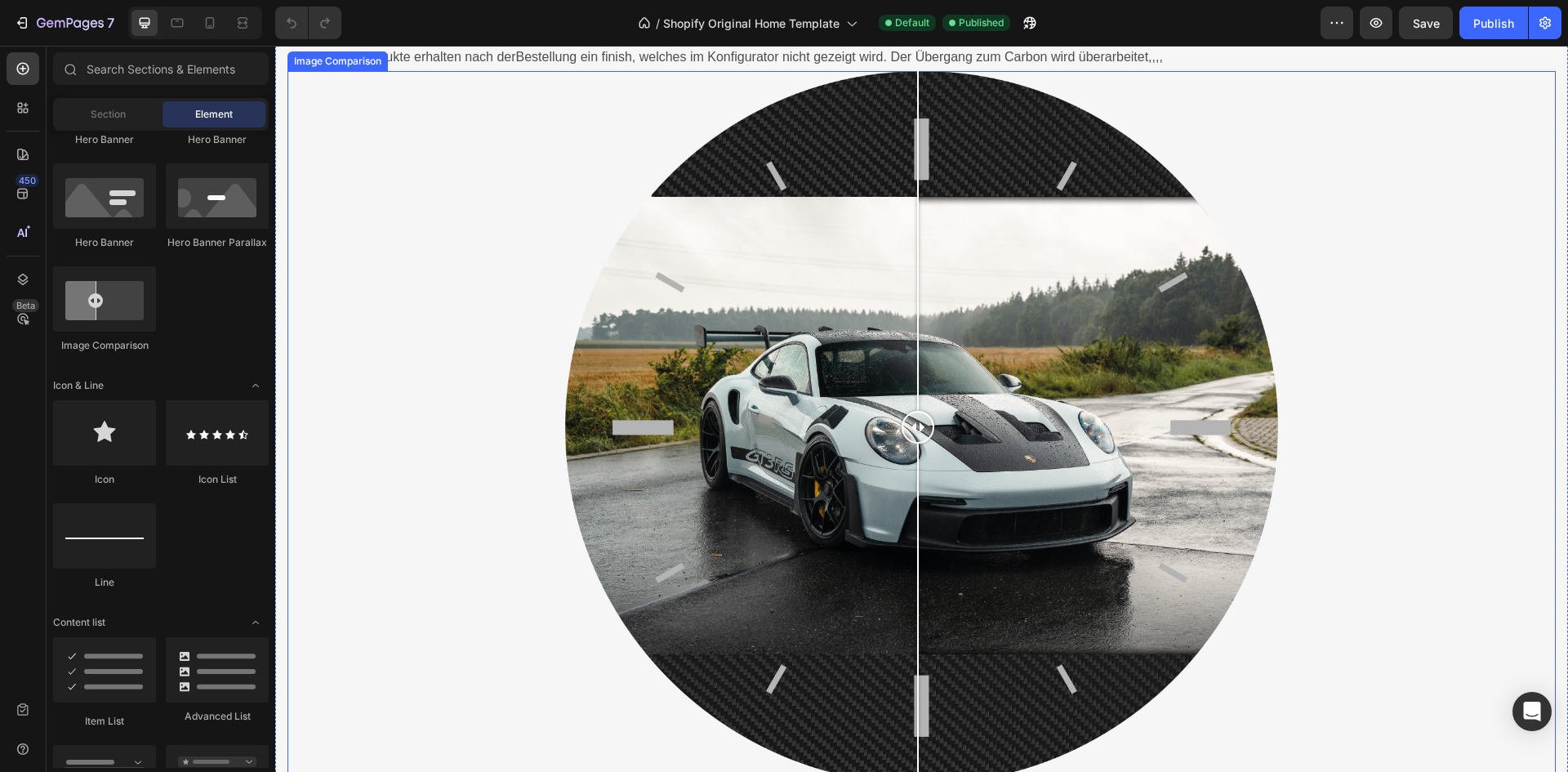
drag, startPoint x: 613, startPoint y: 426, endPoint x: 918, endPoint y: 454, distance: 306.3
click at [918, 454] on div at bounding box center [917, 428] width 33 height 714
